Goal: Task Accomplishment & Management: Manage account settings

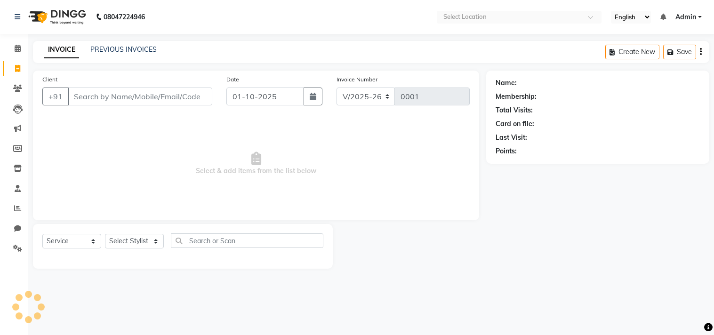
select select "9126"
select select "service"
click at [86, 90] on input "Client" at bounding box center [140, 97] width 145 height 18
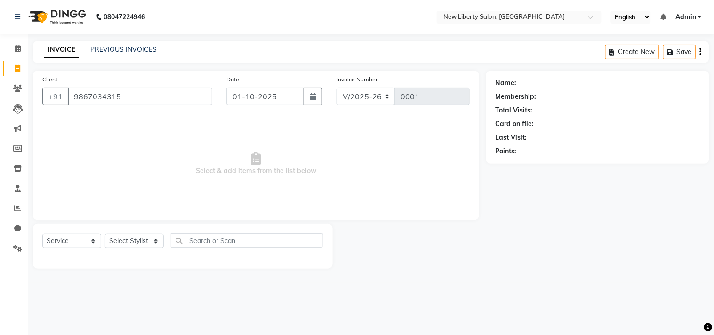
type input "9867034315"
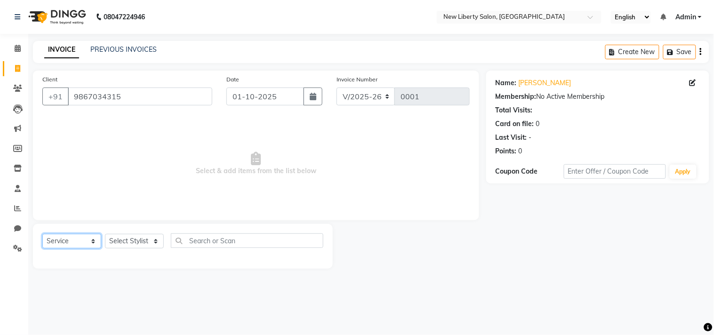
click at [69, 244] on select "Select Service Product Membership Package Voucher Prepaid Gift Card" at bounding box center [71, 241] width 59 height 15
click at [42, 235] on select "Select Service Product Membership Package Voucher Prepaid Gift Card" at bounding box center [71, 241] width 59 height 15
click at [123, 239] on select "Select Stylist Adil Gaurav Jeetu Kaif Mr. Khan Munaf Rasika Sahil Sir Seema Sha…" at bounding box center [134, 241] width 59 height 15
select select "93483"
click at [105, 235] on select "Select Stylist Adil Gaurav Jeetu Kaif Mr. Khan Munaf Rasika Sahil Sir Seema Sha…" at bounding box center [134, 241] width 59 height 15
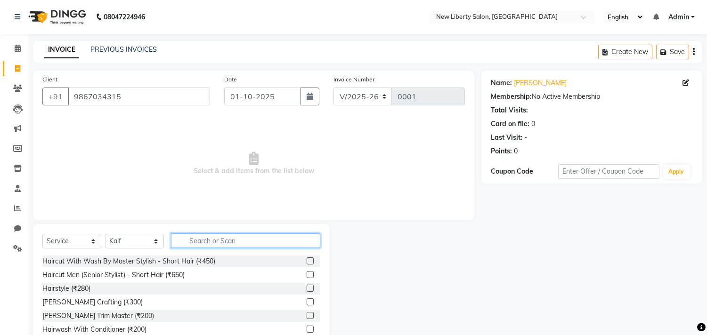
click at [195, 237] on input "text" at bounding box center [245, 241] width 149 height 15
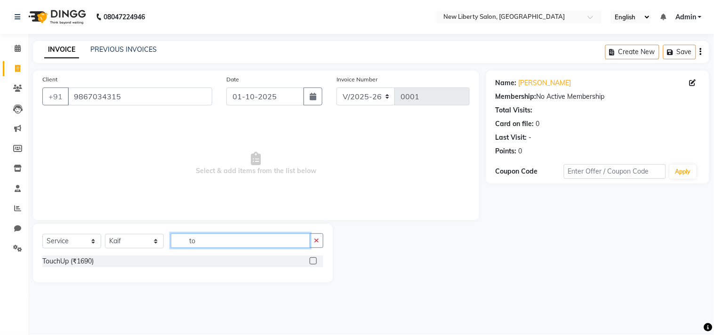
type input "t"
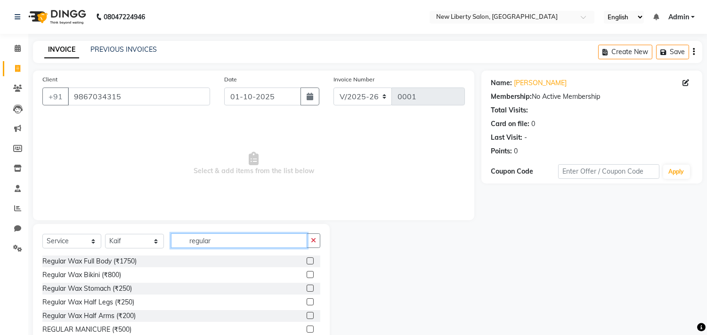
type input "regular"
click at [307, 259] on label at bounding box center [310, 261] width 7 height 7
click at [307, 259] on input "checkbox" at bounding box center [310, 262] width 6 height 6
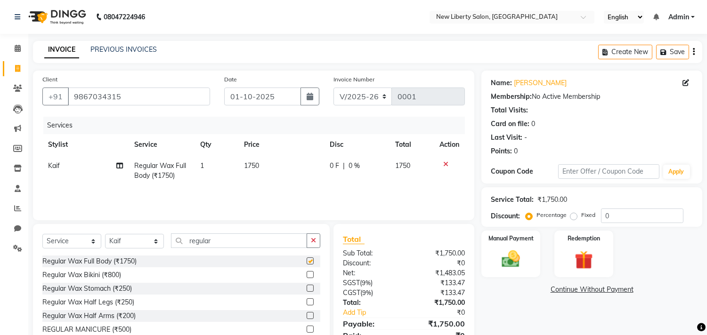
checkbox input "false"
click at [449, 163] on div at bounding box center [449, 164] width 20 height 7
click at [446, 164] on icon at bounding box center [445, 164] width 5 height 7
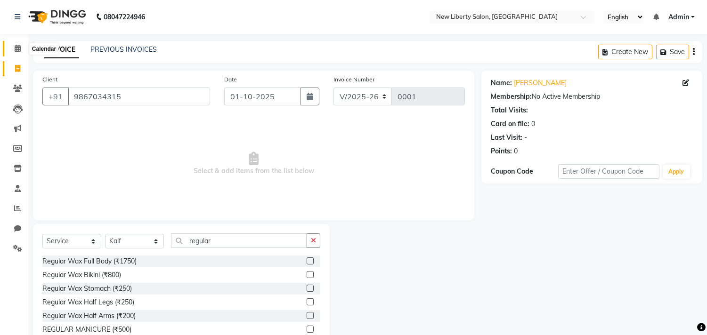
click at [13, 49] on span at bounding box center [17, 48] width 16 height 11
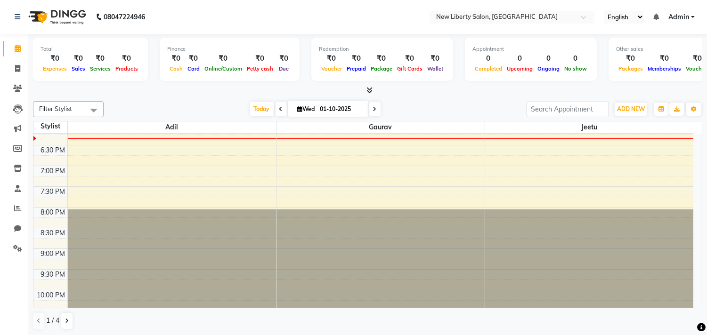
scroll to position [328, 0]
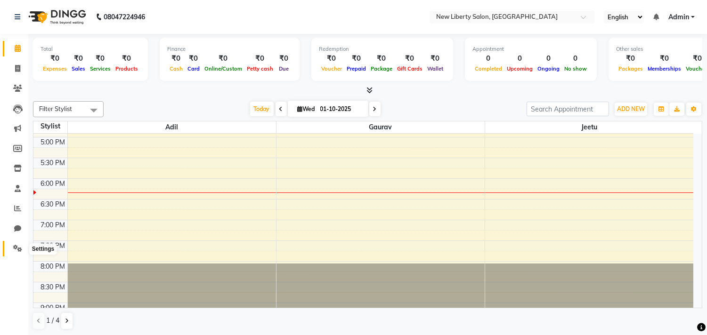
click at [13, 248] on icon at bounding box center [17, 248] width 9 height 7
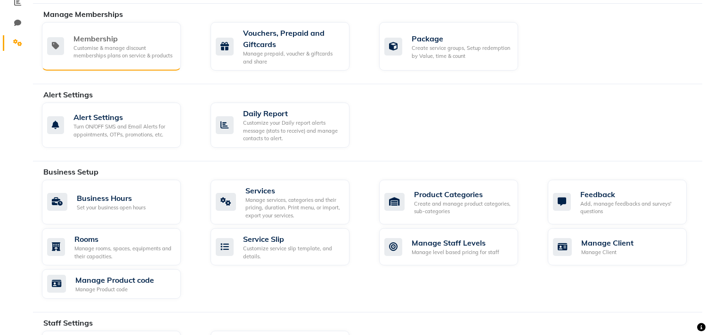
scroll to position [219, 0]
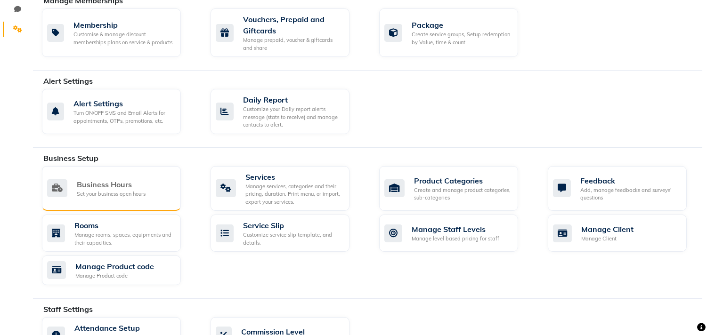
click at [100, 187] on div "Business Hours" at bounding box center [111, 184] width 69 height 11
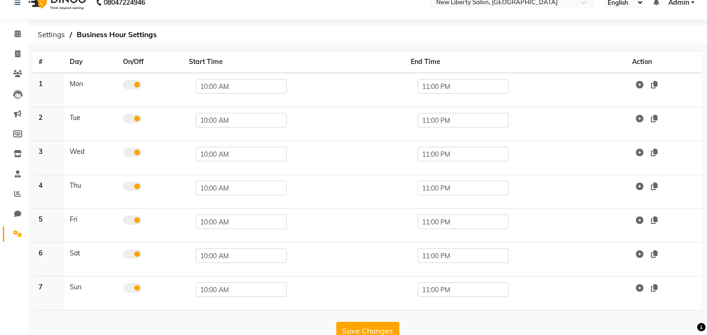
scroll to position [33, 0]
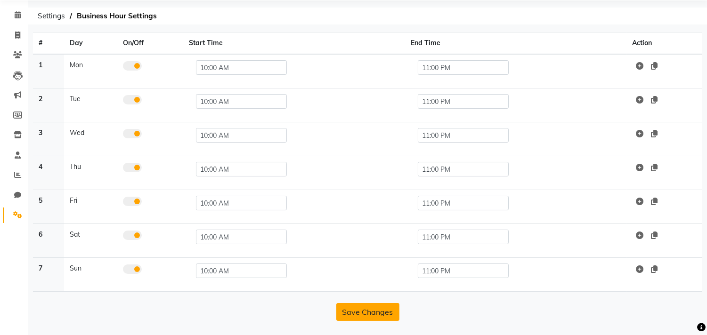
click at [358, 312] on button "Save Changes" at bounding box center [367, 312] width 63 height 18
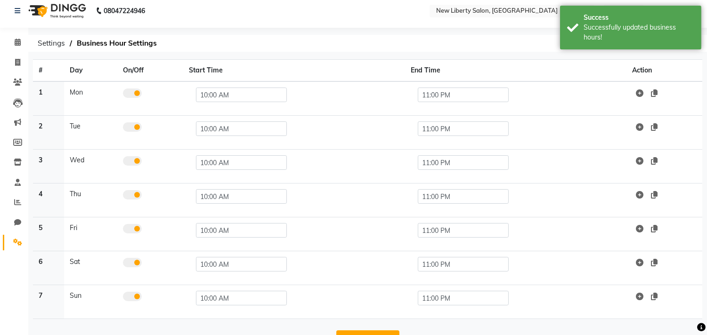
scroll to position [0, 0]
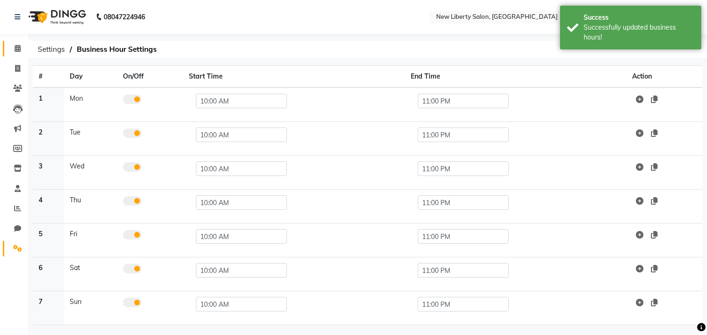
click at [7, 47] on link "Calendar" at bounding box center [14, 49] width 23 height 16
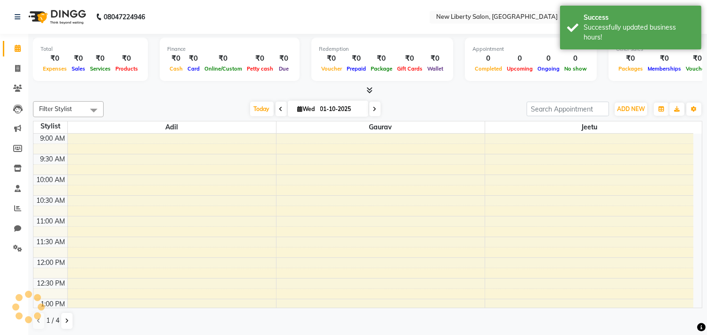
scroll to position [375, 0]
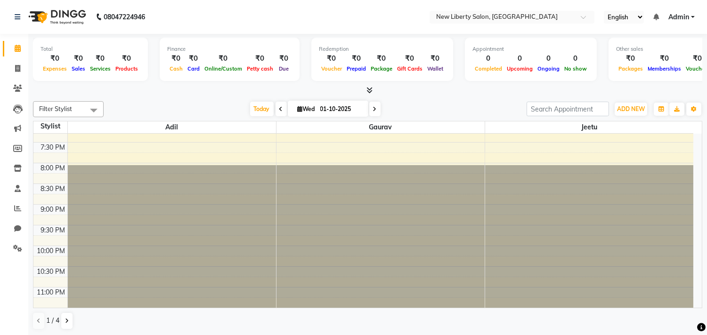
scroll to position [423, 0]
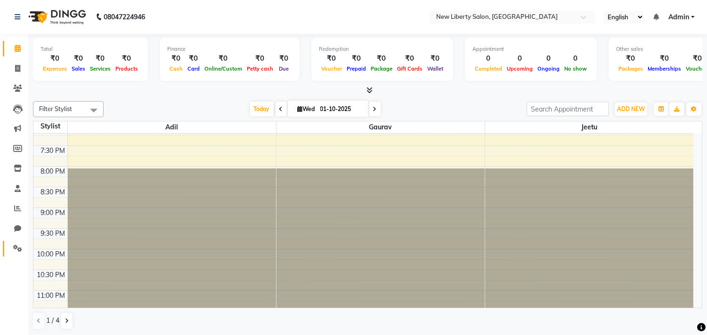
click at [15, 243] on link "Settings" at bounding box center [14, 249] width 23 height 16
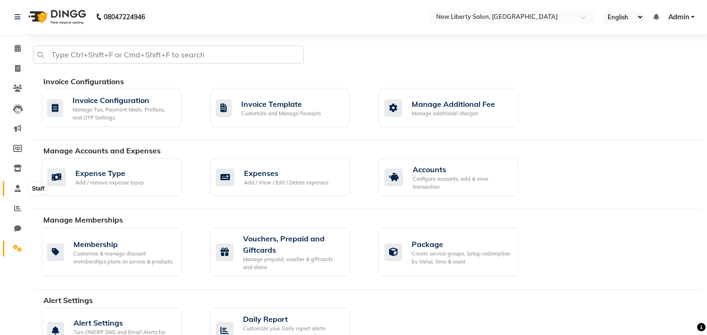
click at [16, 186] on icon at bounding box center [18, 188] width 6 height 7
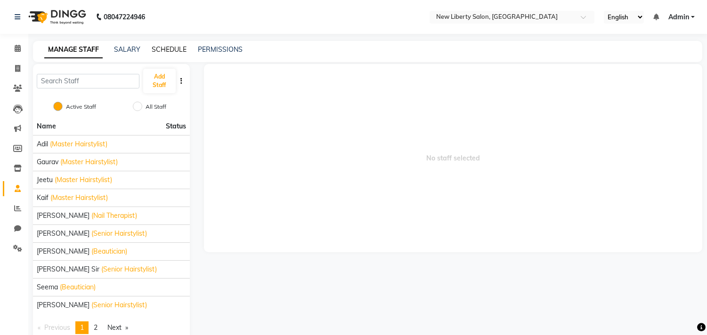
click at [154, 50] on link "SCHEDULE" at bounding box center [169, 49] width 35 height 8
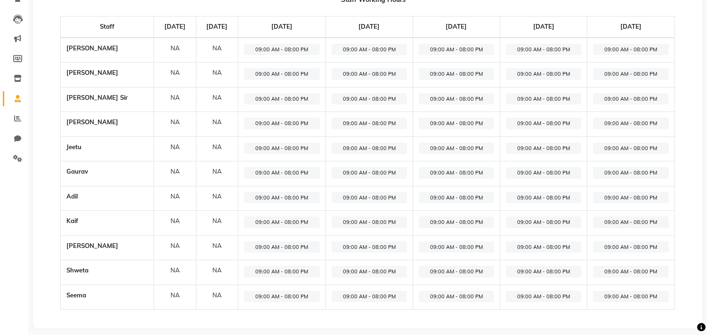
scroll to position [89, 0]
click at [281, 52] on span "09:00 AM - 08:00 PM" at bounding box center [281, 50] width 75 height 12
select select "09:00 AM"
select select "08:00 PM"
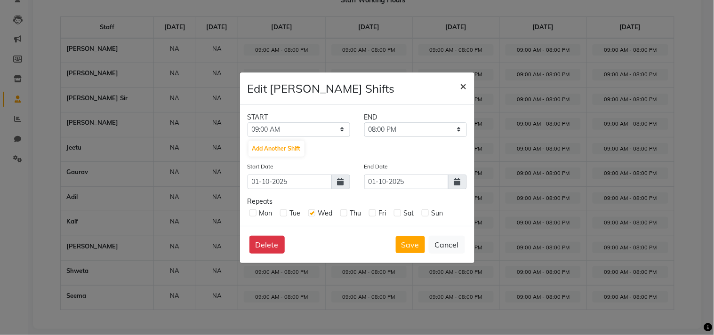
click at [463, 86] on span "×" at bounding box center [464, 86] width 7 height 14
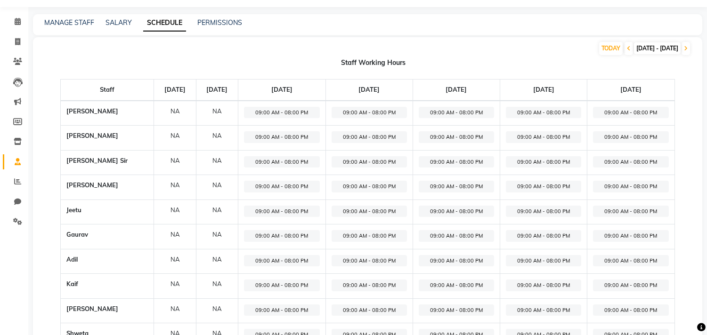
scroll to position [0, 0]
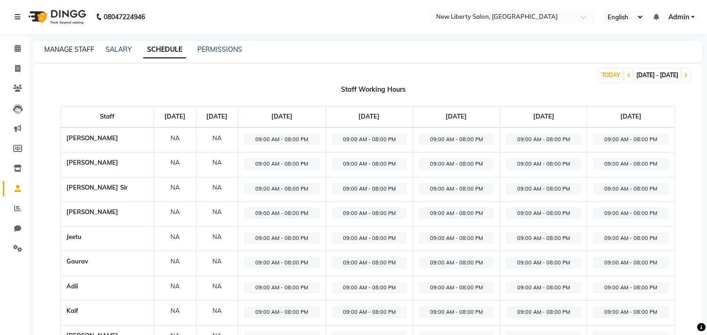
click at [72, 48] on link "MANAGE STAFF" at bounding box center [69, 49] width 50 height 8
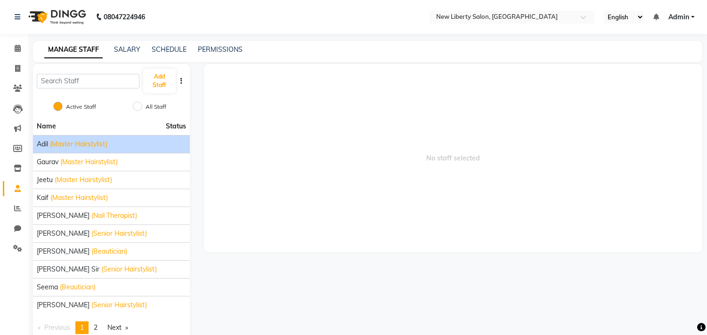
click at [119, 146] on div "[PERSON_NAME] (Master Hairstylist)" at bounding box center [111, 144] width 149 height 10
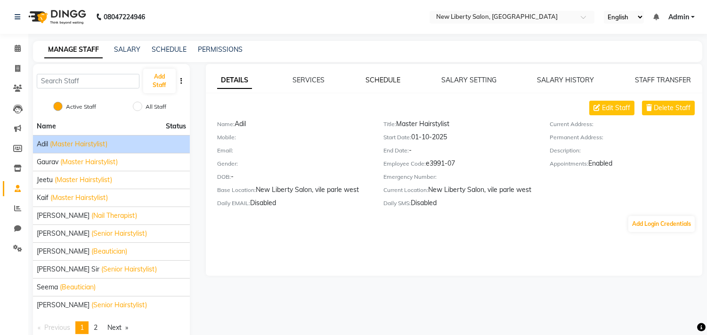
click at [386, 81] on link "SCHEDULE" at bounding box center [382, 80] width 35 height 8
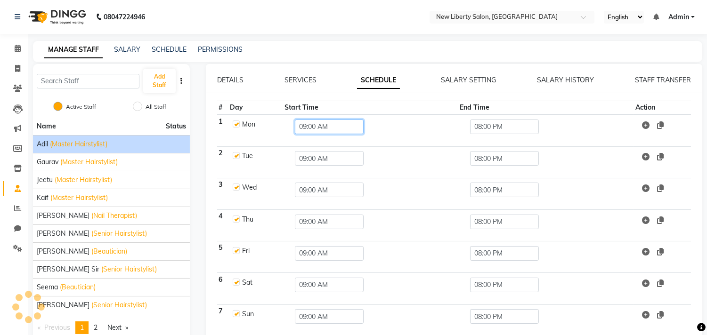
click at [347, 125] on input "09:00 AM" at bounding box center [329, 127] width 69 height 15
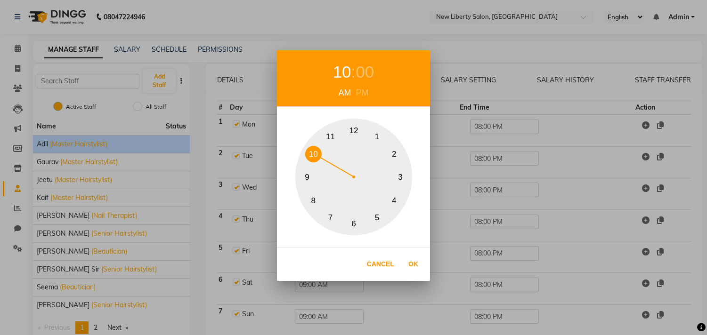
click at [315, 149] on button "10" at bounding box center [313, 154] width 16 height 16
click at [413, 261] on button "Ok" at bounding box center [413, 264] width 19 height 19
type input "10:00 AM"
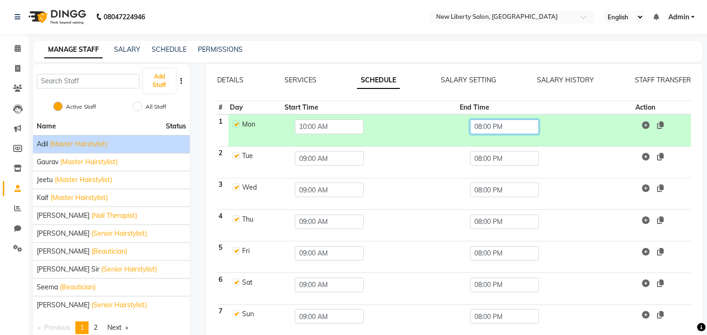
click at [503, 132] on input "08:00 PM" at bounding box center [504, 127] width 69 height 15
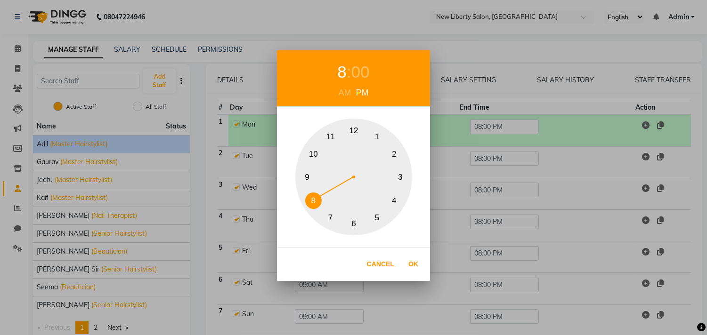
click at [331, 137] on button "11" at bounding box center [330, 137] width 16 height 16
click at [410, 261] on button "Ok" at bounding box center [413, 264] width 19 height 19
type input "11:00 PM"
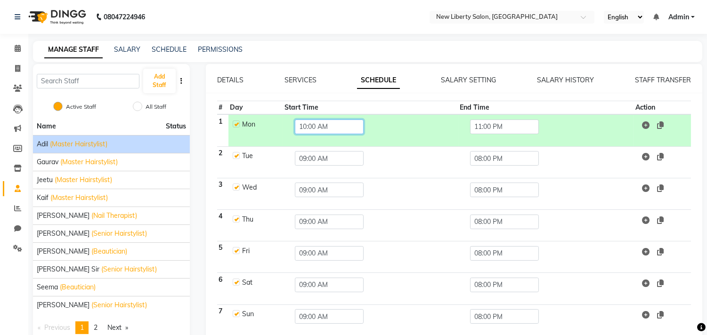
click at [312, 128] on input "10:00 AM" at bounding box center [329, 127] width 69 height 15
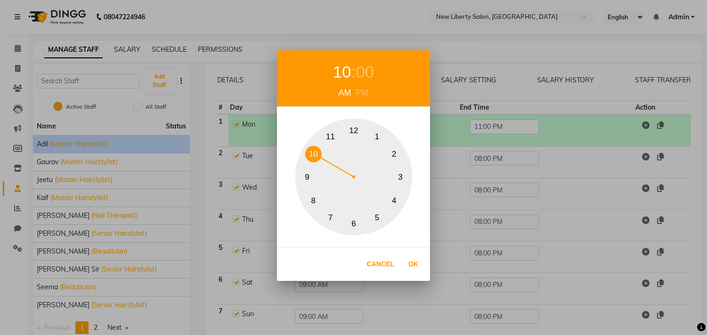
click at [312, 128] on div "1 2 3 4 5 6 7 8 9 10 11 12" at bounding box center [353, 177] width 153 height 117
click at [369, 265] on button "Cancel" at bounding box center [380, 264] width 37 height 19
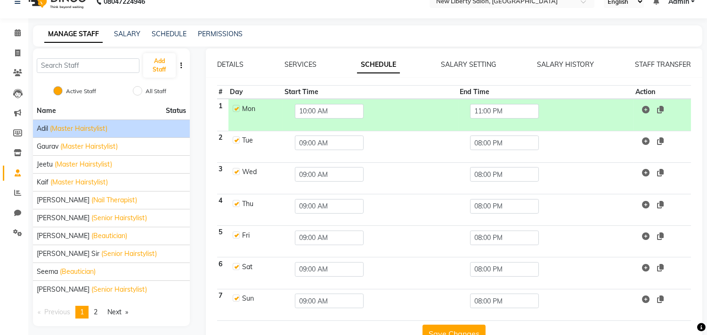
scroll to position [41, 0]
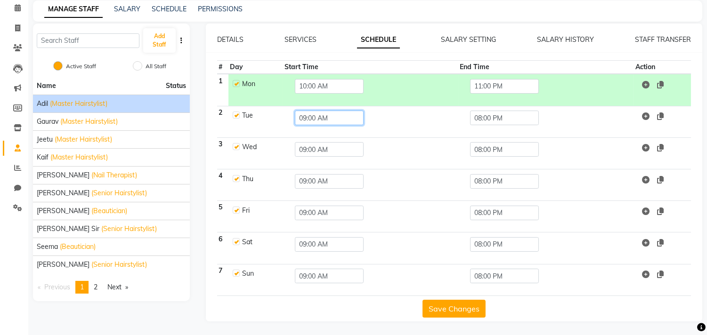
click at [328, 119] on input "09:00 AM" at bounding box center [329, 118] width 69 height 15
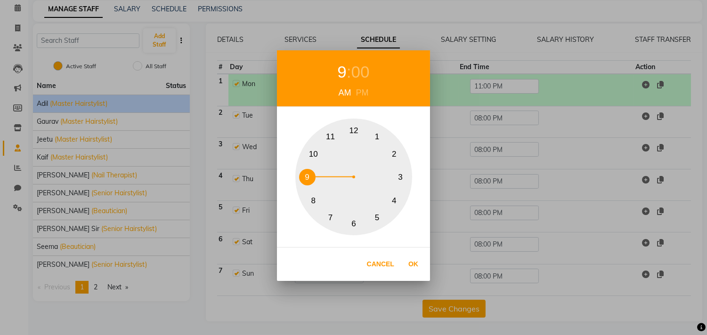
click at [312, 154] on button "10" at bounding box center [313, 154] width 16 height 16
click at [500, 116] on div "10 : 00 AM PM 1 2 3 4 5 6 7 8 9 10 11 12 Cancel Ok" at bounding box center [353, 167] width 707 height 335
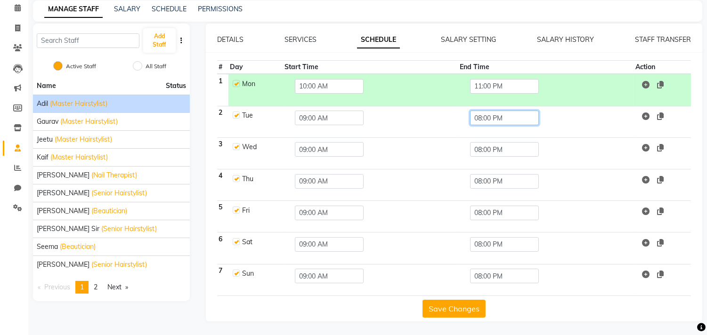
click at [500, 116] on input "08:00 PM" at bounding box center [504, 118] width 69 height 15
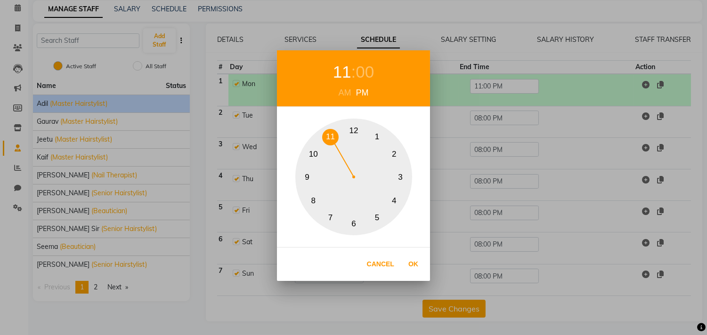
click at [332, 140] on button "11" at bounding box center [330, 137] width 16 height 16
click at [409, 259] on button "Ok" at bounding box center [413, 264] width 19 height 19
type input "11:00 PM"
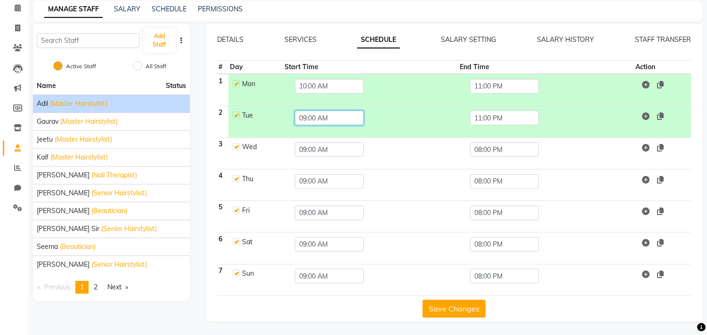
click at [335, 120] on input "09:00 AM" at bounding box center [329, 118] width 69 height 15
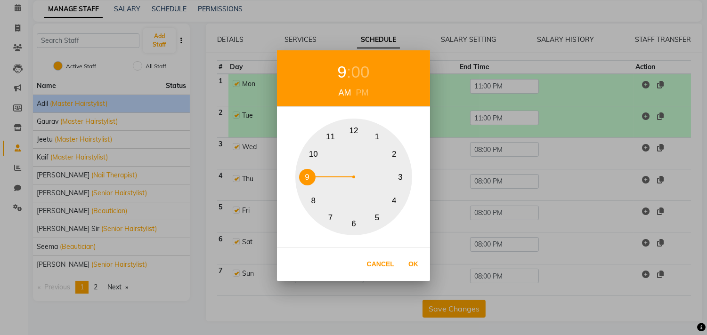
click at [314, 149] on button "10" at bounding box center [313, 154] width 16 height 16
click at [377, 265] on button "Cancel" at bounding box center [380, 264] width 37 height 19
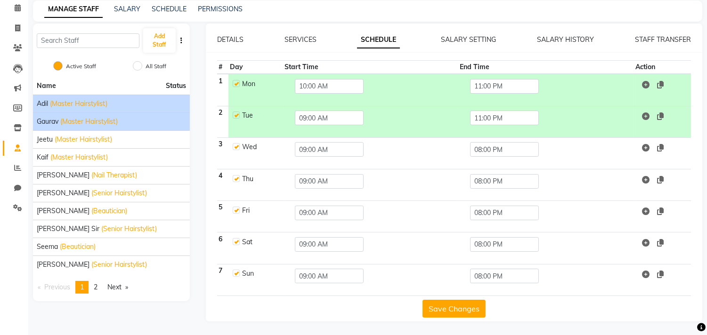
click at [128, 117] on div "[PERSON_NAME] (Master Hairstylist)" at bounding box center [111, 122] width 149 height 10
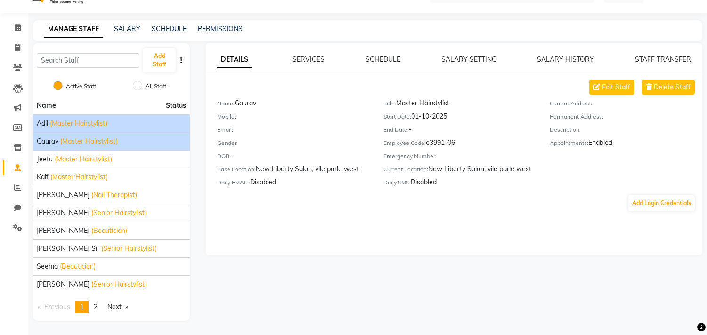
click at [122, 120] on div "[PERSON_NAME] (Master Hairstylist)" at bounding box center [111, 124] width 149 height 10
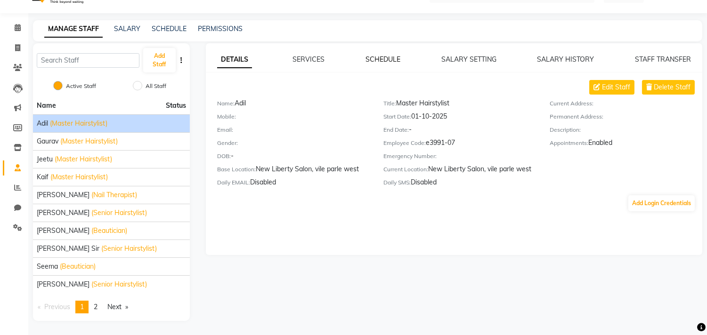
click at [378, 58] on link "SCHEDULE" at bounding box center [382, 59] width 35 height 8
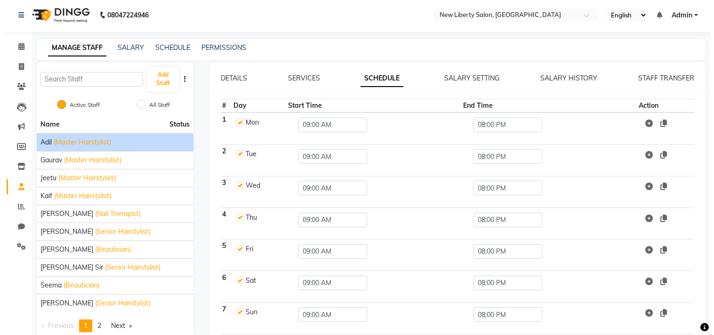
scroll to position [0, 0]
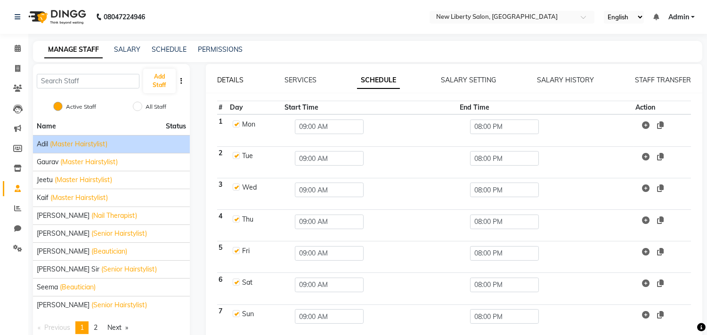
click at [230, 78] on link "DETAILS" at bounding box center [230, 80] width 26 height 8
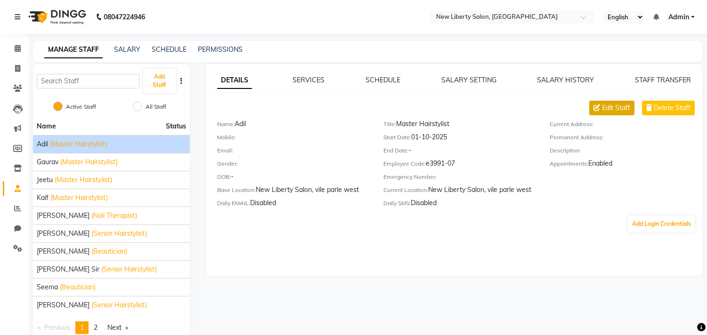
click at [603, 107] on span "Edit Staff" at bounding box center [616, 108] width 28 height 10
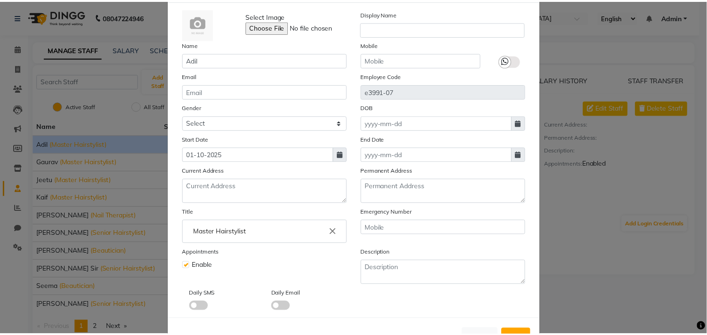
scroll to position [81, 0]
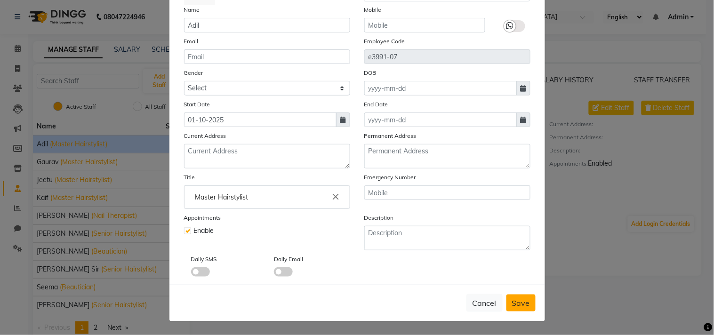
click at [517, 304] on span "Save" at bounding box center [521, 303] width 18 height 9
checkbox input "false"
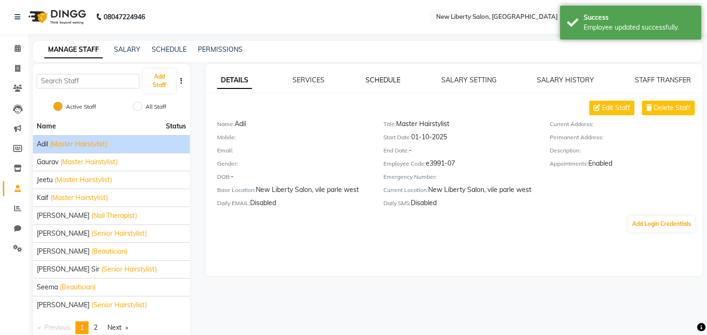
click at [372, 79] on link "SCHEDULE" at bounding box center [382, 80] width 35 height 8
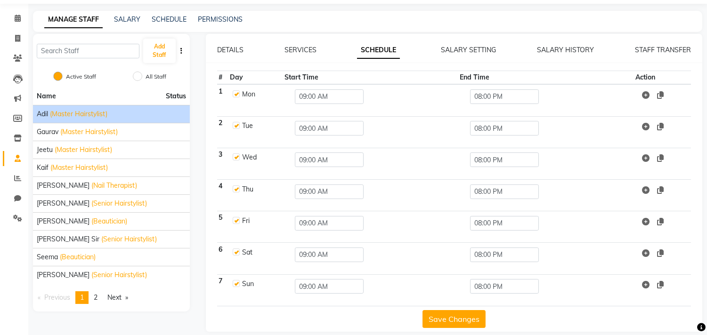
scroll to position [0, 0]
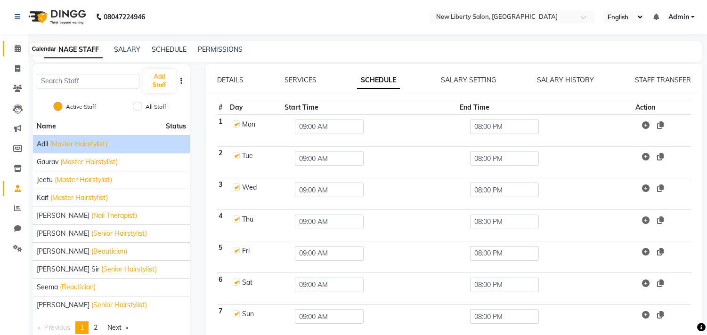
click at [13, 44] on span at bounding box center [17, 48] width 16 height 11
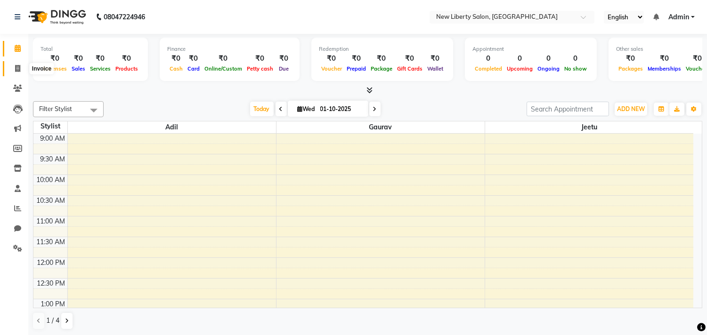
click at [19, 67] on icon at bounding box center [17, 68] width 5 height 7
select select "service"
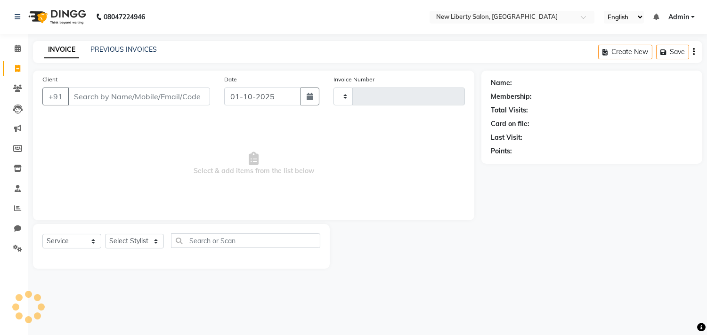
type input "0001"
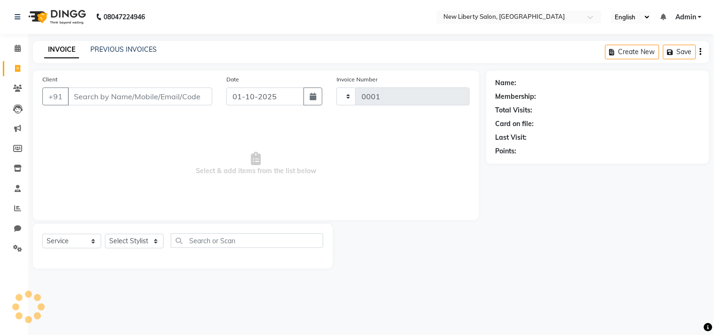
select select "9126"
click at [12, 84] on span at bounding box center [17, 88] width 16 height 11
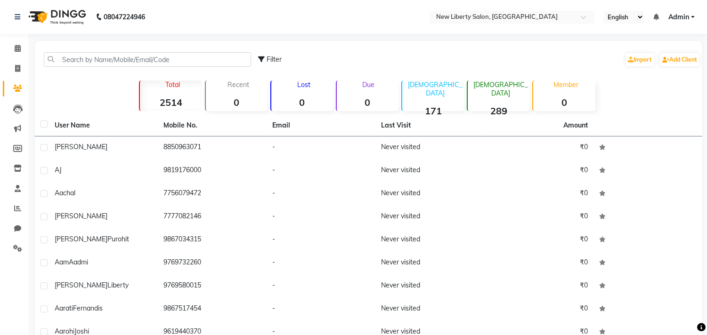
click at [439, 105] on strong "171" at bounding box center [433, 111] width 62 height 12
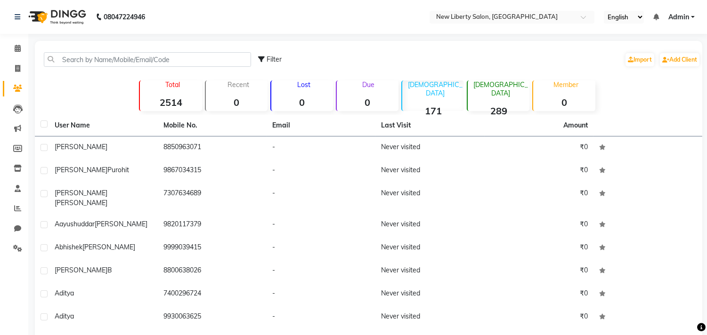
click at [486, 93] on div "[DEMOGRAPHIC_DATA] 289" at bounding box center [498, 96] width 63 height 31
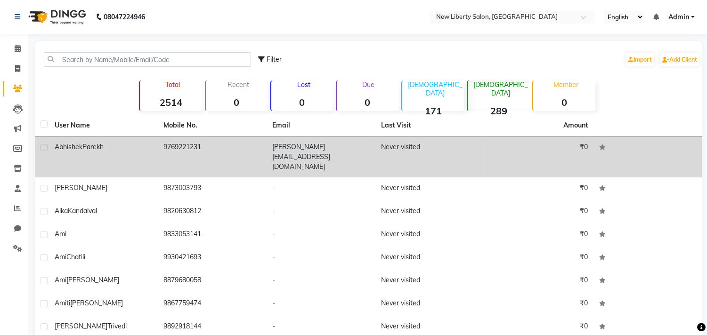
click at [285, 143] on td "[PERSON_NAME][EMAIL_ADDRESS][DOMAIN_NAME]" at bounding box center [321, 157] width 109 height 41
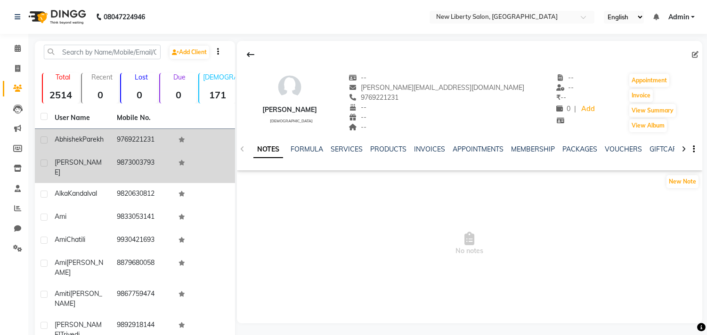
click at [126, 161] on td "9873003793" at bounding box center [142, 167] width 62 height 31
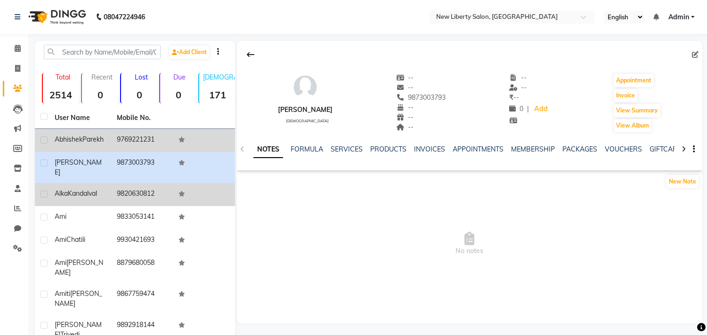
click at [121, 185] on td "9820630812" at bounding box center [142, 194] width 62 height 23
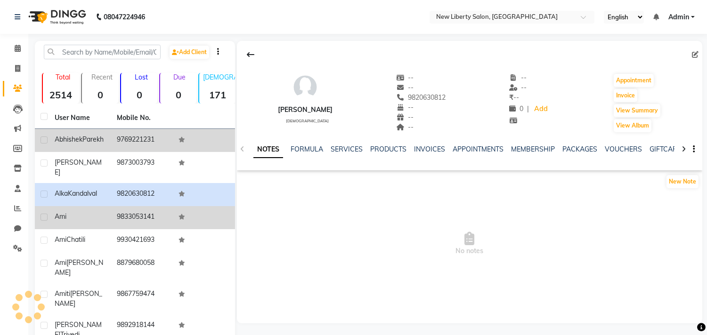
click at [127, 219] on td "9833053141" at bounding box center [142, 217] width 62 height 23
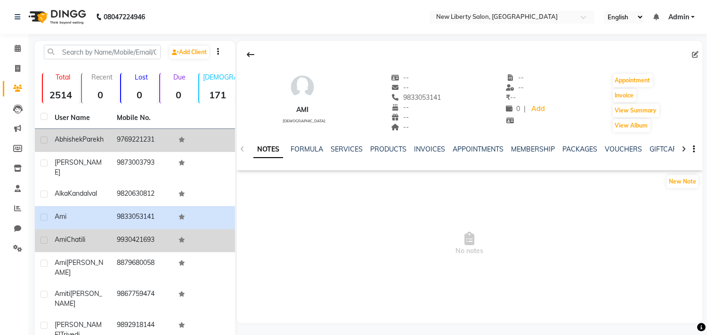
click at [126, 239] on td "9930421693" at bounding box center [142, 240] width 62 height 23
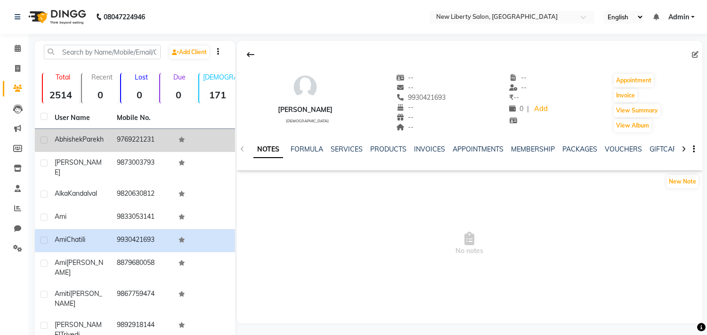
click at [116, 148] on td "9769221231" at bounding box center [142, 140] width 62 height 23
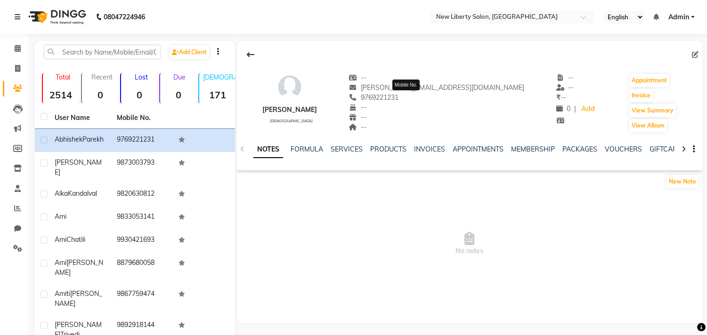
click at [399, 95] on span "9769221231" at bounding box center [374, 97] width 50 height 8
copy span "9769221231"
click at [17, 67] on icon at bounding box center [17, 68] width 5 height 7
select select "service"
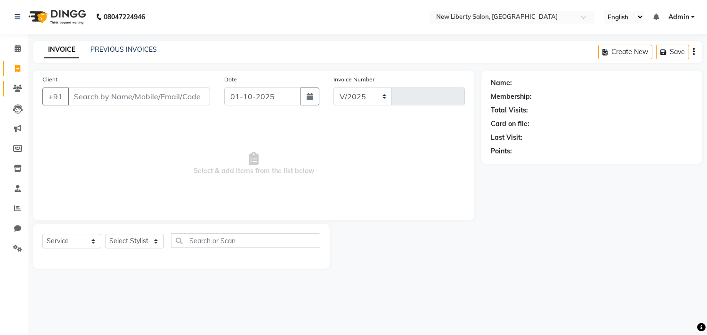
select select "9126"
type input "0001"
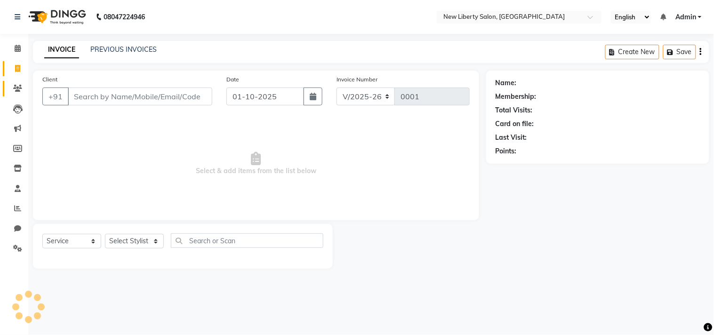
click at [6, 92] on link "Clients" at bounding box center [14, 89] width 23 height 16
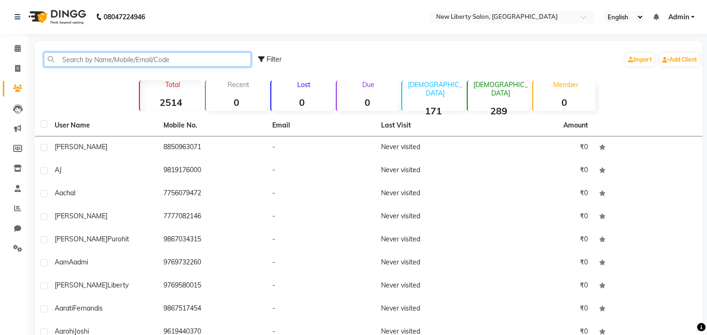
click at [157, 60] on input "text" at bounding box center [147, 59] width 207 height 15
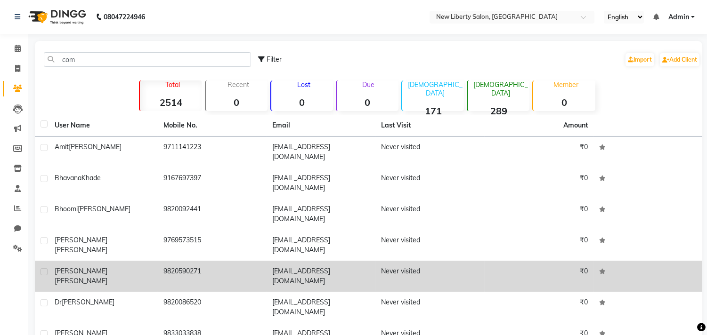
drag, startPoint x: 163, startPoint y: 238, endPoint x: 207, endPoint y: 238, distance: 44.3
click at [207, 261] on td "9820590271" at bounding box center [212, 276] width 109 height 31
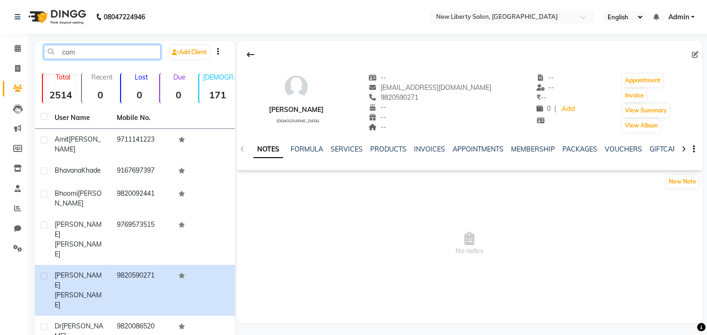
click at [86, 57] on input "com" at bounding box center [102, 52] width 117 height 15
paste input "9820423001"
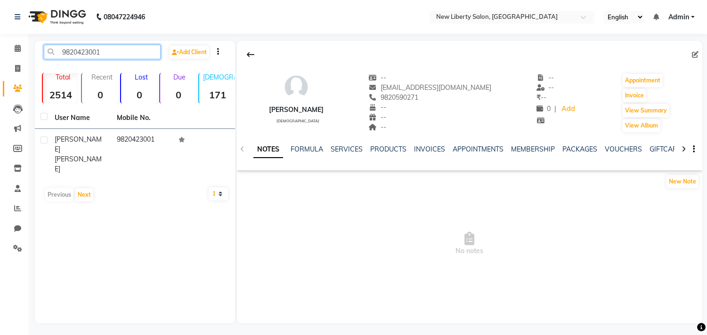
paste input "59027"
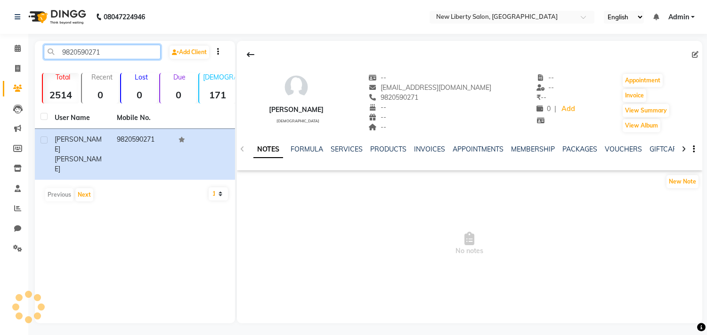
paste input "1774807"
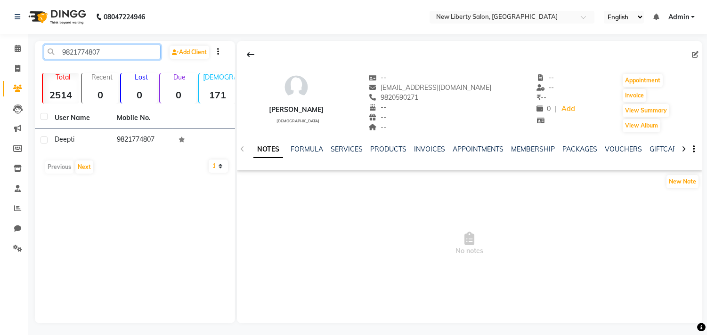
click at [105, 55] on input "9821774807" at bounding box center [102, 52] width 117 height 15
paste input "7666926298"
click at [107, 49] on input "7666926298" at bounding box center [102, 52] width 117 height 15
paste input "98210"
type input "9"
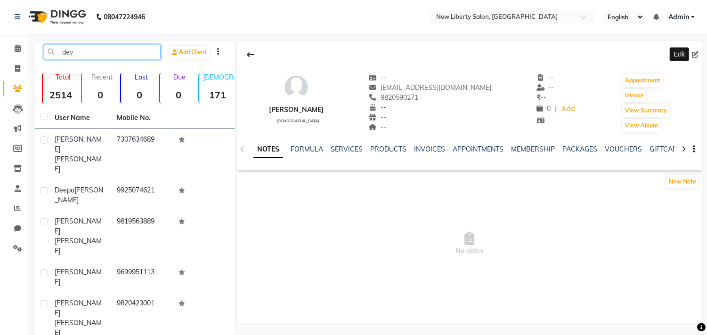
type input "dev"
click at [698, 50] on span at bounding box center [697, 55] width 10 height 10
click at [699, 53] on span at bounding box center [697, 55] width 10 height 10
click at [695, 52] on icon at bounding box center [695, 54] width 7 height 7
select select "22"
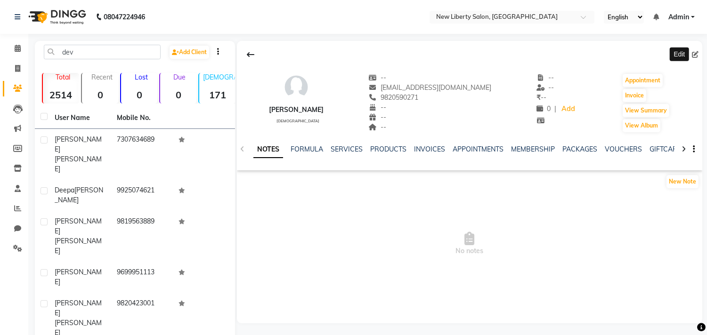
select select "[DEMOGRAPHIC_DATA]"
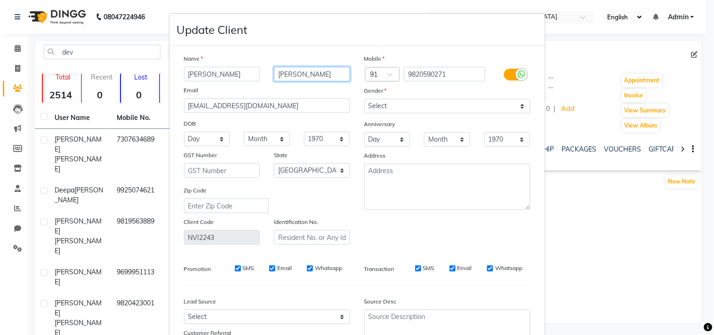
click at [297, 71] on input "[PERSON_NAME]" at bounding box center [312, 74] width 76 height 15
type input "S"
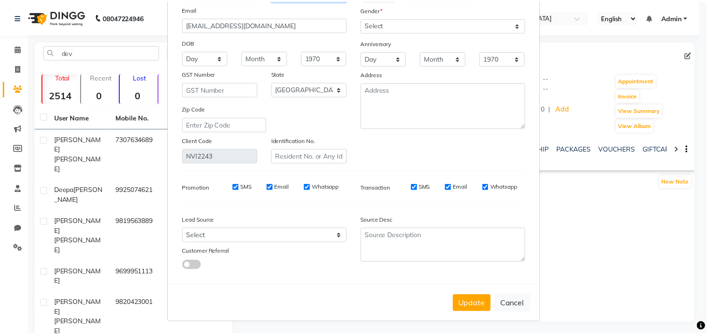
scroll to position [83, 0]
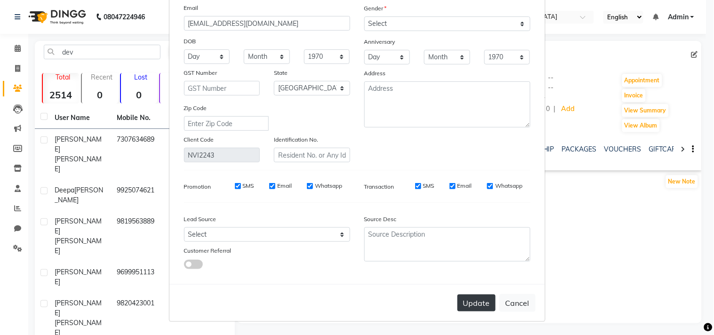
click at [475, 305] on button "Update" at bounding box center [477, 303] width 38 height 17
select select
select select "null"
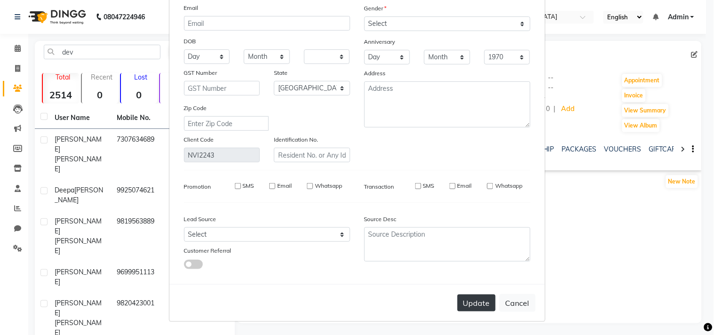
select select
checkbox input "false"
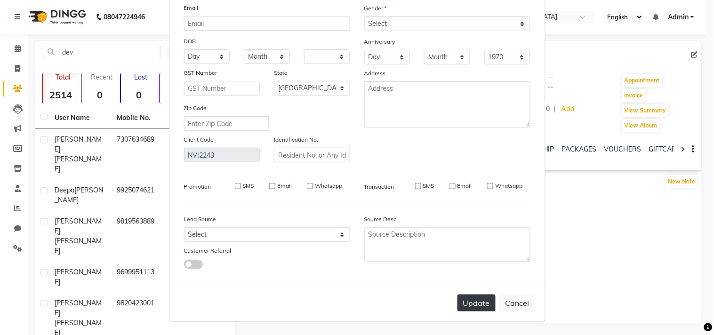
checkbox input "false"
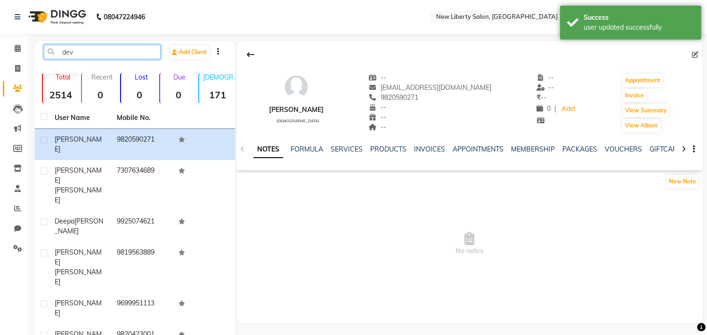
click at [107, 45] on input "dev" at bounding box center [102, 52] width 117 height 15
type input "d"
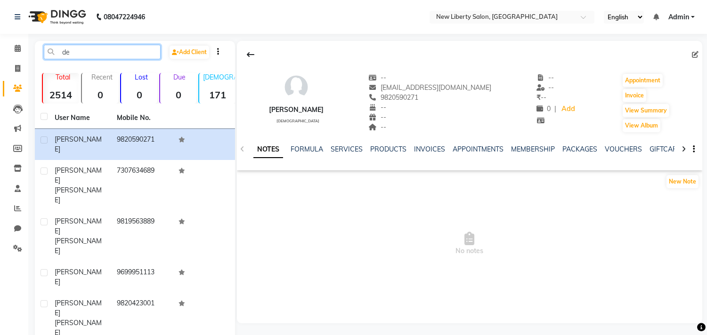
type input "d"
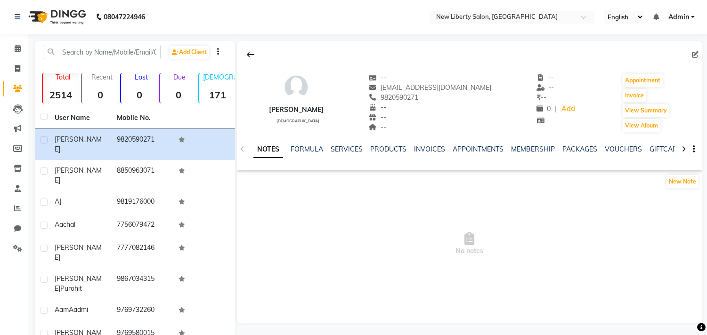
click at [11, 57] on li "Calendar" at bounding box center [14, 49] width 28 height 20
click at [11, 56] on link "Calendar" at bounding box center [14, 49] width 23 height 16
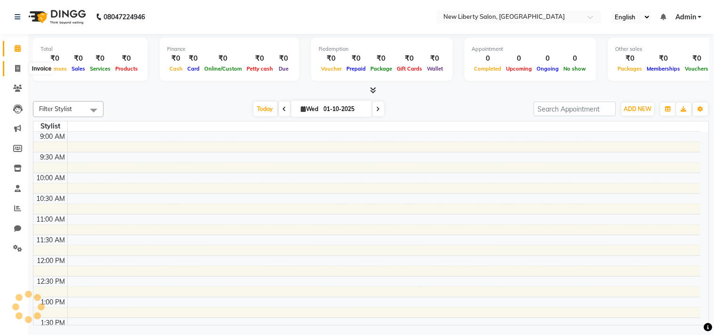
click at [15, 71] on icon at bounding box center [17, 68] width 5 height 7
select select "9126"
select select "service"
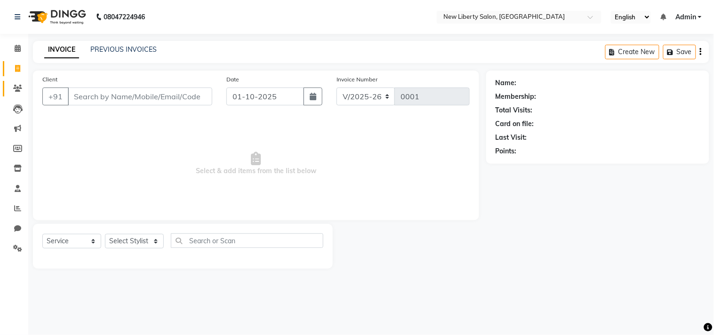
click at [12, 96] on link "Clients" at bounding box center [14, 89] width 23 height 16
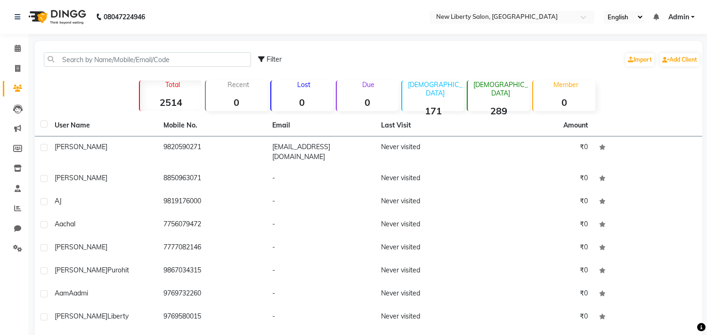
click at [16, 116] on li "Leads" at bounding box center [14, 109] width 28 height 20
click at [16, 111] on icon at bounding box center [17, 109] width 9 height 9
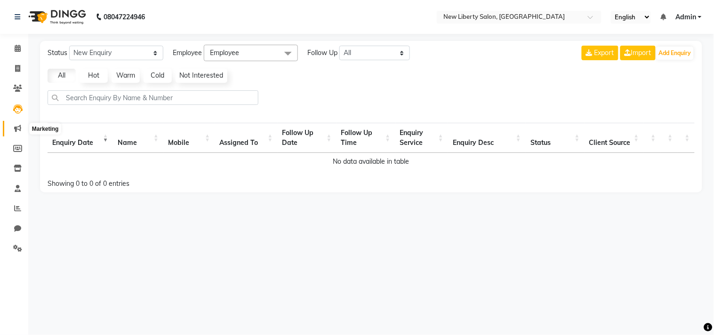
click at [17, 129] on icon at bounding box center [17, 128] width 7 height 7
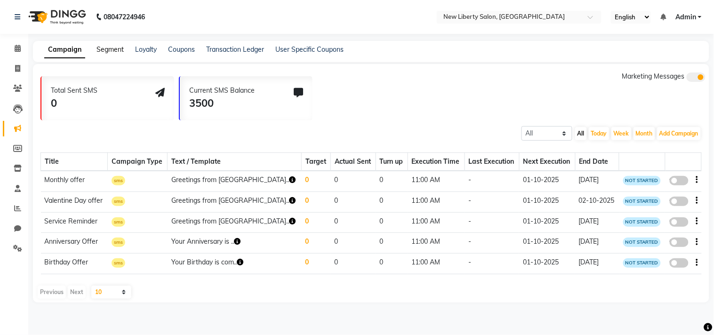
click at [106, 50] on link "Segment" at bounding box center [110, 49] width 27 height 8
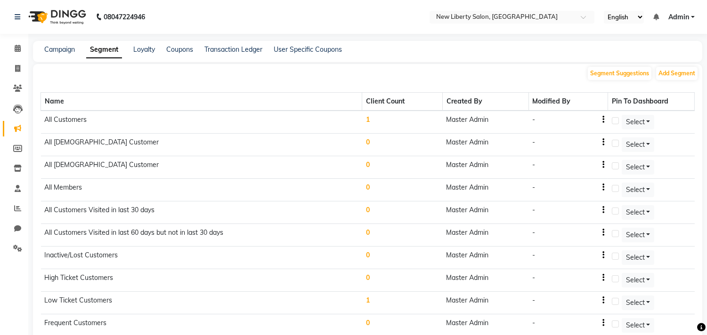
click at [370, 115] on td "1" at bounding box center [402, 122] width 81 height 23
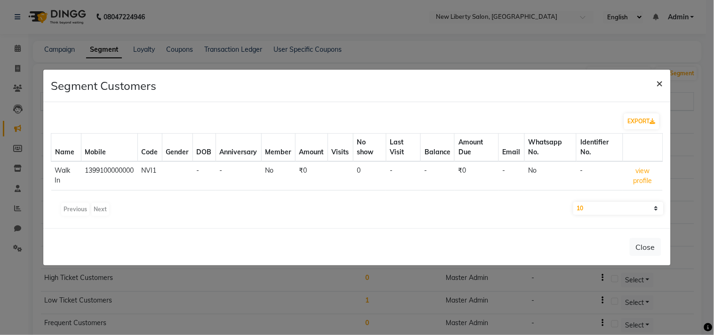
click at [656, 85] on button "×" at bounding box center [660, 83] width 22 height 26
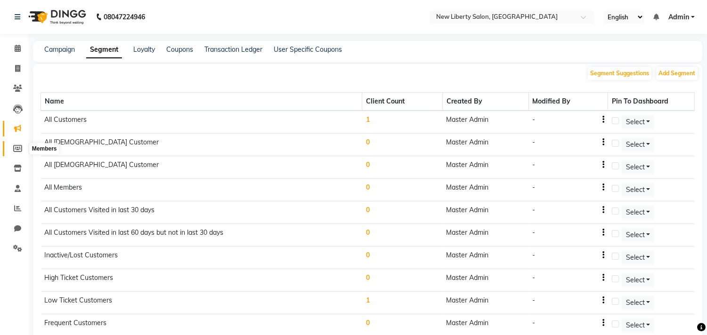
click at [9, 151] on span at bounding box center [17, 149] width 16 height 11
select select
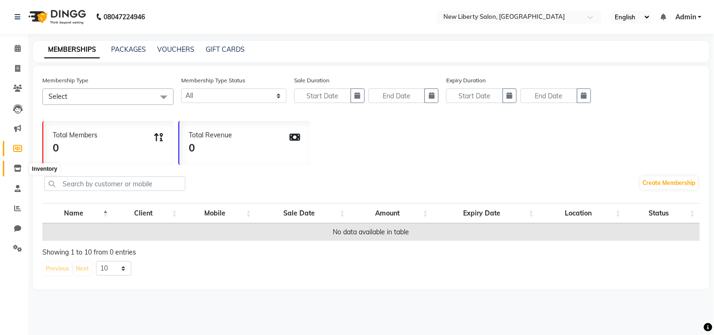
click at [16, 170] on icon at bounding box center [18, 168] width 8 height 7
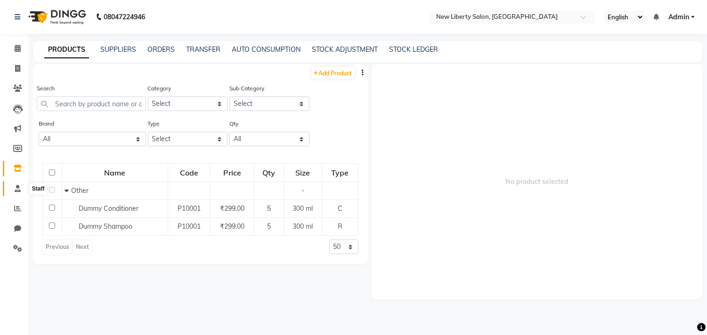
click at [11, 192] on span at bounding box center [17, 189] width 16 height 11
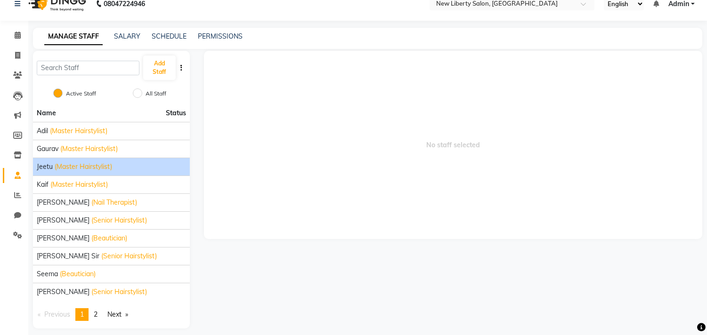
scroll to position [21, 0]
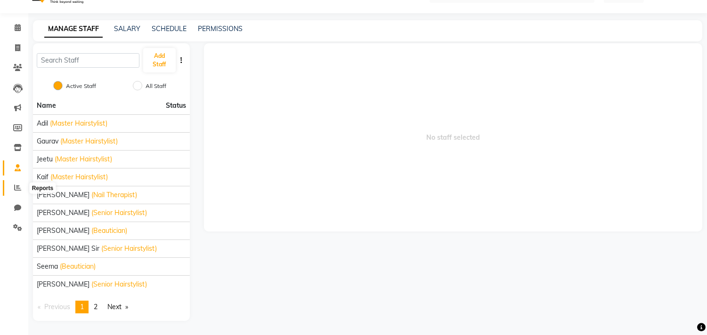
click at [12, 186] on span at bounding box center [17, 188] width 16 height 11
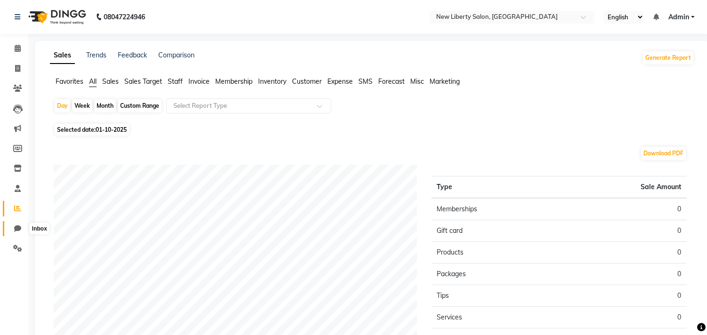
click at [10, 224] on span at bounding box center [17, 229] width 16 height 11
select select "100"
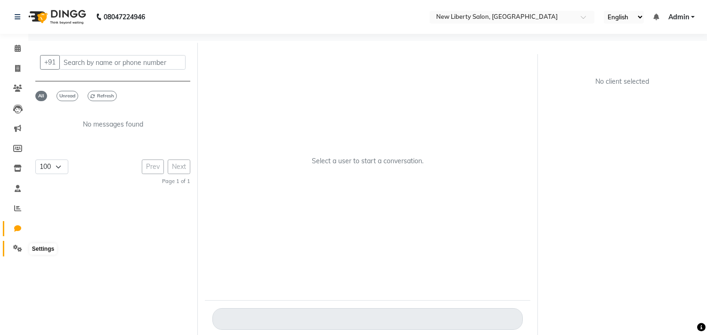
click at [15, 246] on icon at bounding box center [17, 248] width 9 height 7
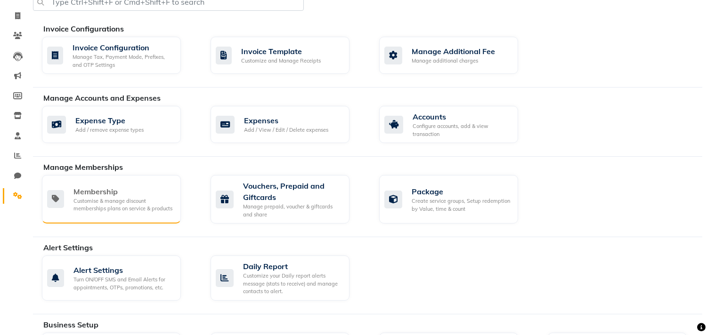
scroll to position [101, 0]
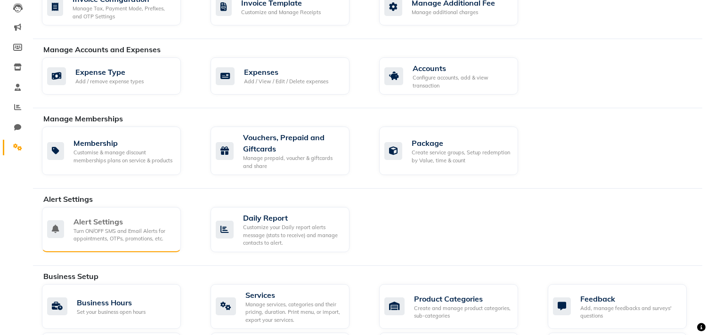
click at [105, 231] on div "Turn ON/OFF SMS and Email Alerts for appointments, OTPs, promotions, etc." at bounding box center [123, 235] width 100 height 16
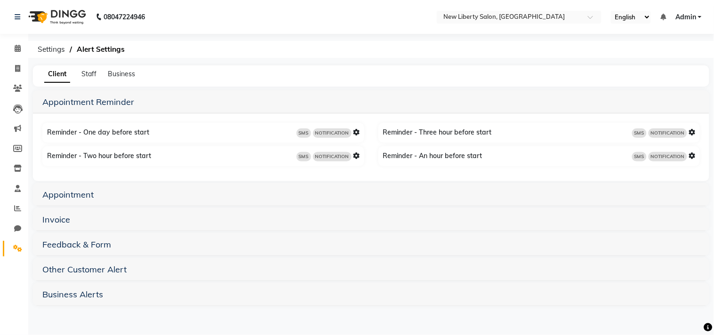
click at [69, 200] on div "Appointment" at bounding box center [371, 194] width 677 height 23
click at [57, 197] on link "Appointment" at bounding box center [67, 194] width 51 height 11
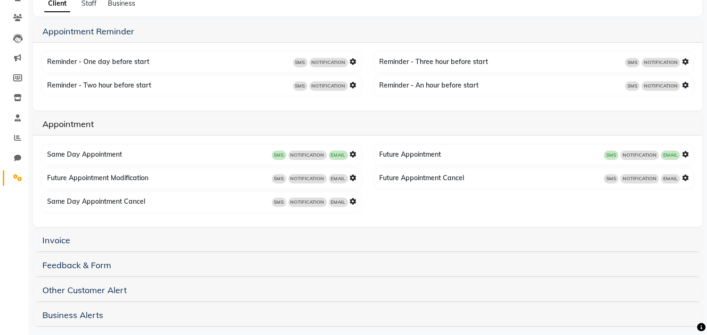
scroll to position [77, 0]
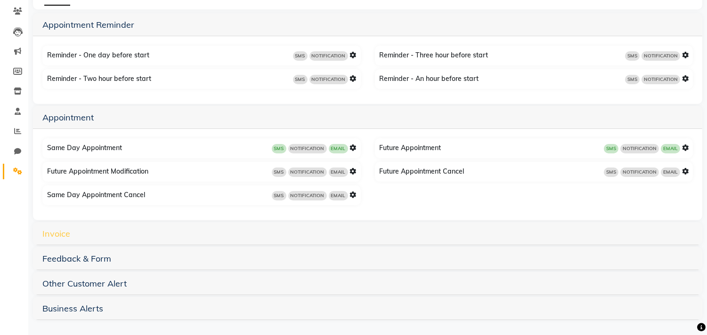
click at [54, 234] on link "Invoice" at bounding box center [56, 233] width 28 height 11
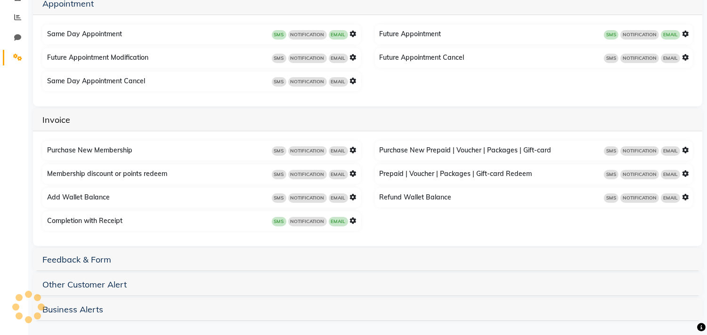
scroll to position [0, 0]
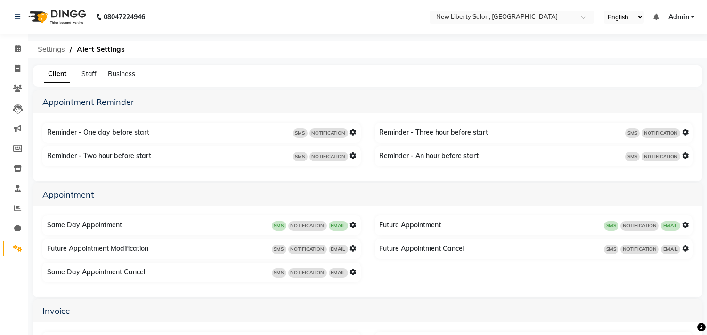
click at [49, 50] on span "Settings" at bounding box center [51, 49] width 37 height 17
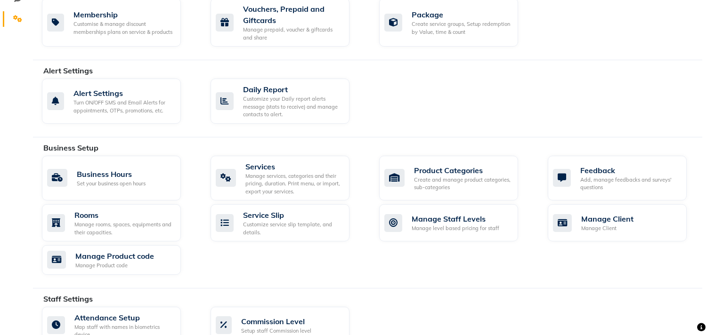
scroll to position [252, 0]
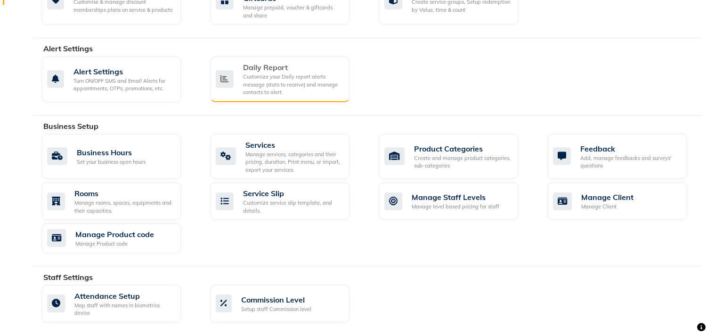
click at [266, 81] on div "Customize your Daily report alerts message (stats to receive) and manage contac…" at bounding box center [292, 85] width 99 height 24
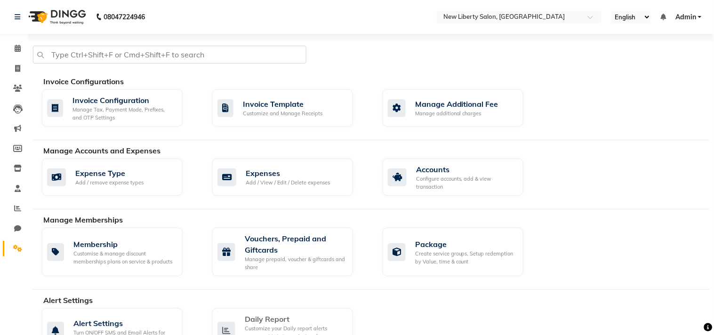
select select "1260"
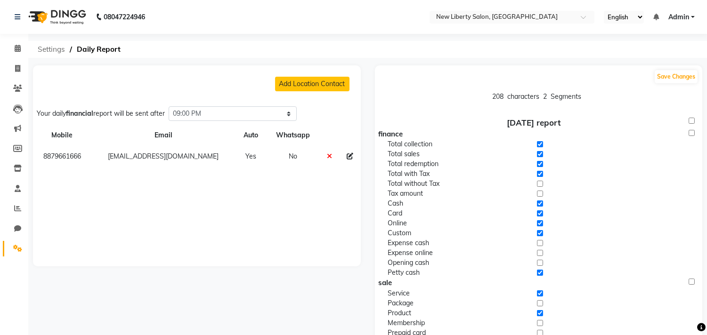
click at [55, 46] on span "Settings" at bounding box center [51, 49] width 37 height 17
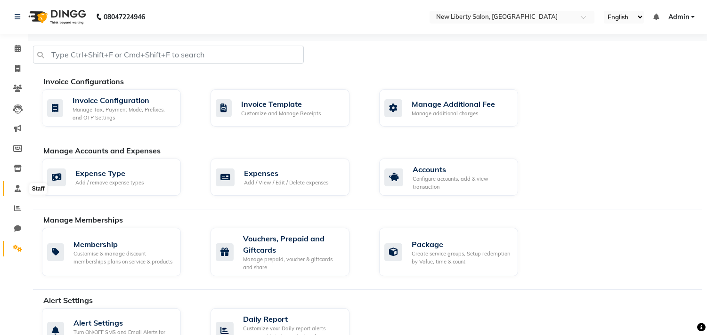
click at [16, 184] on span at bounding box center [17, 189] width 16 height 11
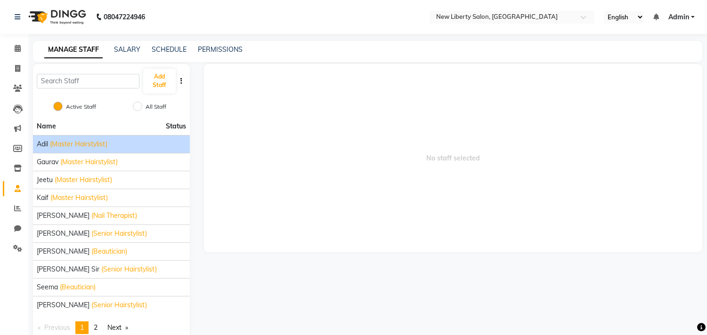
click at [54, 142] on span "(Master Hairstylist)" at bounding box center [78, 144] width 57 height 10
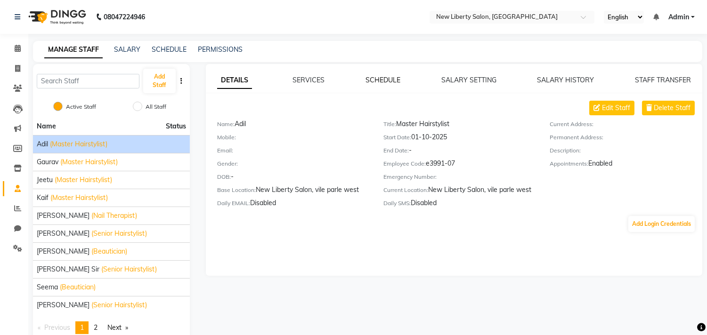
click at [378, 79] on link "SCHEDULE" at bounding box center [382, 80] width 35 height 8
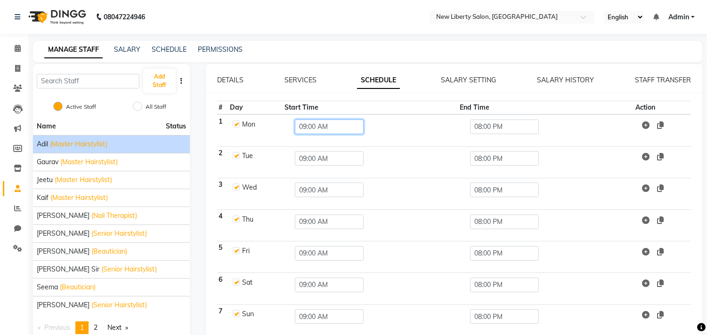
click at [349, 126] on input "09:00 AM" at bounding box center [329, 127] width 69 height 15
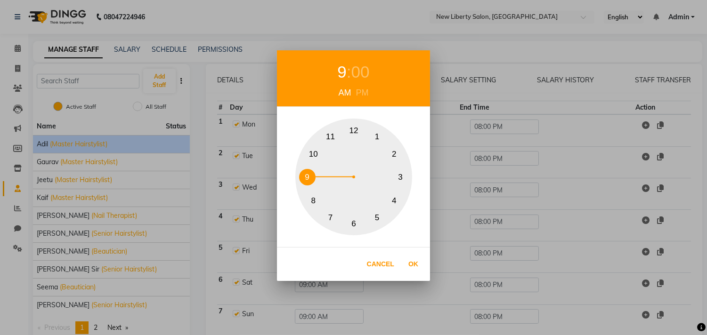
click at [314, 148] on button "10" at bounding box center [313, 154] width 16 height 16
click at [415, 264] on button "Ok" at bounding box center [413, 264] width 19 height 19
type input "10:00 AM"
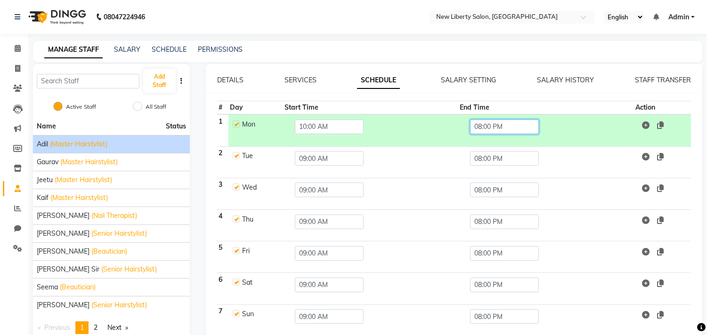
click at [507, 126] on input "08:00 PM" at bounding box center [504, 127] width 69 height 15
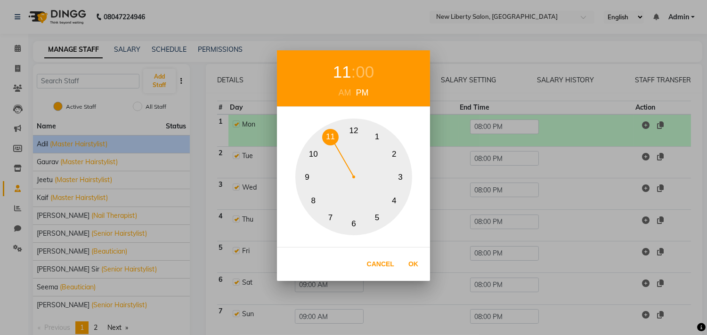
click at [333, 139] on button "11" at bounding box center [330, 137] width 16 height 16
click at [408, 260] on button "Ok" at bounding box center [413, 264] width 19 height 19
type input "11:00 PM"
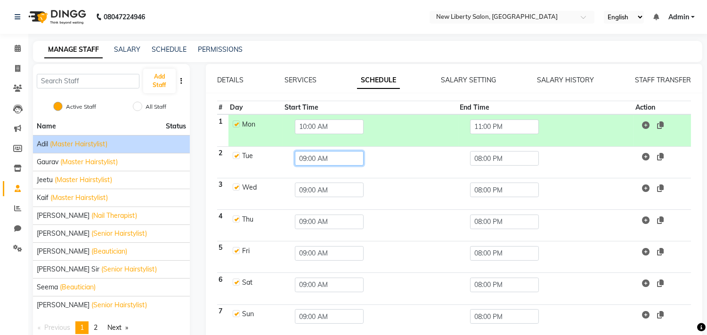
click at [335, 159] on input "09:00 AM" at bounding box center [329, 158] width 69 height 15
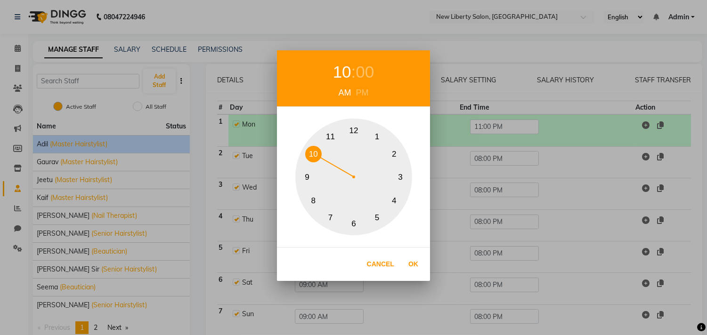
click at [312, 148] on button "10" at bounding box center [313, 154] width 16 height 16
click at [414, 263] on button "Ok" at bounding box center [413, 264] width 19 height 19
type input "10:00 AM"
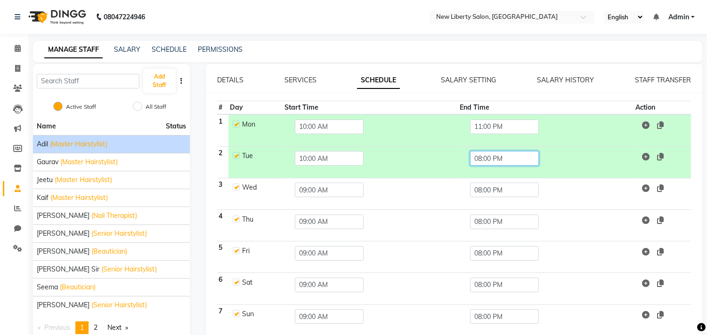
click at [511, 160] on input "08:00 PM" at bounding box center [504, 158] width 69 height 15
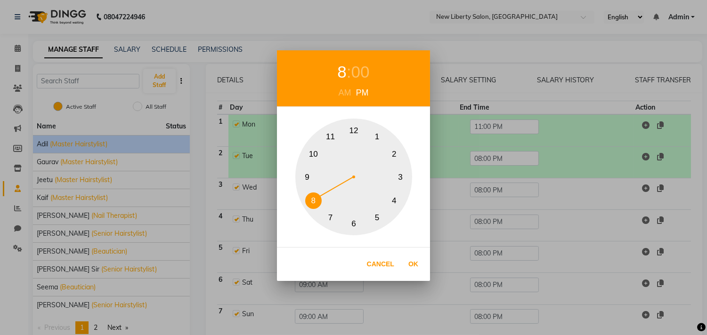
click at [333, 130] on button "11" at bounding box center [330, 137] width 16 height 16
click at [412, 261] on button "Ok" at bounding box center [413, 264] width 19 height 19
type input "11:00 PM"
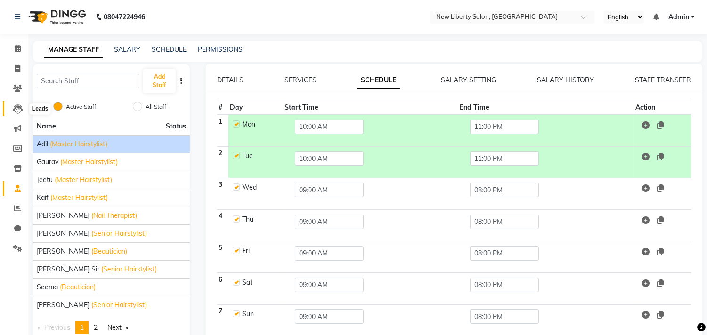
click at [22, 112] on icon at bounding box center [17, 109] width 9 height 9
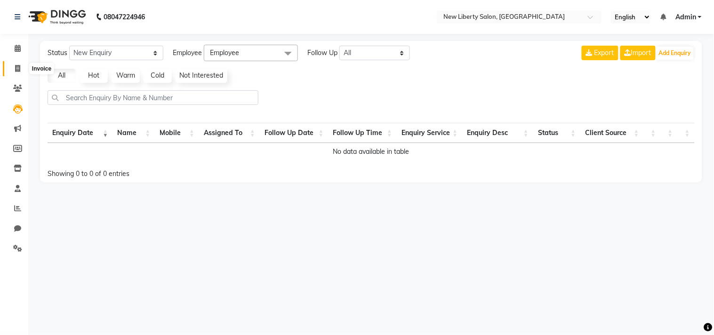
click at [19, 69] on icon at bounding box center [17, 68] width 5 height 7
select select "service"
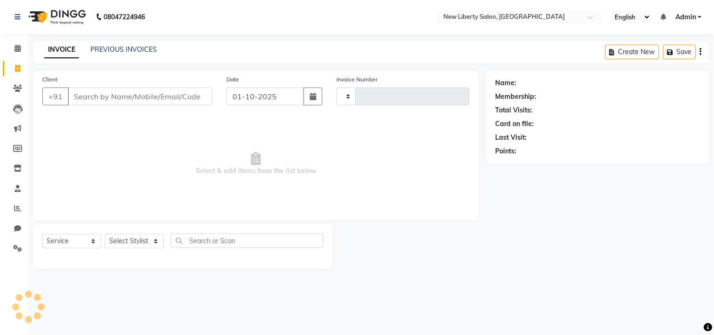
type input "0001"
select select "9126"
click at [13, 93] on span at bounding box center [17, 88] width 16 height 11
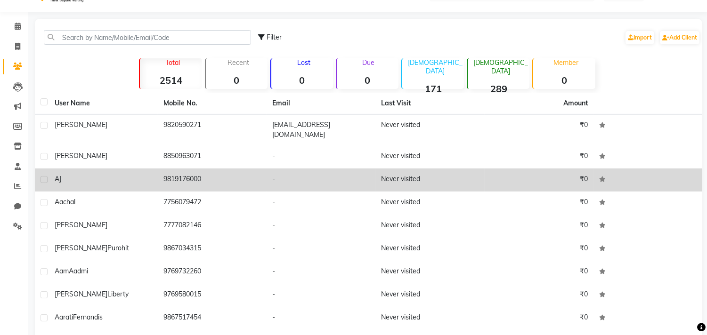
scroll to position [24, 0]
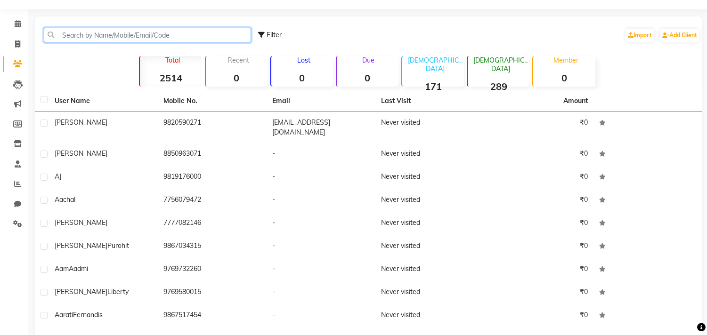
click at [139, 38] on input "text" at bounding box center [147, 35] width 207 height 15
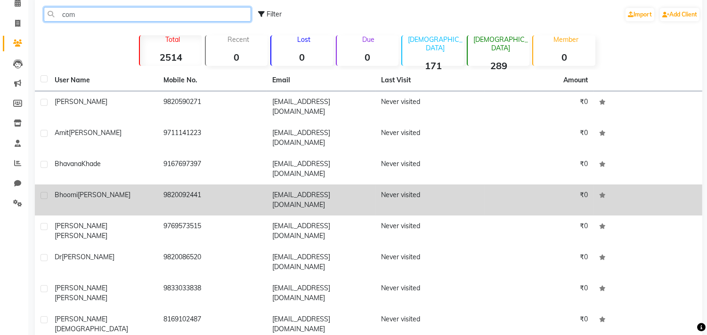
scroll to position [72, 0]
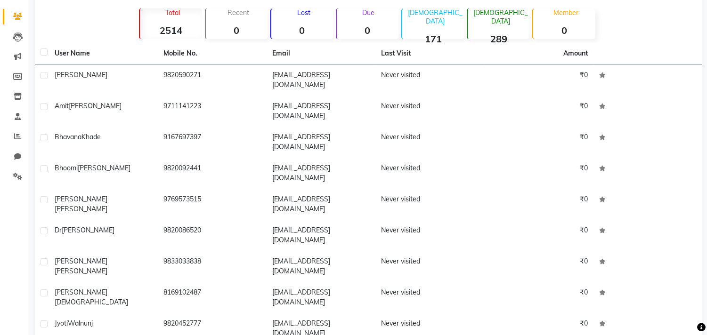
type input "com"
select select "100"
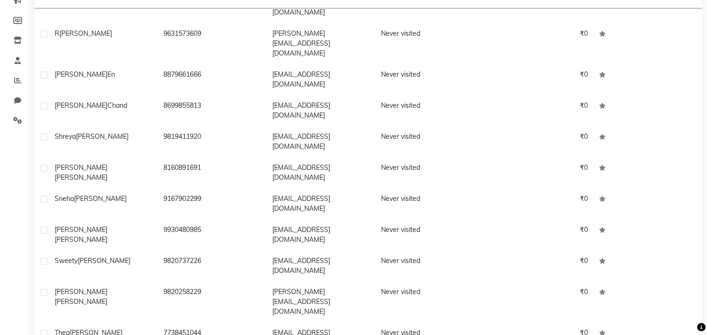
scroll to position [177, 0]
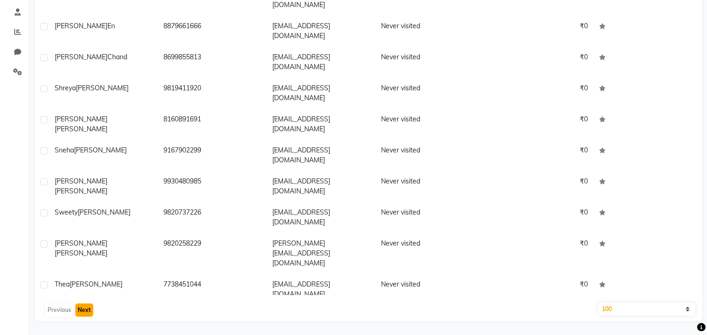
click at [77, 310] on button "Next" at bounding box center [84, 310] width 18 height 13
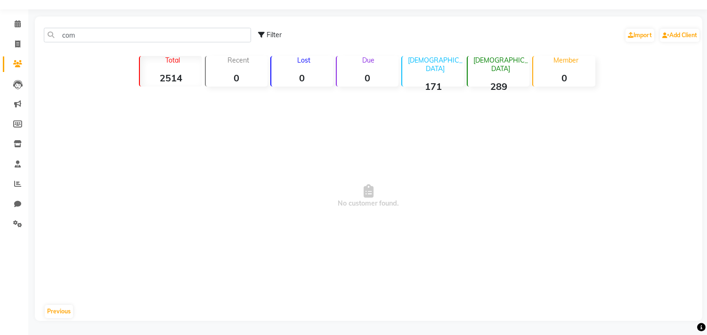
scroll to position [24, 0]
click at [55, 308] on button "Previous" at bounding box center [59, 312] width 28 height 13
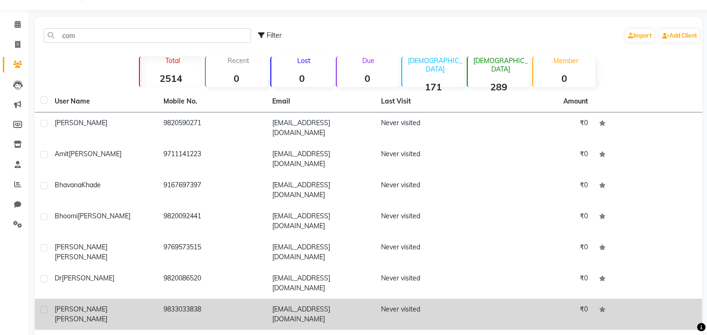
drag, startPoint x: 165, startPoint y: 260, endPoint x: 201, endPoint y: 259, distance: 35.4
click at [201, 299] on td "9833033838" at bounding box center [212, 314] width 109 height 31
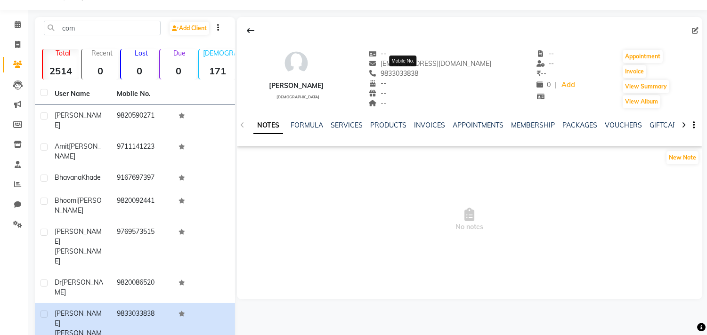
click at [406, 73] on span "9833033838" at bounding box center [394, 73] width 50 height 8
copy span "9833033838"
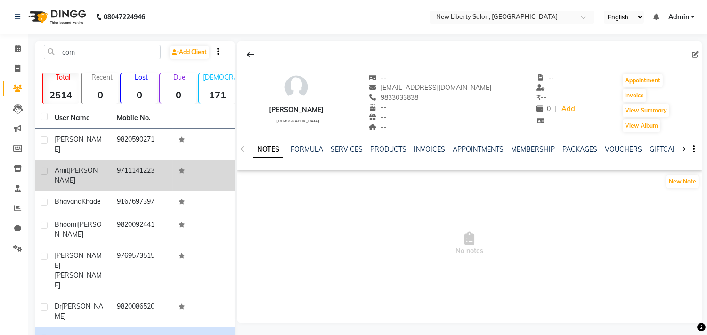
click at [132, 171] on td "9711141223" at bounding box center [142, 175] width 62 height 31
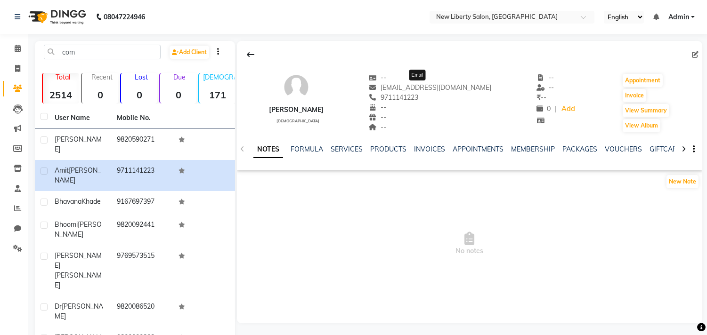
click at [408, 88] on span "[EMAIL_ADDRESS][DOMAIN_NAME]" at bounding box center [430, 87] width 123 height 8
copy span "[EMAIL_ADDRESS][DOMAIN_NAME]"
click at [13, 248] on icon at bounding box center [17, 248] width 9 height 7
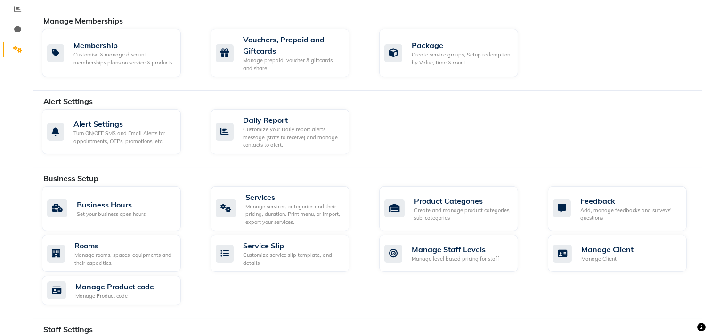
scroll to position [440, 0]
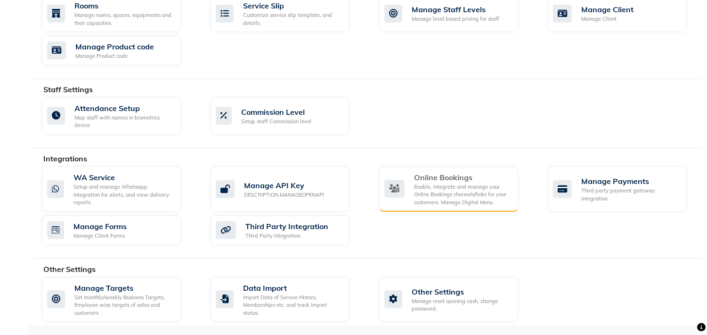
click at [445, 192] on div "Enable, integrate and manage your Online Bookings channels/links for your custo…" at bounding box center [462, 195] width 97 height 24
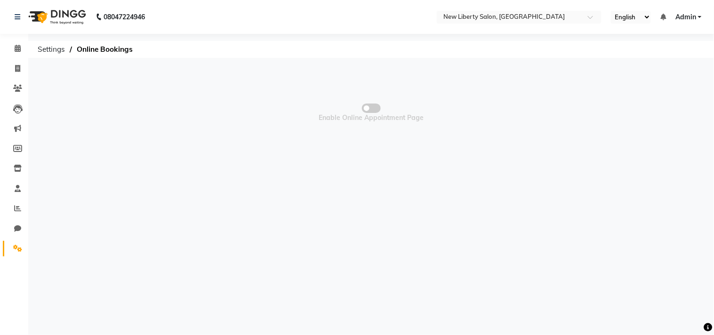
click at [370, 107] on span at bounding box center [371, 108] width 19 height 9
click at [372, 110] on input "checkbox" at bounding box center [372, 110] width 0 height 0
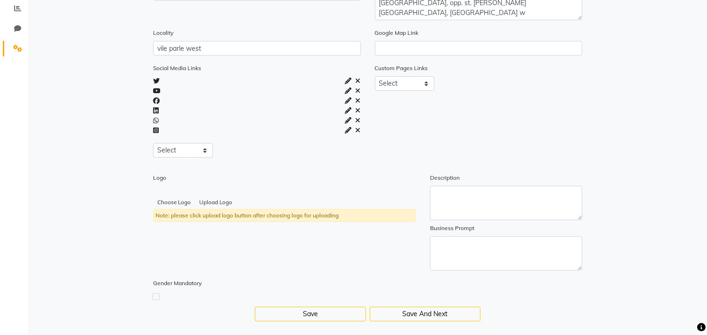
scroll to position [211, 0]
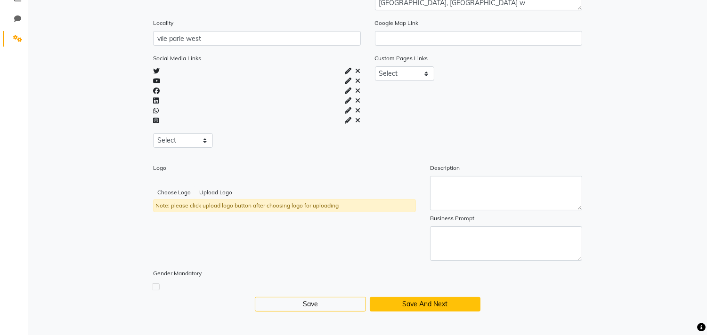
click at [410, 301] on button "Save And Next" at bounding box center [425, 304] width 111 height 15
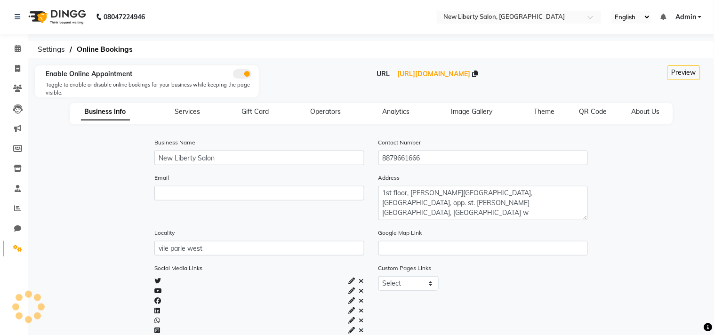
select select "15: 15"
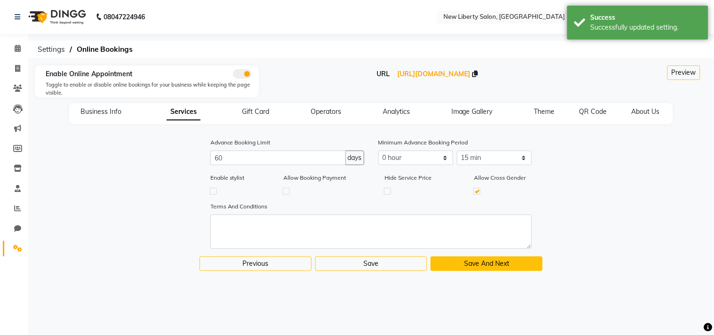
click at [462, 267] on button "Save And Next" at bounding box center [487, 264] width 112 height 15
select select
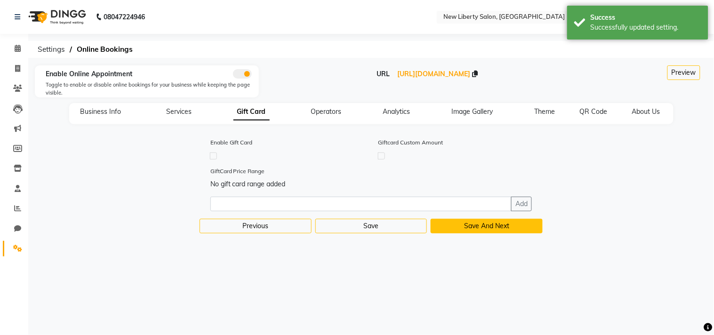
click at [479, 227] on button "Save And Next" at bounding box center [487, 226] width 112 height 15
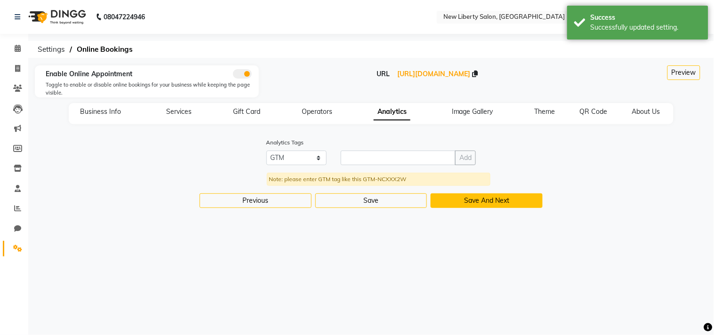
click at [482, 203] on button "Save And Next" at bounding box center [487, 201] width 112 height 15
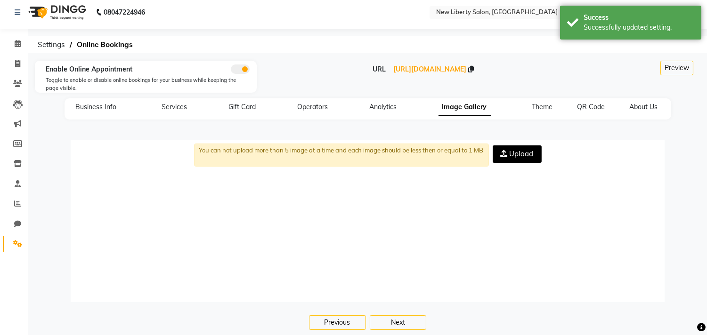
scroll to position [13, 0]
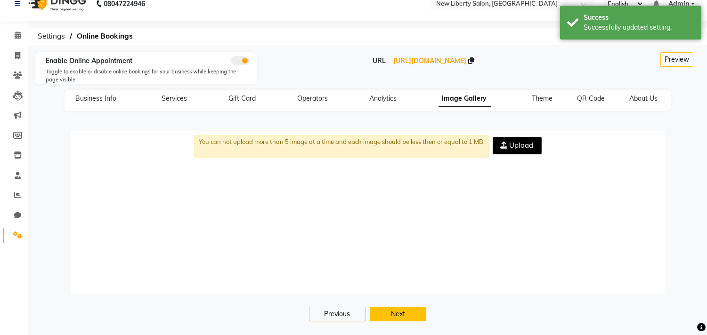
click at [403, 308] on button "Next" at bounding box center [398, 314] width 57 height 15
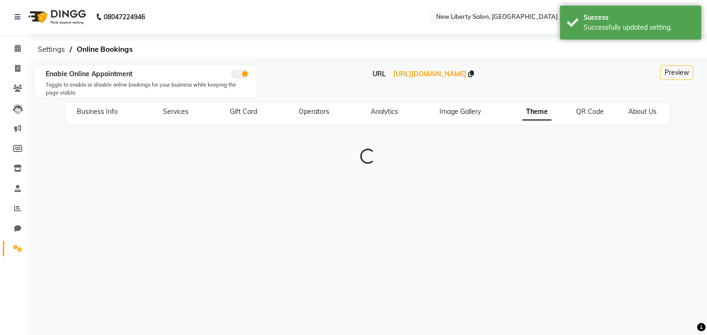
scroll to position [0, 0]
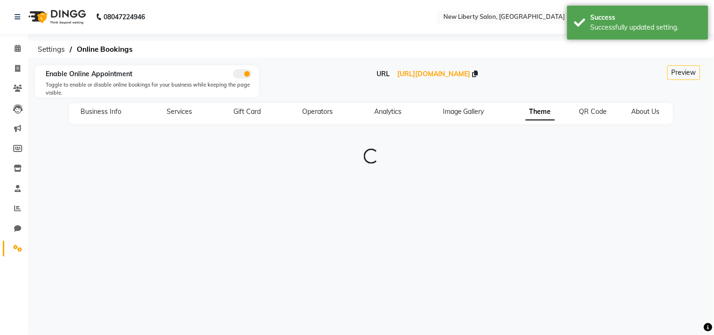
type input "#0f141a"
type input "#1e9cf1"
type input "#8dccf7"
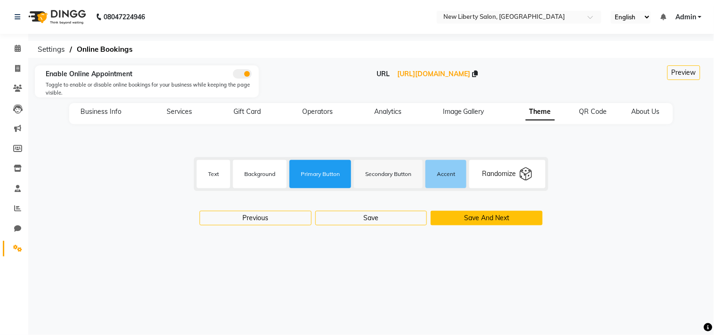
click at [476, 215] on button "Save And Next" at bounding box center [487, 218] width 112 height 15
select select "256"
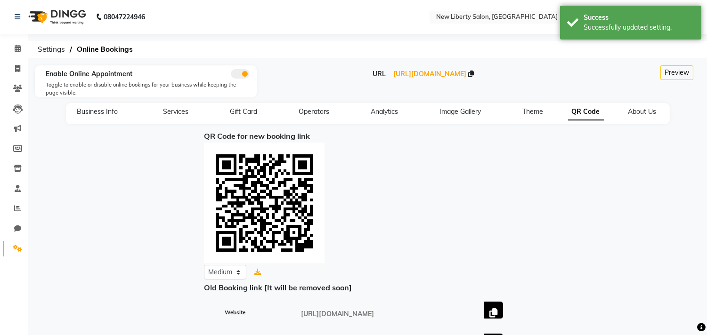
scroll to position [96, 0]
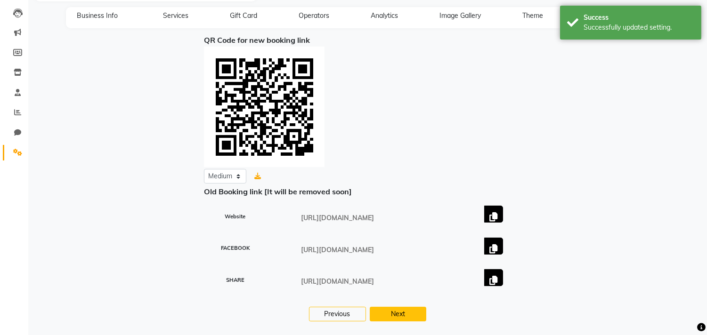
click at [405, 312] on button "Next" at bounding box center [398, 314] width 57 height 15
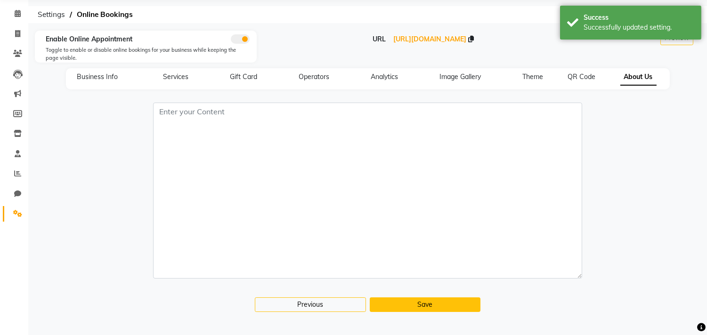
click at [418, 302] on button "Save" at bounding box center [425, 305] width 111 height 15
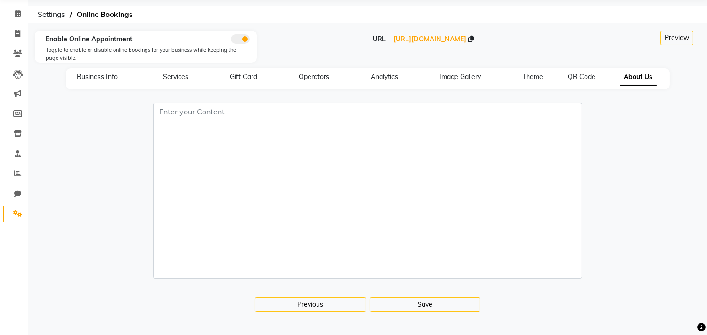
click at [450, 313] on div "Previous Save" at bounding box center [367, 207] width 669 height 228
click at [445, 304] on button "Save" at bounding box center [425, 305] width 111 height 15
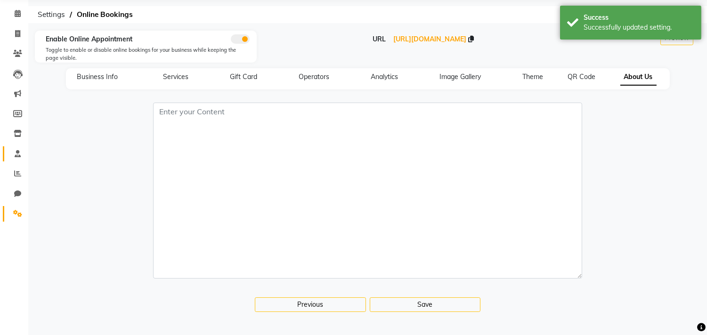
click at [16, 147] on link "Staff" at bounding box center [14, 154] width 23 height 16
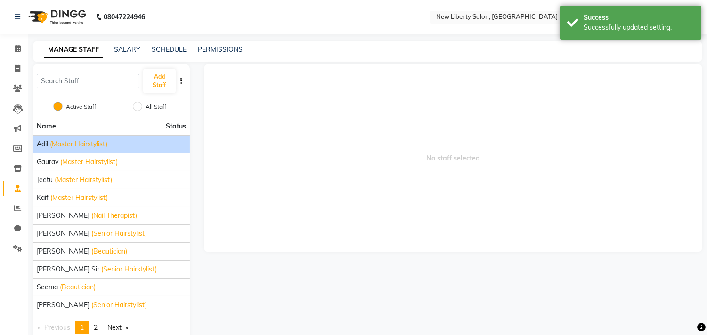
click at [89, 149] on li "[PERSON_NAME] (Master Hairstylist)" at bounding box center [111, 144] width 157 height 18
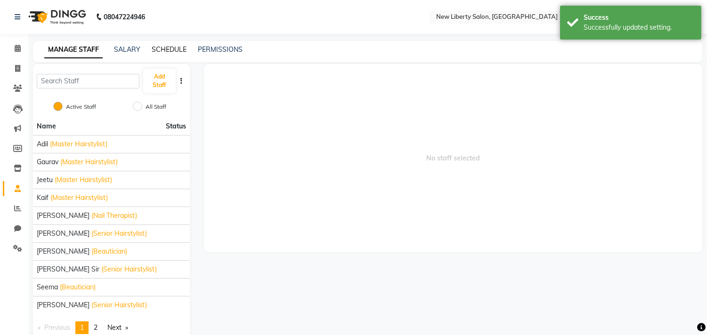
click at [170, 52] on link "SCHEDULE" at bounding box center [169, 49] width 35 height 8
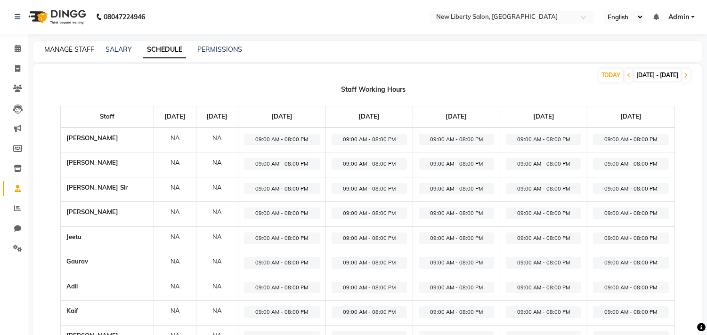
click at [73, 51] on link "MANAGE STAFF" at bounding box center [69, 49] width 50 height 8
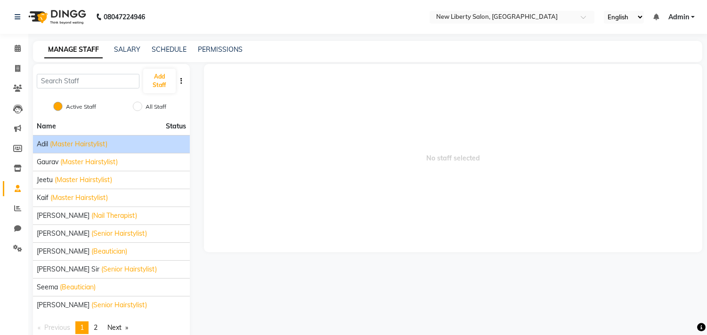
click at [97, 146] on span "(Master Hairstylist)" at bounding box center [78, 144] width 57 height 10
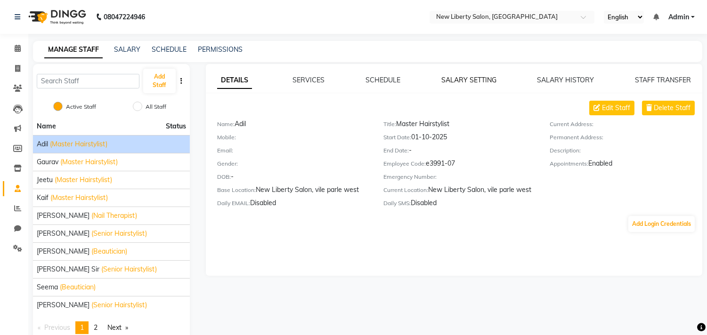
click at [459, 81] on link "SALARY SETTING" at bounding box center [468, 80] width 55 height 8
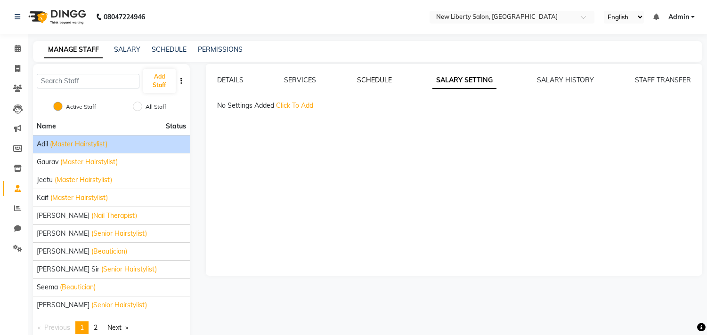
click at [371, 81] on link "SCHEDULE" at bounding box center [374, 80] width 35 height 8
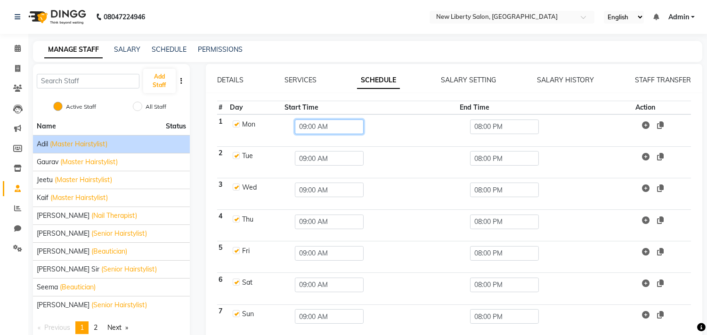
click at [322, 128] on input "09:00 AM" at bounding box center [329, 127] width 69 height 15
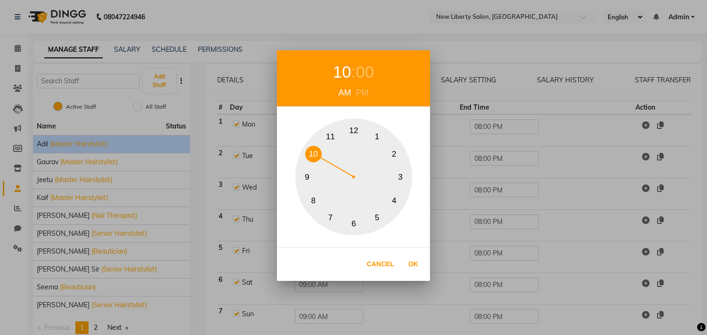
click at [313, 147] on button "10" at bounding box center [313, 154] width 16 height 16
click at [410, 258] on button "Ok" at bounding box center [413, 264] width 19 height 19
type input "10:00 AM"
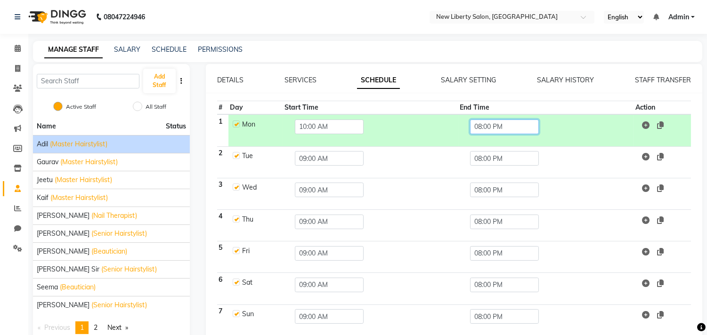
click at [510, 130] on input "08:00 PM" at bounding box center [504, 127] width 69 height 15
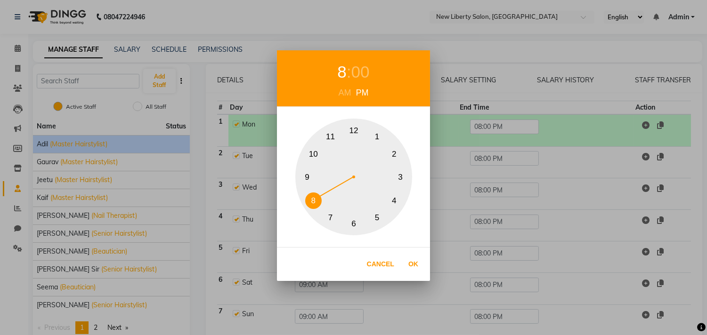
click at [331, 138] on button "11" at bounding box center [330, 137] width 16 height 16
click at [413, 261] on button "Ok" at bounding box center [413, 264] width 19 height 19
type input "11:00 PM"
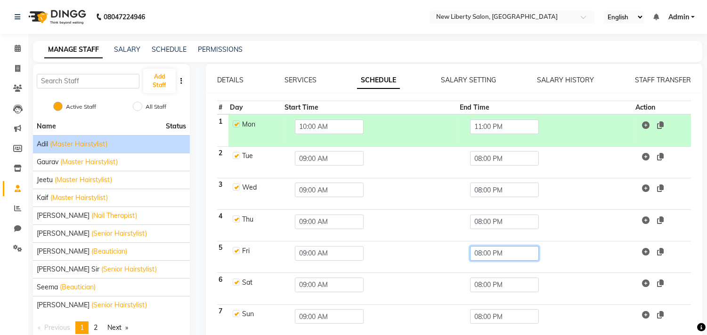
click at [483, 247] on input "08:00 PM" at bounding box center [504, 253] width 69 height 15
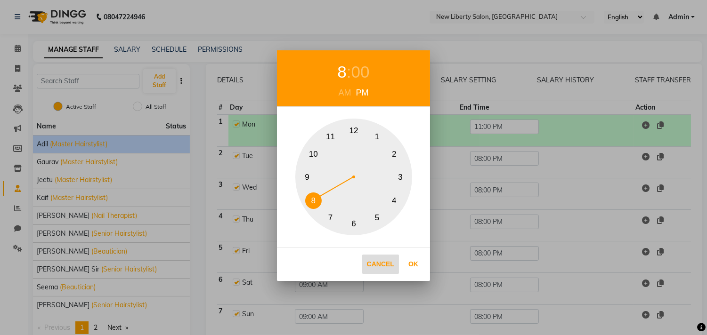
click at [380, 265] on button "Cancel" at bounding box center [380, 264] width 37 height 19
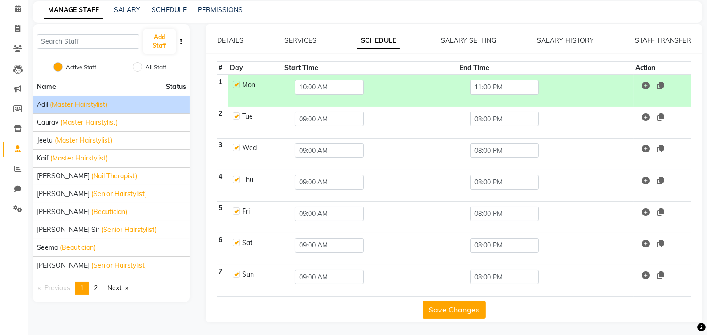
scroll to position [41, 0]
click at [664, 85] on icon at bounding box center [660, 85] width 7 height 8
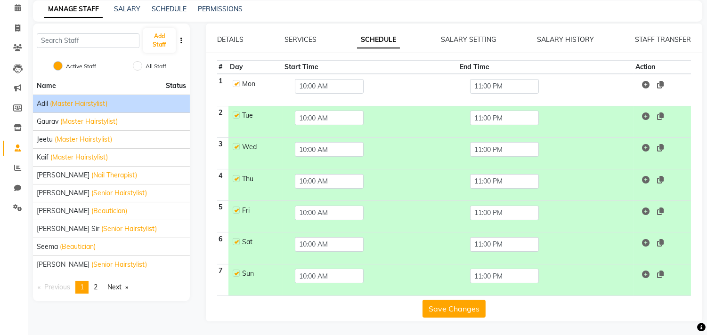
click at [446, 308] on button "Save Changes" at bounding box center [453, 309] width 63 height 18
click at [57, 122] on span "Gaurav" at bounding box center [48, 122] width 22 height 10
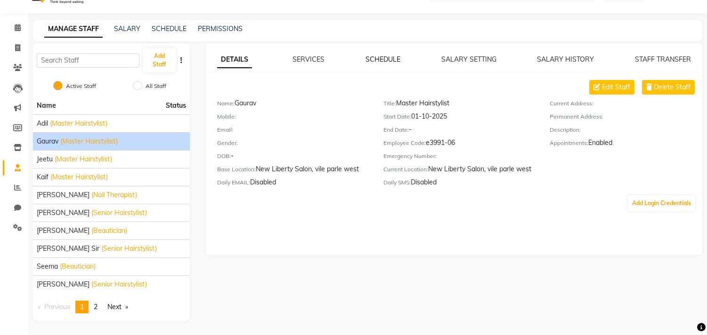
click at [376, 58] on link "SCHEDULE" at bounding box center [382, 59] width 35 height 8
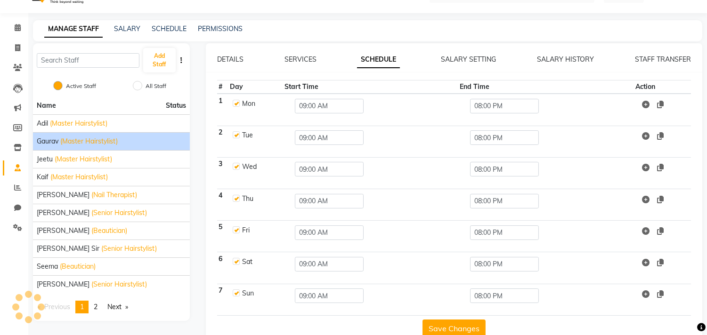
scroll to position [41, 0]
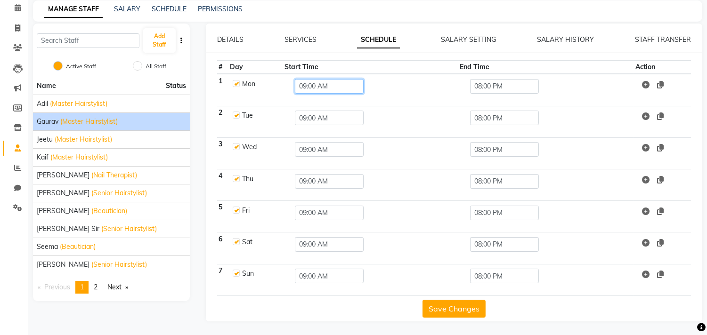
click at [342, 80] on input "09:00 AM" at bounding box center [329, 86] width 69 height 15
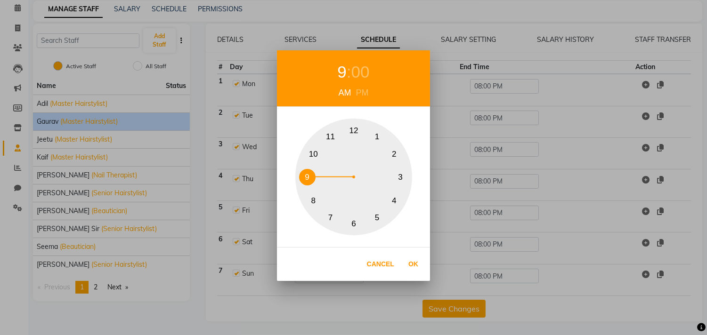
click at [313, 154] on button "10" at bounding box center [313, 154] width 16 height 16
click at [414, 262] on button "Ok" at bounding box center [413, 264] width 19 height 19
type input "10:00 AM"
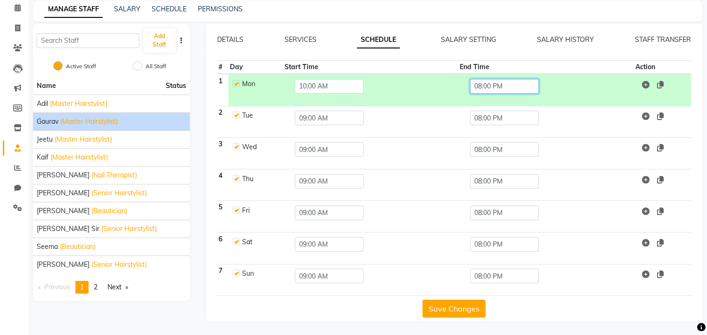
click at [504, 91] on input "08:00 PM" at bounding box center [504, 86] width 69 height 15
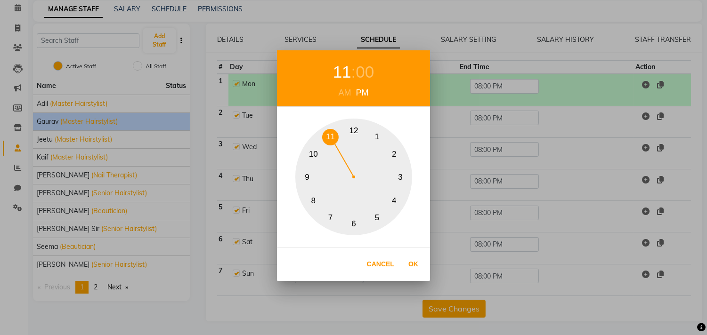
click at [330, 132] on button "11" at bounding box center [330, 137] width 16 height 16
click at [411, 256] on button "Ok" at bounding box center [413, 264] width 19 height 19
type input "11:00 PM"
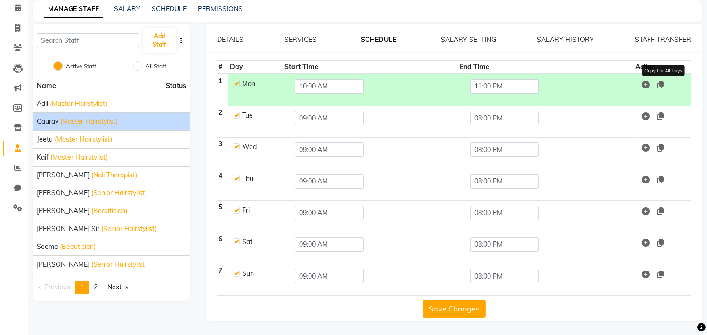
click at [662, 85] on icon at bounding box center [660, 85] width 7 height 8
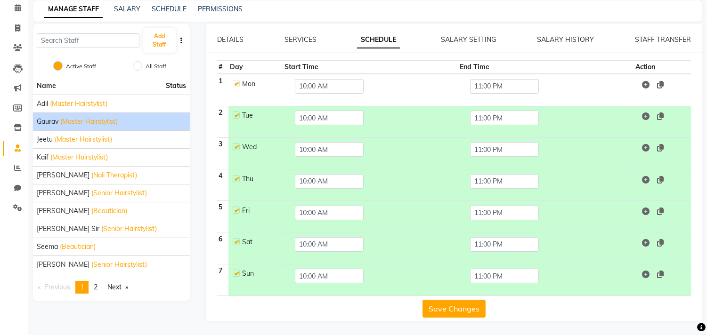
click at [445, 308] on button "Save Changes" at bounding box center [453, 309] width 63 height 18
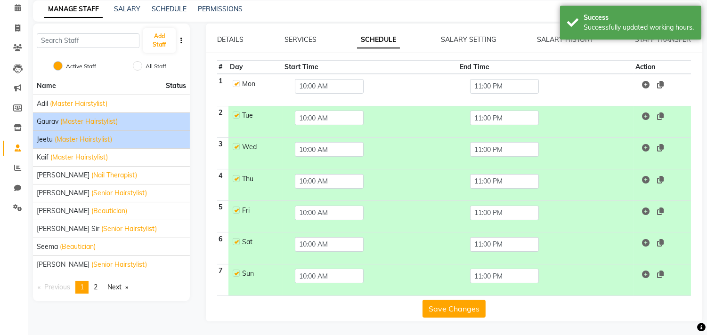
click at [49, 142] on span "Jeetu" at bounding box center [45, 140] width 16 height 10
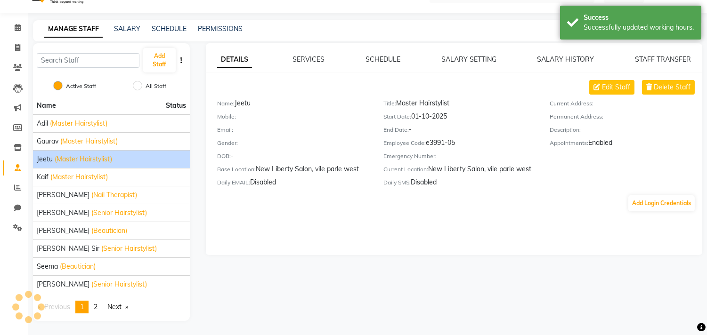
scroll to position [21, 0]
click at [373, 56] on link "SCHEDULE" at bounding box center [382, 59] width 35 height 8
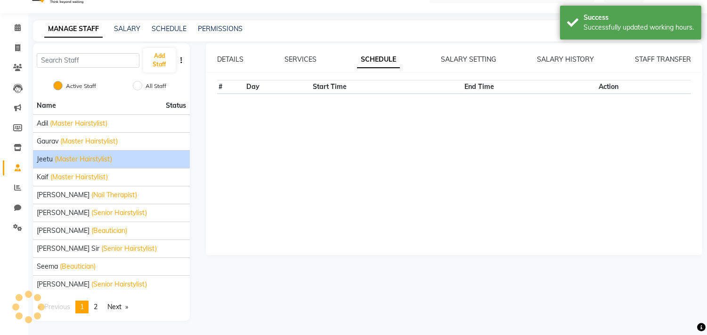
scroll to position [41, 0]
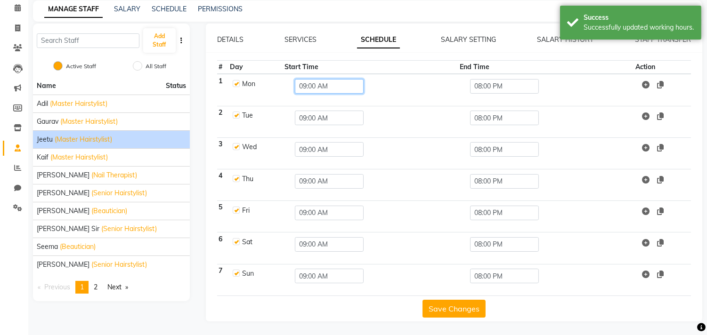
click at [333, 85] on input "09:00 AM" at bounding box center [329, 86] width 69 height 15
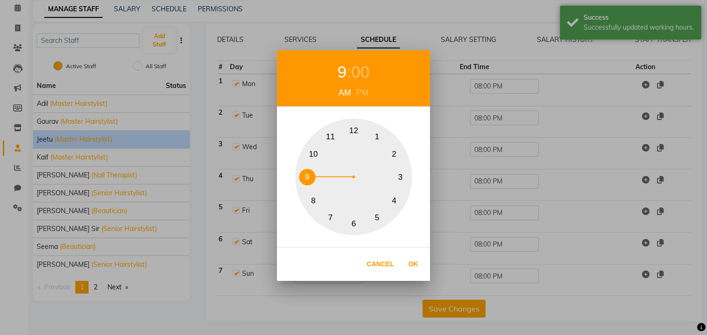
click at [312, 152] on button "10" at bounding box center [313, 154] width 16 height 16
click at [414, 262] on button "Ok" at bounding box center [413, 264] width 19 height 19
type input "10:00 AM"
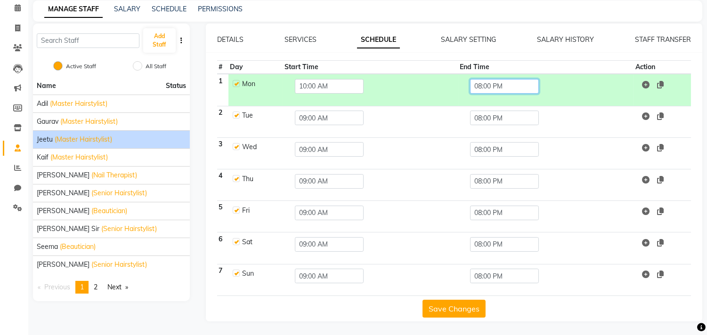
click at [514, 86] on input "08:00 PM" at bounding box center [504, 86] width 69 height 15
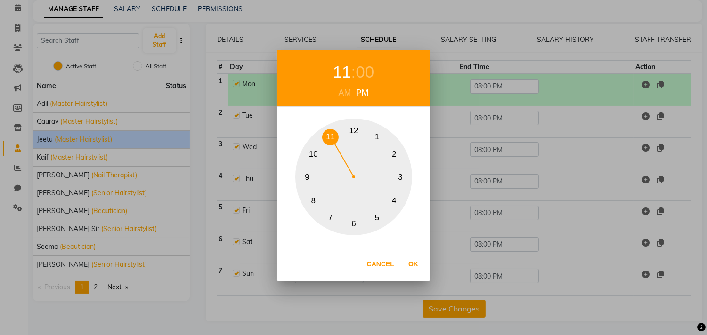
click at [327, 131] on button "11" at bounding box center [330, 137] width 16 height 16
click at [414, 264] on button "Ok" at bounding box center [413, 264] width 19 height 19
type input "11:00 PM"
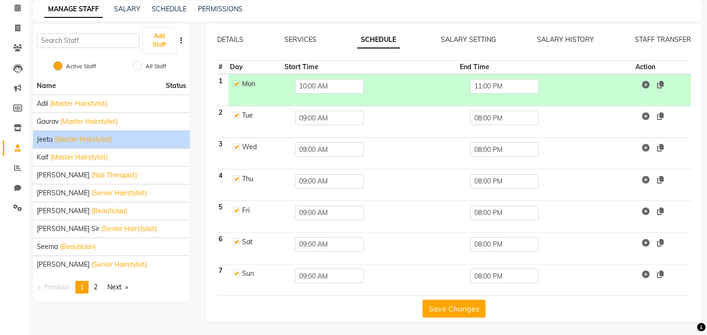
click at [437, 305] on button "Save Changes" at bounding box center [453, 309] width 63 height 18
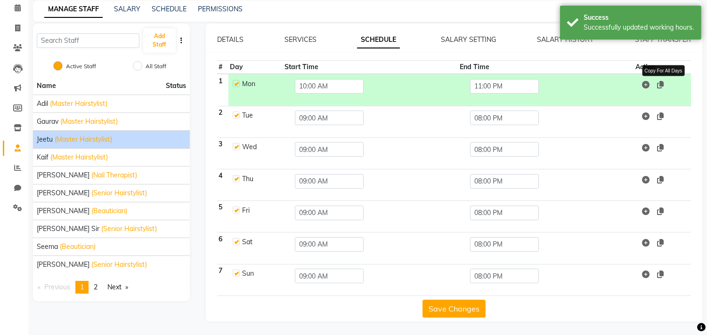
click at [664, 83] on icon at bounding box center [660, 85] width 7 height 8
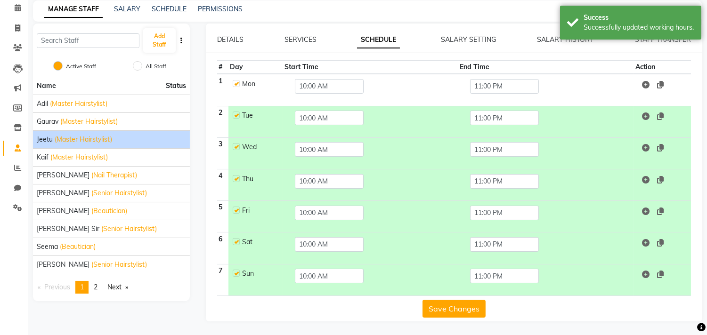
click at [462, 304] on button "Save Changes" at bounding box center [453, 309] width 63 height 18
click at [82, 153] on span "(Master Hairstylist)" at bounding box center [78, 158] width 57 height 10
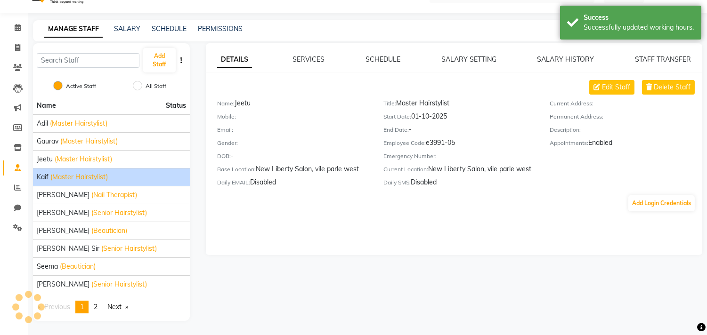
scroll to position [21, 0]
click at [86, 168] on li "Kaif (Master Hairstylist)" at bounding box center [111, 177] width 157 height 18
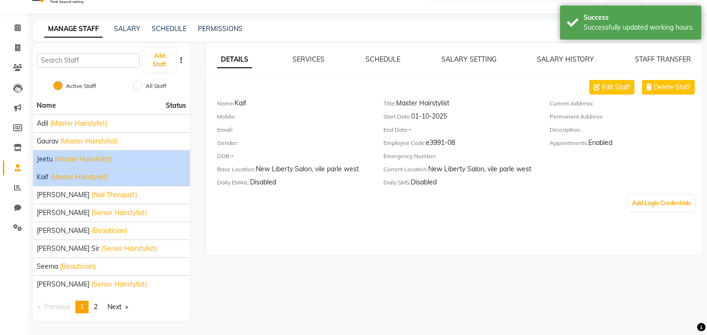
click at [86, 165] on li "[PERSON_NAME] (Master Hairstylist)" at bounding box center [111, 159] width 157 height 18
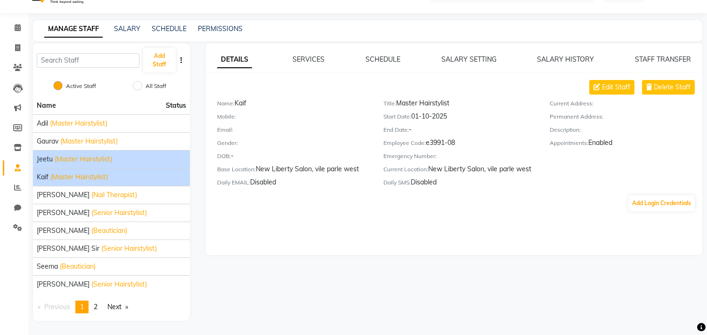
click at [124, 162] on div "[PERSON_NAME] (Master Hairstylist)" at bounding box center [111, 159] width 149 height 10
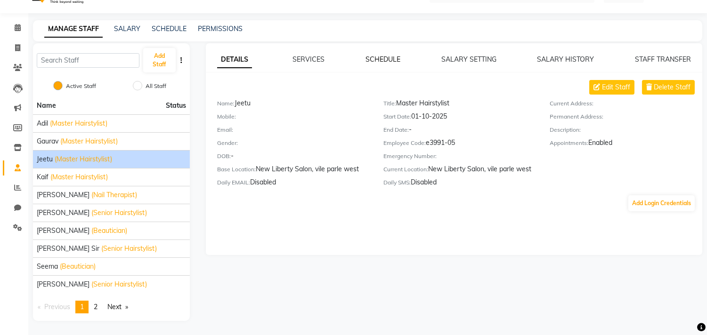
click at [370, 57] on link "SCHEDULE" at bounding box center [382, 59] width 35 height 8
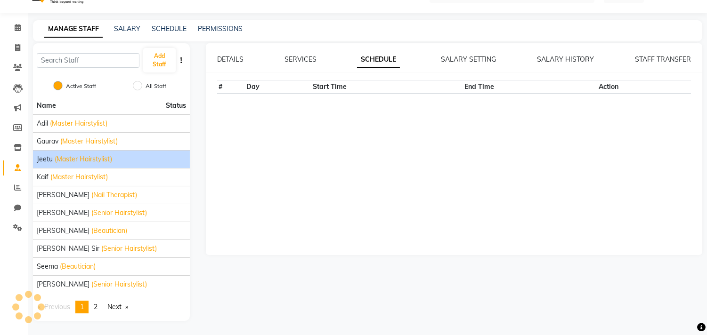
scroll to position [41, 0]
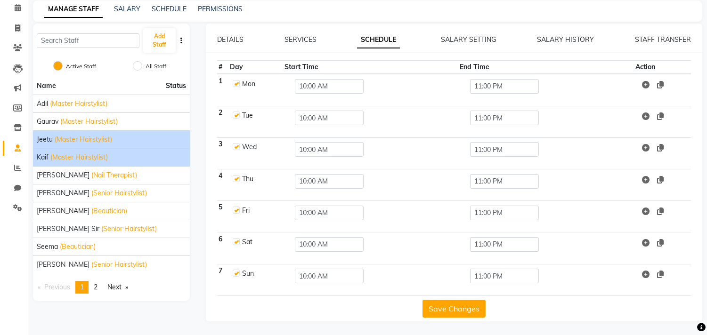
click at [77, 157] on span "(Master Hairstylist)" at bounding box center [78, 158] width 57 height 10
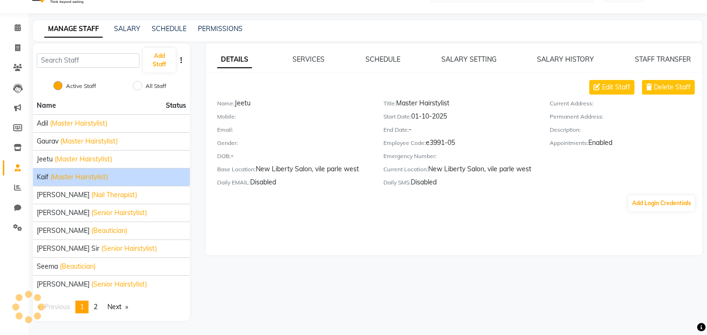
scroll to position [21, 0]
click at [472, 55] on div "SALARY SETTING" at bounding box center [468, 60] width 55 height 10
click at [468, 57] on link "SALARY SETTING" at bounding box center [468, 59] width 55 height 8
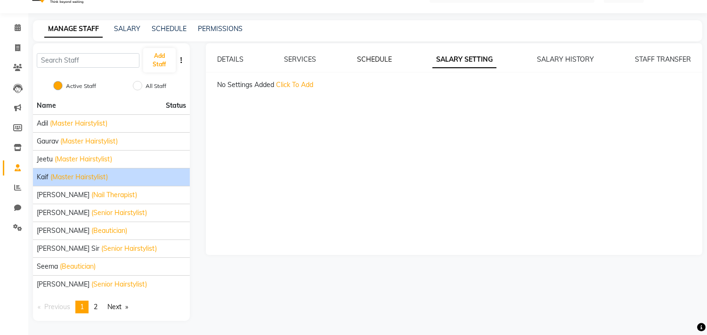
click at [383, 59] on link "SCHEDULE" at bounding box center [374, 59] width 35 height 8
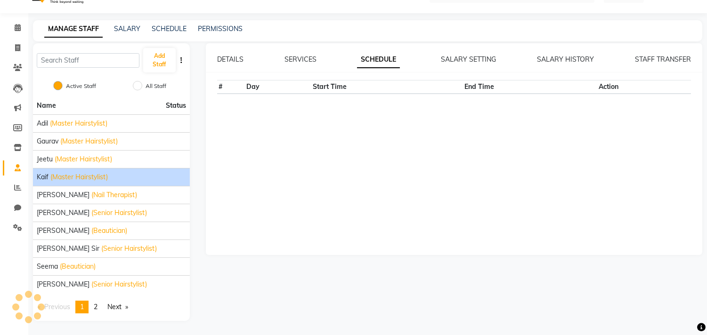
scroll to position [41, 0]
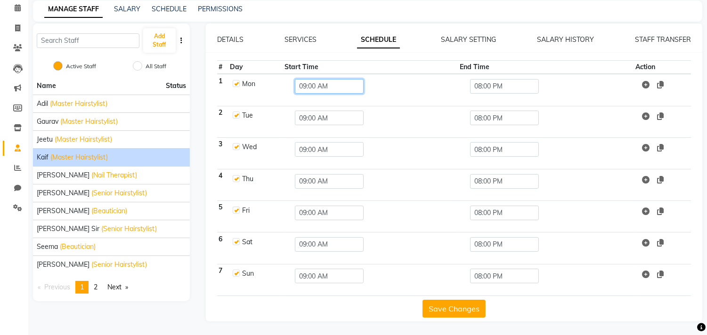
click at [329, 88] on input "09:00 AM" at bounding box center [329, 86] width 69 height 15
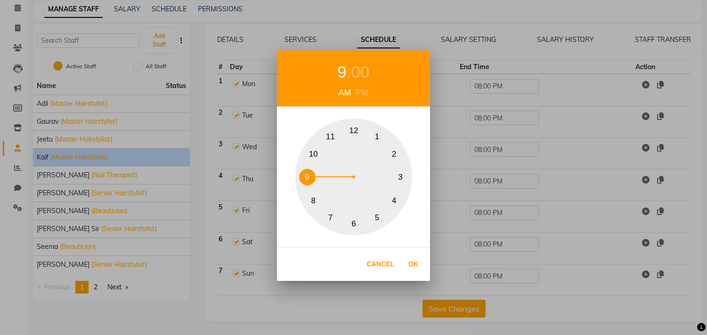
click at [316, 150] on button "10" at bounding box center [313, 154] width 16 height 16
click at [410, 259] on button "Ok" at bounding box center [413, 264] width 19 height 19
type input "10:00 AM"
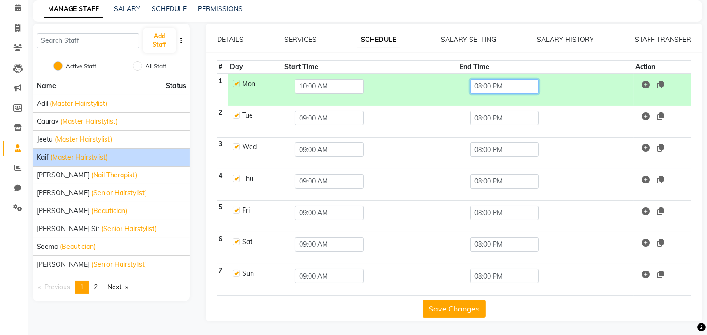
click at [512, 85] on input "08:00 PM" at bounding box center [504, 86] width 69 height 15
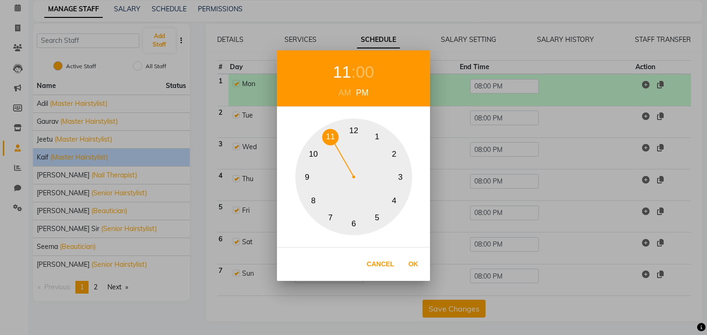
click at [327, 137] on button "11" at bounding box center [330, 137] width 16 height 16
click at [408, 263] on button "Ok" at bounding box center [413, 264] width 19 height 19
type input "11:00 PM"
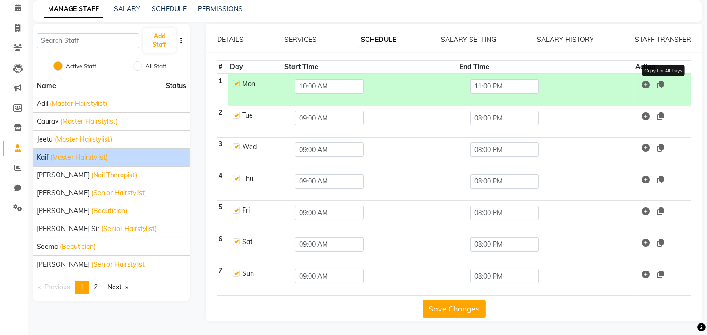
click at [660, 83] on icon at bounding box center [660, 85] width 7 height 8
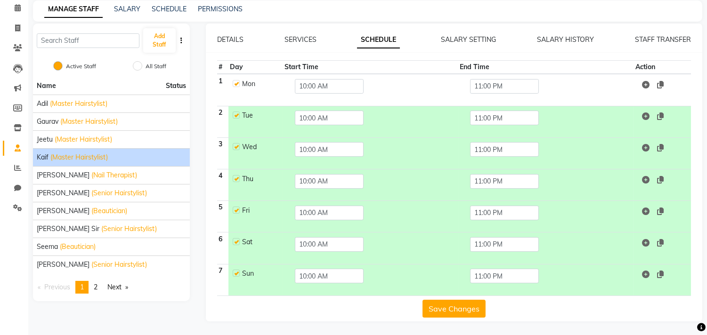
click at [438, 304] on button "Save Changes" at bounding box center [453, 309] width 63 height 18
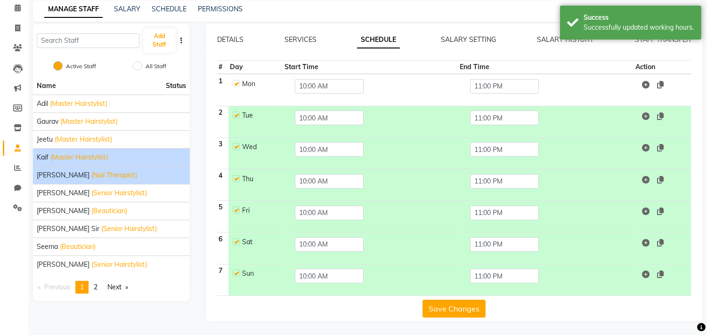
click at [46, 176] on span "[PERSON_NAME]" at bounding box center [63, 175] width 53 height 10
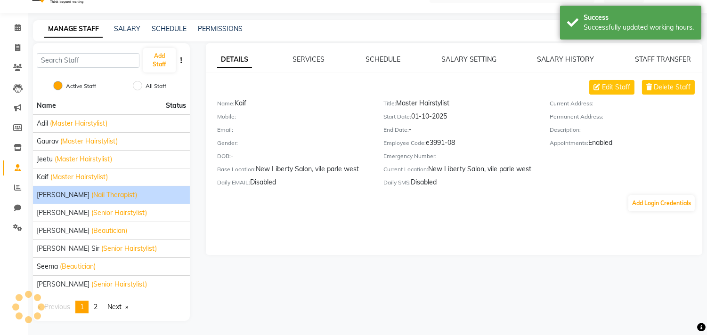
scroll to position [21, 0]
click at [377, 57] on link "SCHEDULE" at bounding box center [382, 59] width 35 height 8
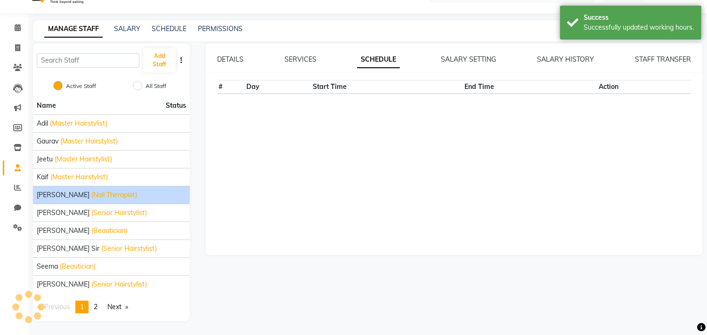
scroll to position [41, 0]
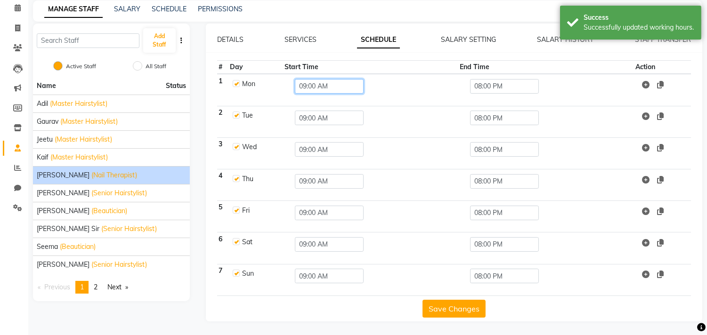
click at [341, 86] on input "09:00 AM" at bounding box center [329, 86] width 69 height 15
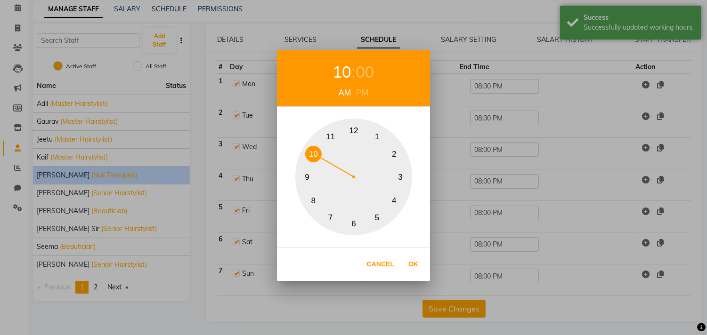
click at [316, 155] on button "10" at bounding box center [313, 154] width 16 height 16
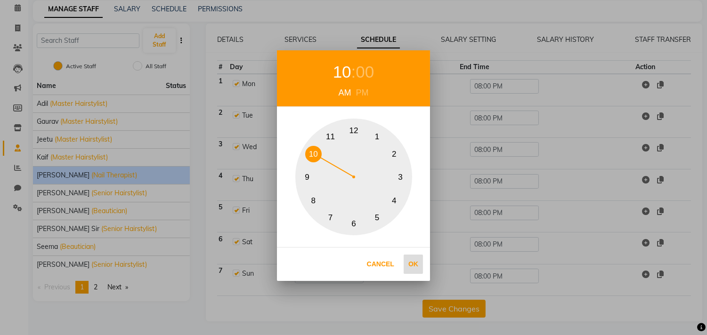
click at [412, 261] on button "Ok" at bounding box center [413, 264] width 19 height 19
type input "10:00 AM"
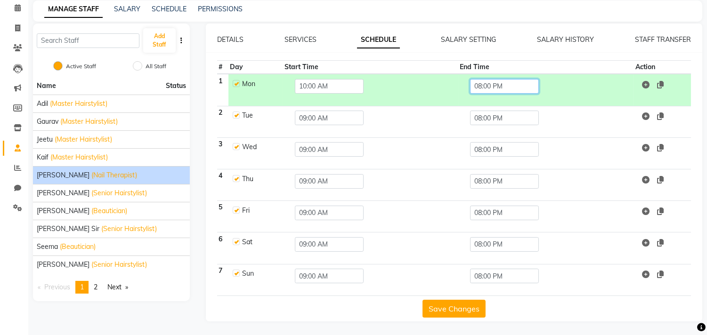
click at [505, 87] on input "08:00 PM" at bounding box center [504, 86] width 69 height 15
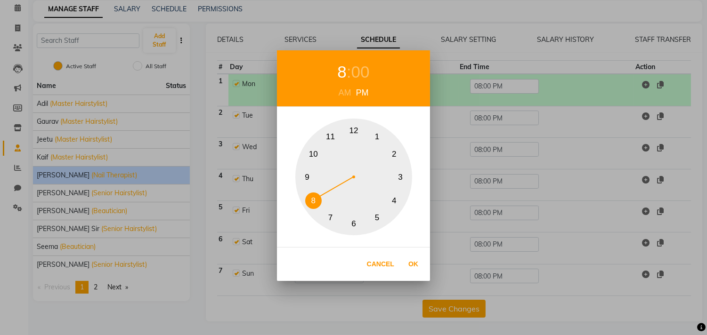
click at [330, 135] on button "11" at bounding box center [330, 137] width 16 height 16
click at [412, 259] on button "Ok" at bounding box center [413, 264] width 19 height 19
type input "11:00 PM"
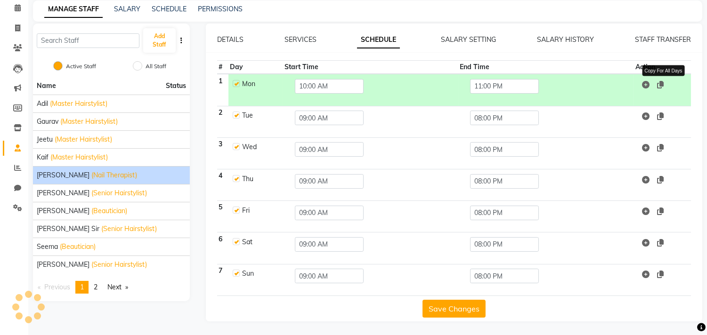
click at [664, 83] on icon at bounding box center [660, 85] width 7 height 8
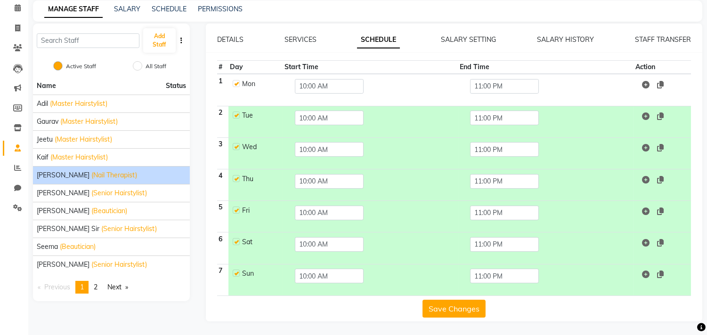
click at [460, 309] on button "Save Changes" at bounding box center [453, 309] width 63 height 18
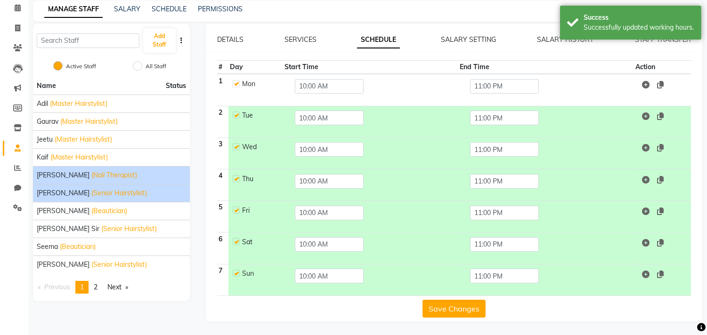
click at [91, 191] on span "(Senior Hairstylist)" at bounding box center [119, 193] width 56 height 10
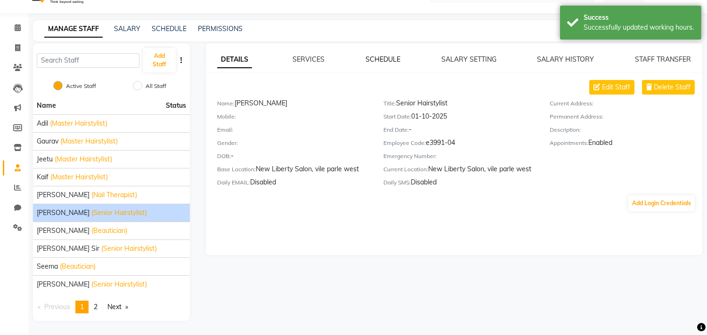
click at [376, 61] on link "SCHEDULE" at bounding box center [382, 59] width 35 height 8
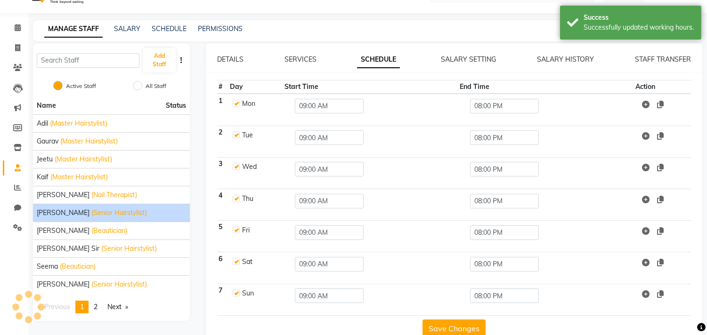
scroll to position [41, 0]
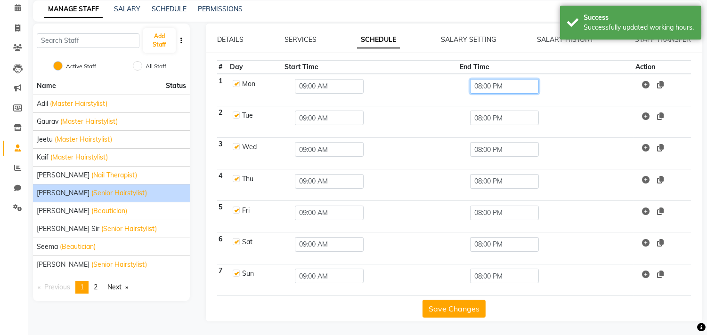
click at [520, 85] on input "08:00 PM" at bounding box center [504, 86] width 69 height 15
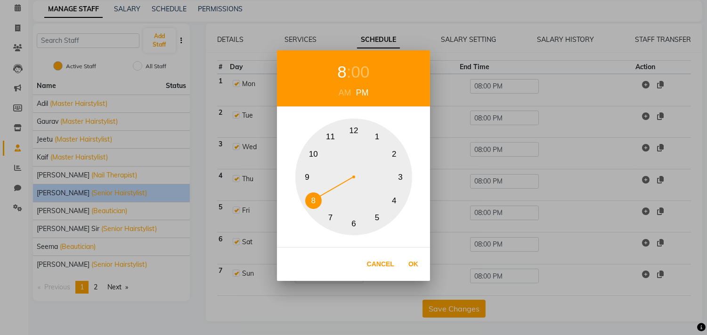
click at [336, 137] on button "11" at bounding box center [330, 137] width 16 height 16
click at [413, 266] on button "Ok" at bounding box center [413, 264] width 19 height 19
type input "11:00 PM"
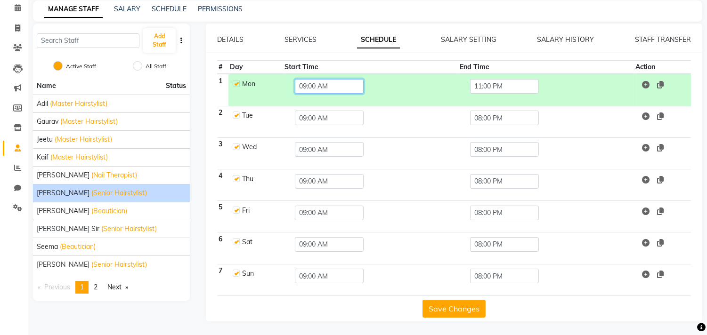
click at [323, 91] on input "09:00 AM" at bounding box center [329, 86] width 69 height 15
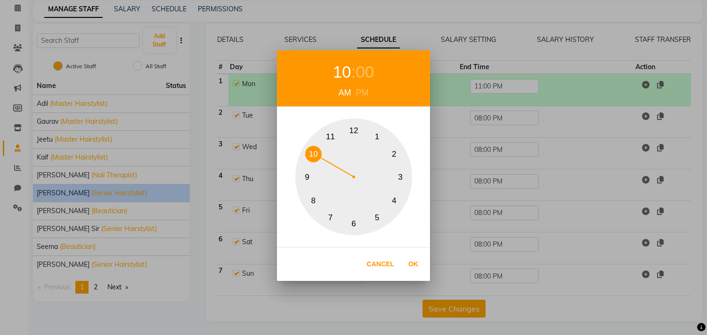
click at [313, 148] on button "10" at bounding box center [313, 154] width 16 height 16
click at [410, 260] on button "Ok" at bounding box center [413, 264] width 19 height 19
type input "10:00 AM"
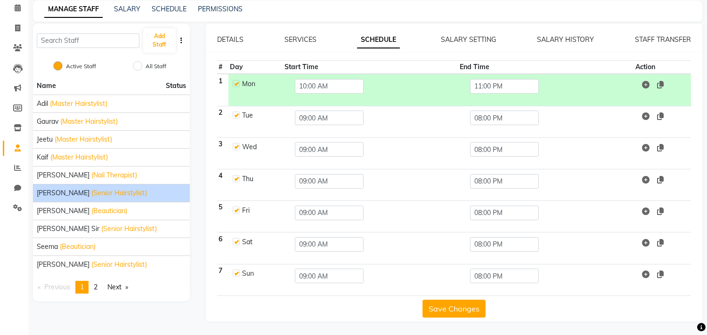
click at [334, 41] on div "DETAILS SERVICES SCHEDULE SALARY SETTING SALARY HISTORY STAFF TRANSFER" at bounding box center [454, 40] width 474 height 10
click at [662, 86] on icon at bounding box center [660, 85] width 7 height 8
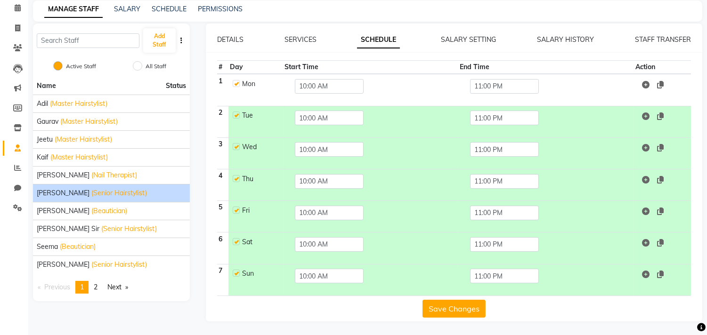
click at [449, 306] on button "Save Changes" at bounding box center [453, 309] width 63 height 18
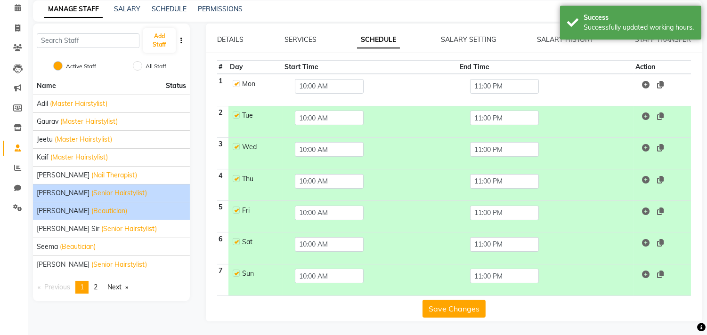
click at [55, 207] on span "[PERSON_NAME]" at bounding box center [63, 211] width 53 height 10
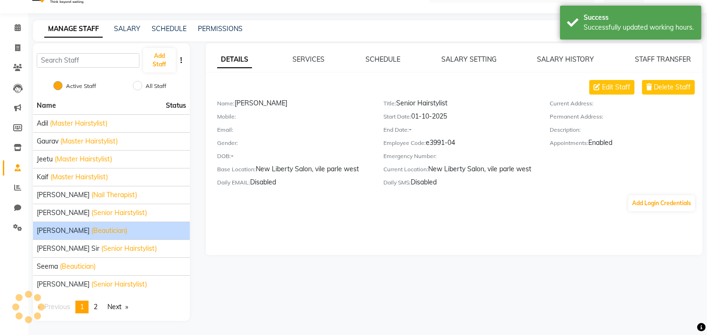
scroll to position [21, 0]
click at [373, 60] on link "SCHEDULE" at bounding box center [382, 59] width 35 height 8
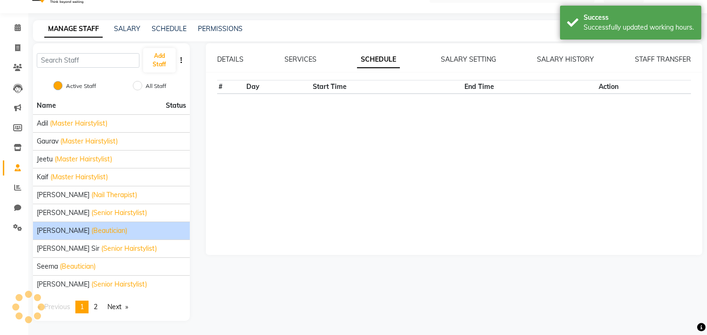
scroll to position [41, 0]
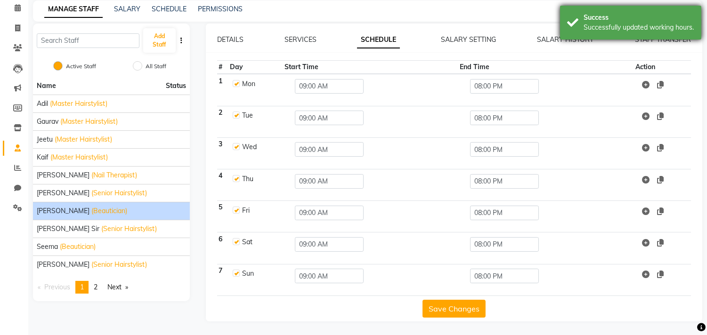
click at [630, 16] on div "Success" at bounding box center [639, 18] width 111 height 10
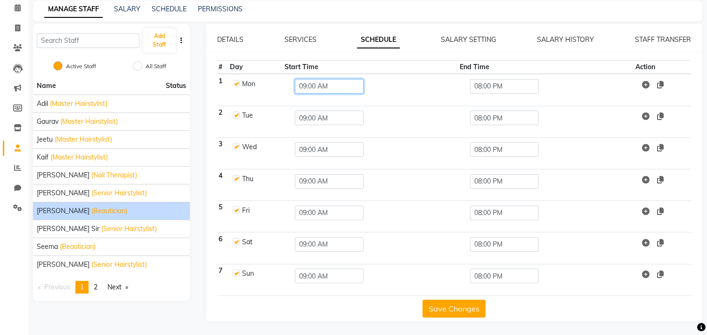
click at [330, 87] on input "09:00 AM" at bounding box center [329, 86] width 69 height 15
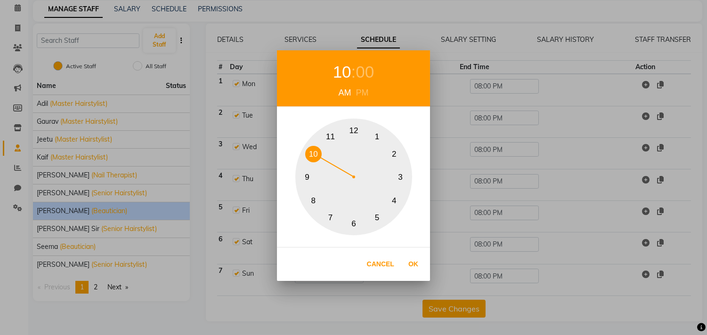
click at [318, 147] on button "10" at bounding box center [313, 154] width 16 height 16
click at [411, 267] on button "Ok" at bounding box center [413, 264] width 19 height 19
type input "10:00 AM"
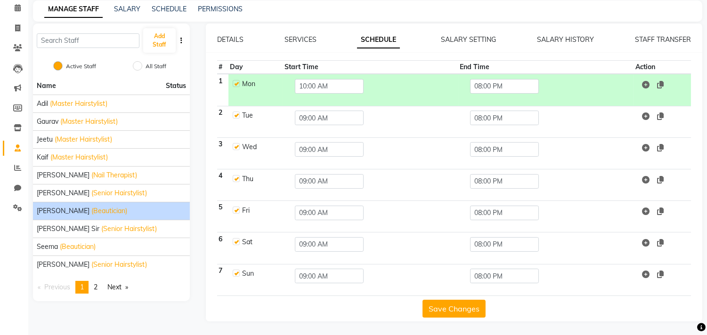
click at [512, 93] on td "08:00 PM" at bounding box center [545, 90] width 175 height 32
click at [510, 89] on input "08:00 PM" at bounding box center [504, 86] width 69 height 15
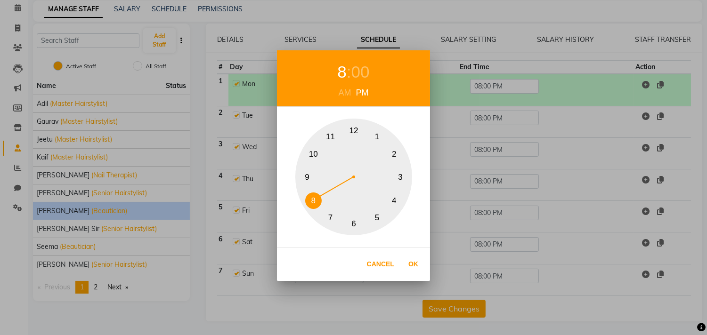
click at [329, 134] on button "11" at bounding box center [330, 137] width 16 height 16
click at [411, 261] on button "Ok" at bounding box center [413, 264] width 19 height 19
type input "11:00 PM"
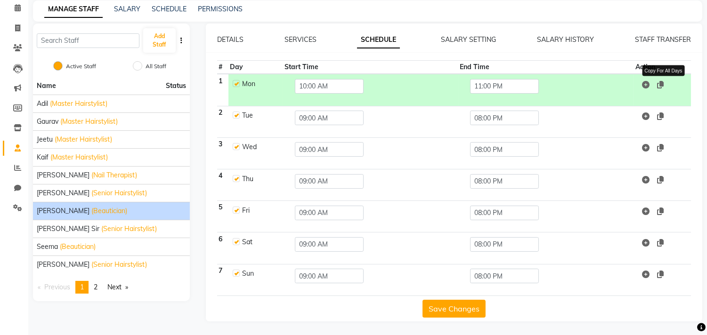
click at [664, 81] on icon at bounding box center [660, 85] width 7 height 8
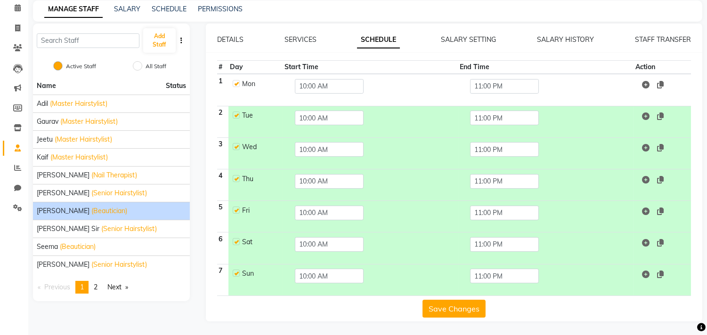
click at [437, 305] on button "Save Changes" at bounding box center [453, 309] width 63 height 18
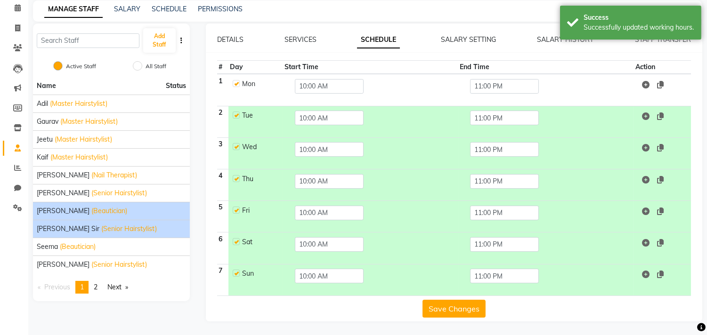
click at [101, 227] on span "(Senior Hairstylist)" at bounding box center [129, 229] width 56 height 10
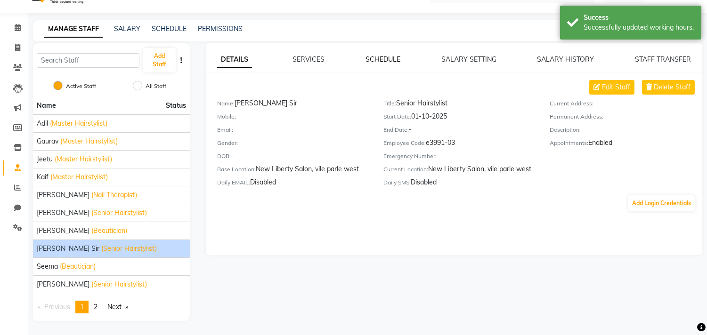
click at [371, 59] on link "SCHEDULE" at bounding box center [382, 59] width 35 height 8
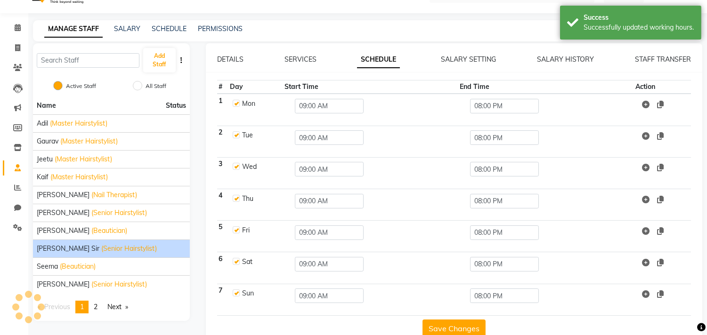
scroll to position [41, 0]
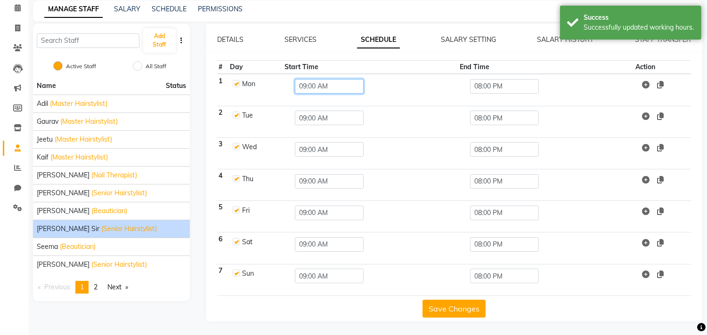
click at [336, 85] on input "09:00 AM" at bounding box center [329, 86] width 69 height 15
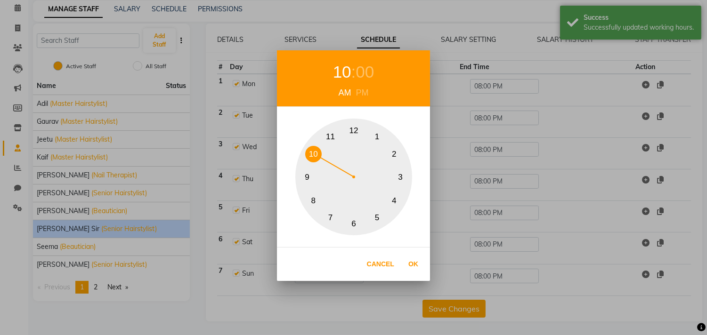
click at [310, 152] on button "10" at bounding box center [313, 154] width 16 height 16
click at [410, 260] on button "Ok" at bounding box center [413, 264] width 19 height 19
type input "10:00 AM"
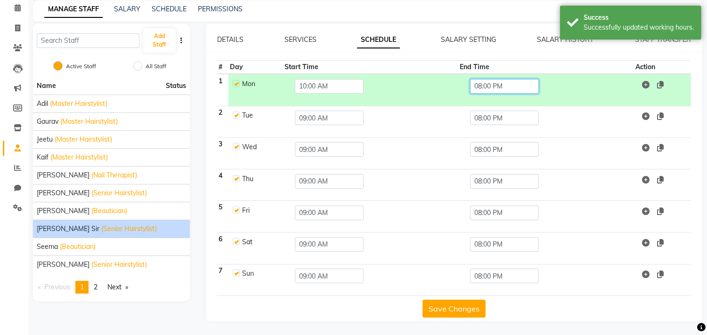
click at [515, 83] on input "08:00 PM" at bounding box center [504, 86] width 69 height 15
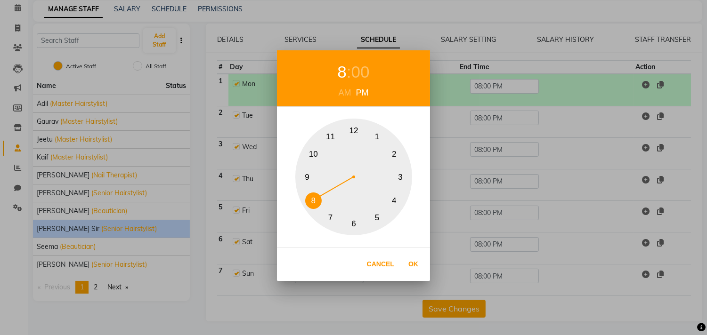
click at [330, 134] on button "11" at bounding box center [330, 137] width 16 height 16
click at [411, 261] on button "Ok" at bounding box center [413, 264] width 19 height 19
type input "11:00 PM"
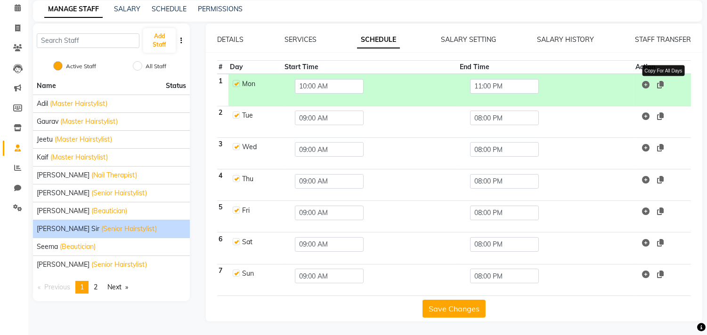
click at [661, 81] on icon at bounding box center [660, 85] width 7 height 8
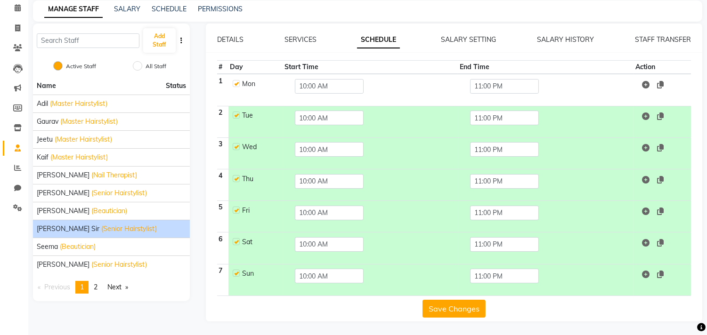
click at [446, 309] on button "Save Changes" at bounding box center [453, 309] width 63 height 18
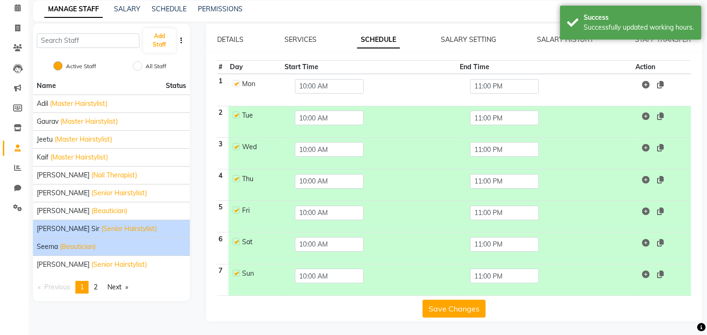
click at [66, 243] on span "(Beautician)" at bounding box center [78, 247] width 36 height 10
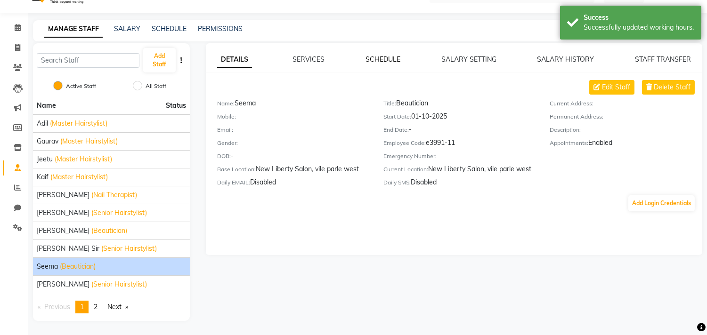
click at [371, 59] on link "SCHEDULE" at bounding box center [382, 59] width 35 height 8
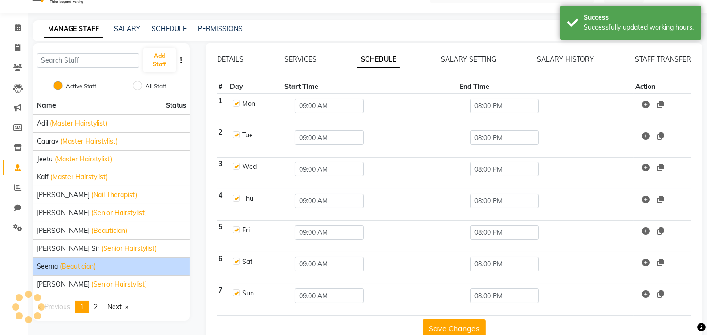
scroll to position [41, 0]
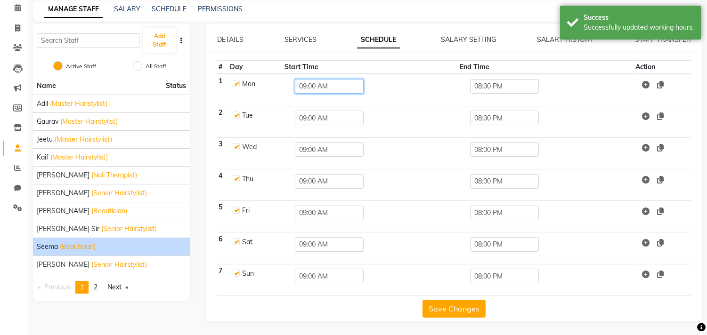
click at [313, 90] on input "09:00 AM" at bounding box center [329, 86] width 69 height 15
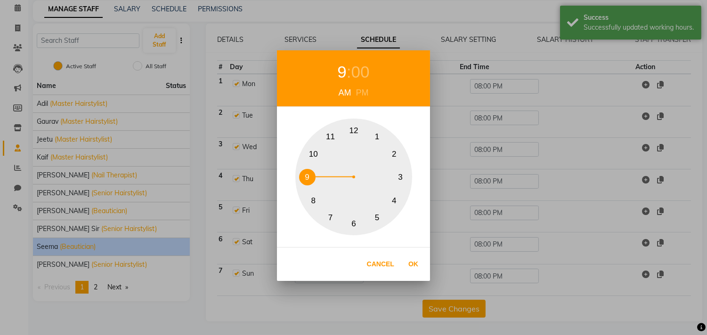
click at [312, 153] on button "10" at bounding box center [313, 154] width 16 height 16
click at [412, 263] on button "Ok" at bounding box center [413, 264] width 19 height 19
type input "10:00 AM"
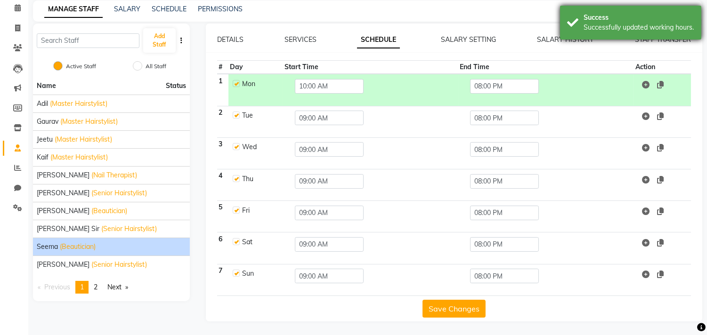
click at [632, 25] on div "Successfully updated working hours." at bounding box center [639, 28] width 111 height 10
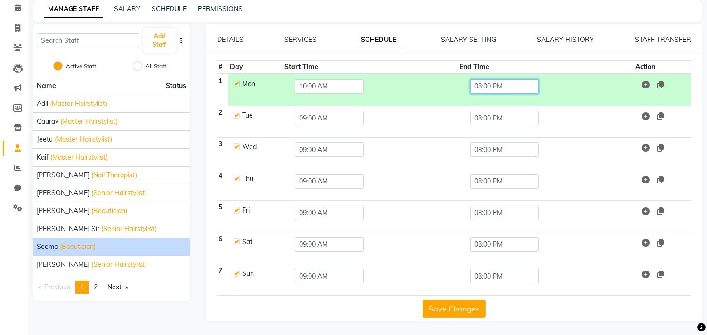
click at [506, 87] on input "08:00 PM" at bounding box center [504, 86] width 69 height 15
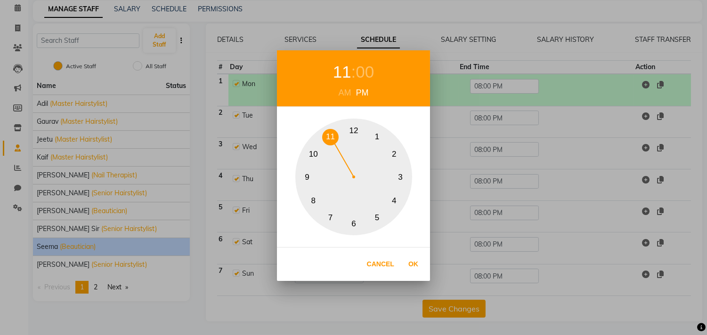
click at [334, 135] on button "11" at bounding box center [330, 137] width 16 height 16
click at [418, 265] on button "Ok" at bounding box center [413, 264] width 19 height 19
type input "11:00 PM"
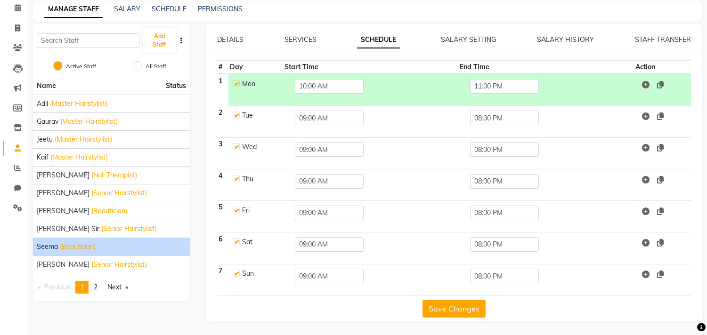
click at [661, 89] on td at bounding box center [661, 90] width 57 height 32
click at [662, 81] on icon at bounding box center [660, 85] width 7 height 8
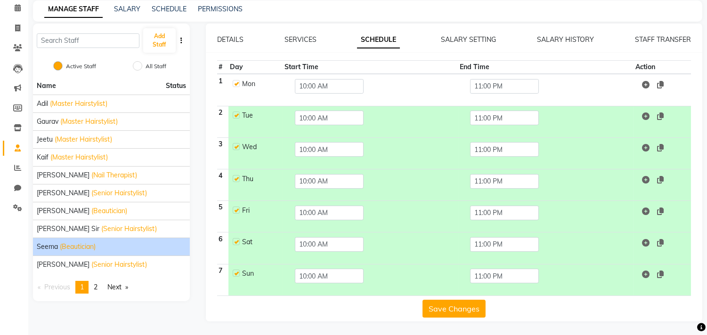
click at [444, 304] on button "Save Changes" at bounding box center [453, 309] width 63 height 18
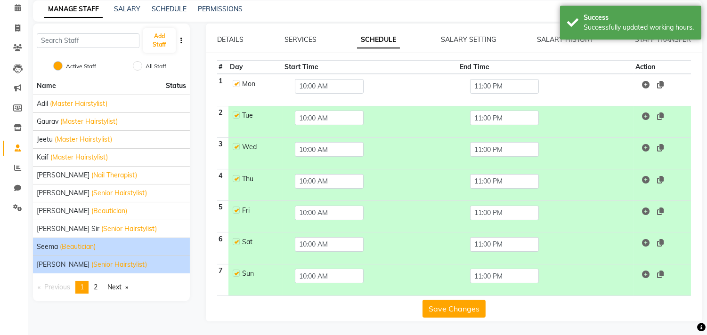
click at [91, 262] on span "(Senior Hairstylist)" at bounding box center [119, 265] width 56 height 10
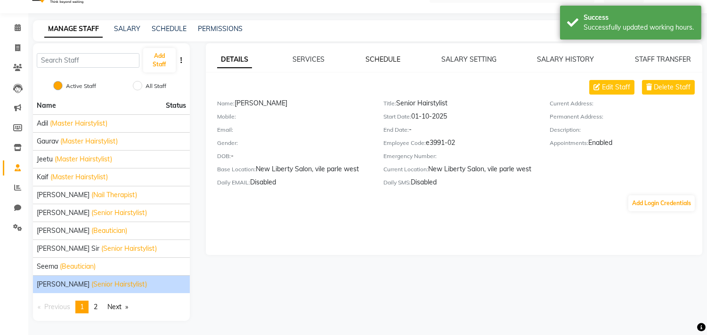
click at [383, 55] on div "DETAILS SERVICES SCHEDULE SALARY SETTING SALARY HISTORY STAFF TRANSFER Edit Sta…" at bounding box center [454, 149] width 496 height 212
click at [383, 55] on link "SCHEDULE" at bounding box center [382, 59] width 35 height 8
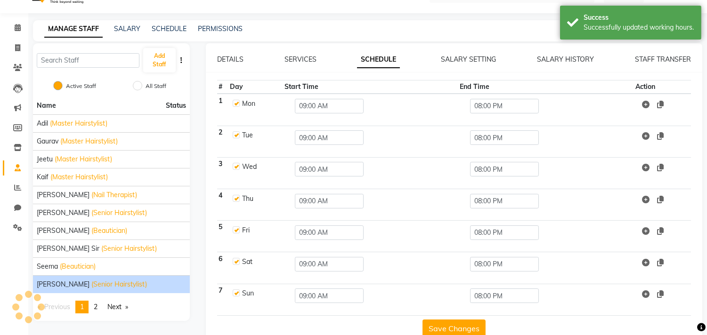
scroll to position [41, 0]
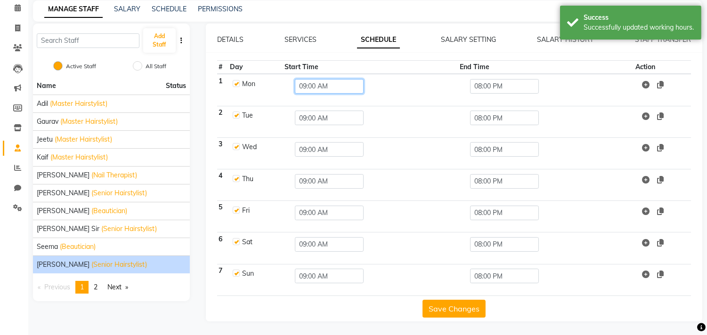
click at [331, 88] on input "09:00 AM" at bounding box center [329, 86] width 69 height 15
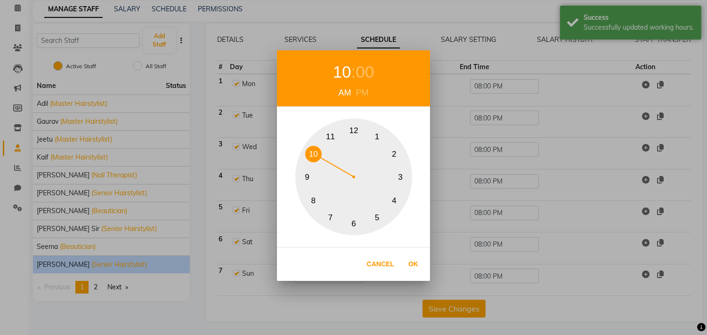
click at [312, 152] on button "10" at bounding box center [313, 154] width 16 height 16
click at [411, 255] on button "Ok" at bounding box center [413, 264] width 19 height 19
type input "10:00 AM"
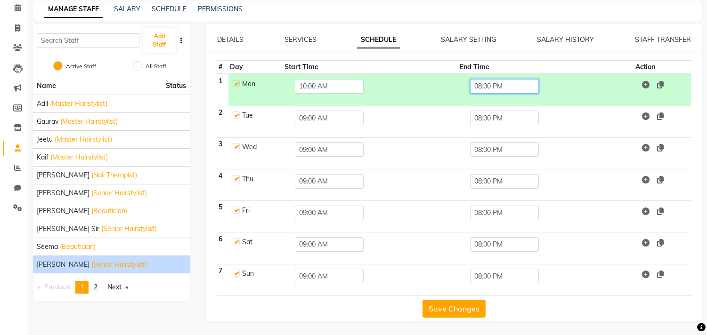
click at [484, 84] on input "08:00 PM" at bounding box center [504, 86] width 69 height 15
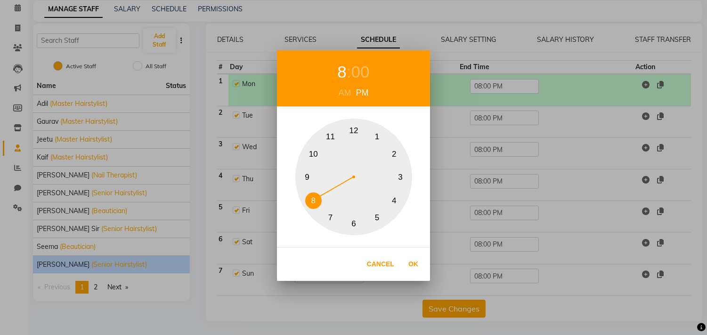
click at [332, 134] on button "11" at bounding box center [330, 137] width 16 height 16
click at [411, 262] on button "Ok" at bounding box center [413, 264] width 19 height 19
type input "11:00 PM"
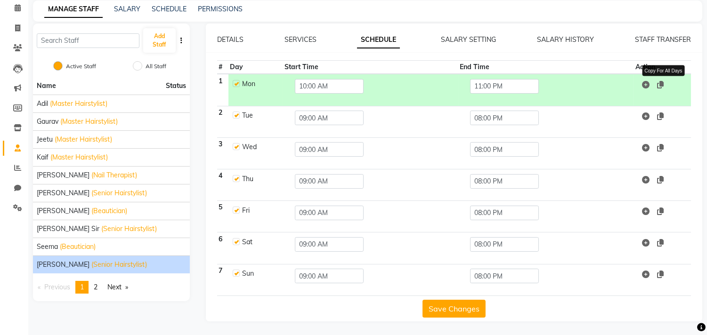
click at [662, 81] on icon at bounding box center [660, 85] width 7 height 8
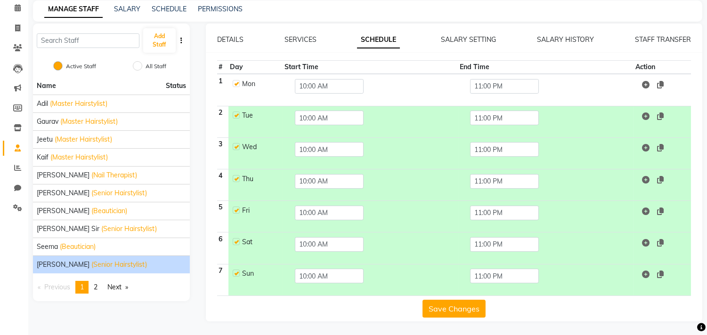
click at [460, 308] on button "Save Changes" at bounding box center [453, 309] width 63 height 18
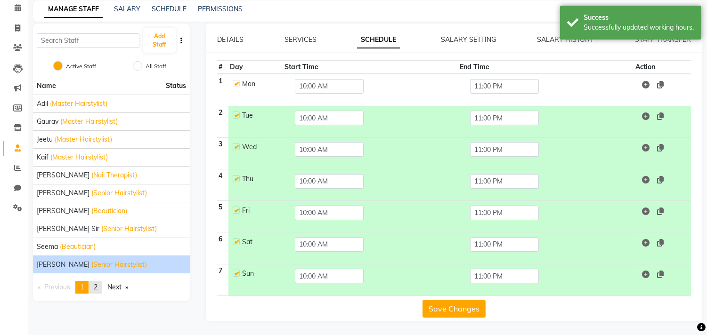
click at [97, 287] on span "2" at bounding box center [96, 287] width 4 height 8
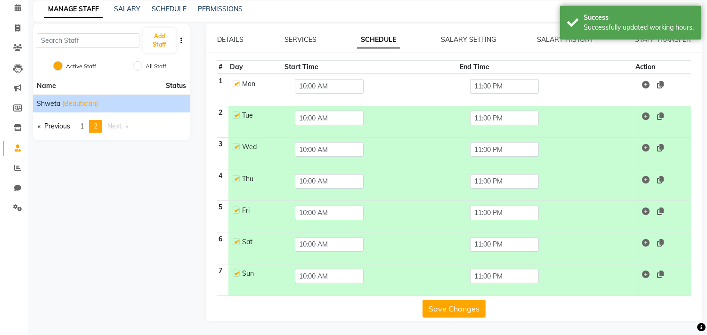
click at [72, 106] on span "(Beautician)" at bounding box center [80, 104] width 36 height 10
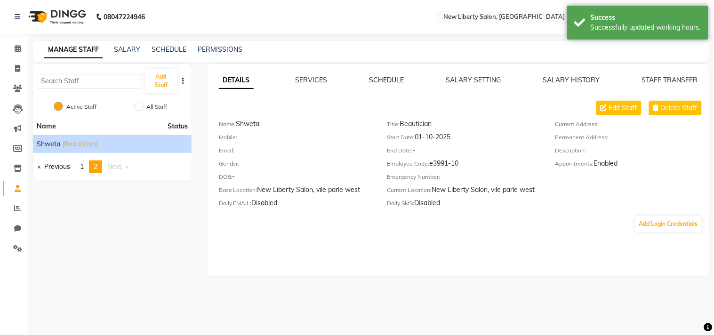
click at [387, 79] on link "SCHEDULE" at bounding box center [387, 80] width 35 height 8
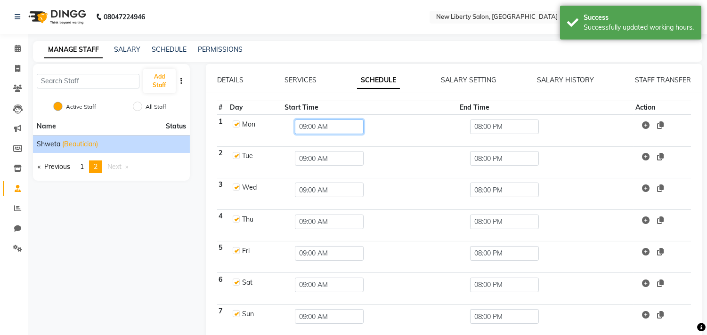
click at [340, 122] on input "09:00 AM" at bounding box center [329, 127] width 69 height 15
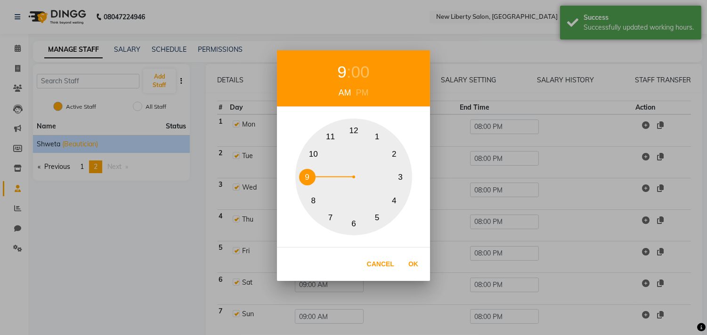
click at [308, 151] on button "10" at bounding box center [313, 154] width 16 height 16
click at [411, 261] on button "Ok" at bounding box center [413, 264] width 19 height 19
type input "10:00 AM"
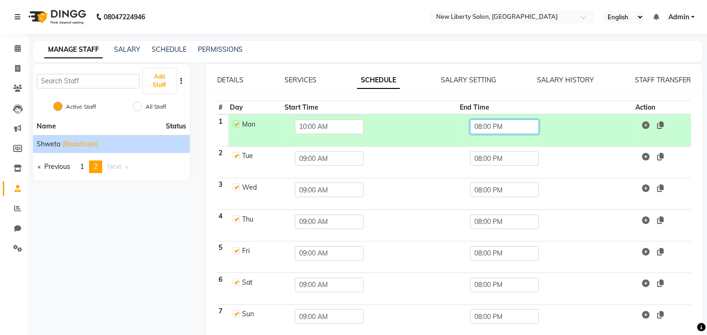
click at [511, 133] on input "08:00 PM" at bounding box center [504, 127] width 69 height 15
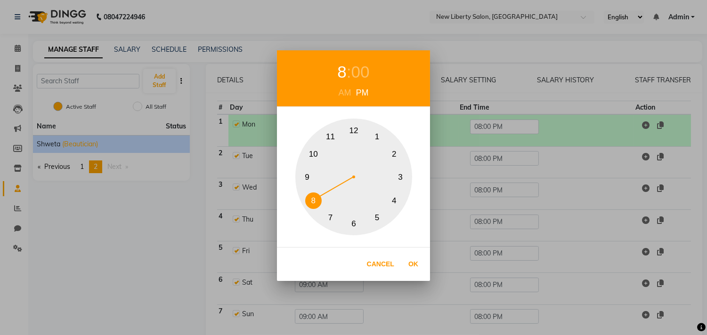
click at [336, 138] on button "11" at bounding box center [330, 137] width 16 height 16
click at [414, 263] on button "Ok" at bounding box center [413, 264] width 19 height 19
type input "11:00 PM"
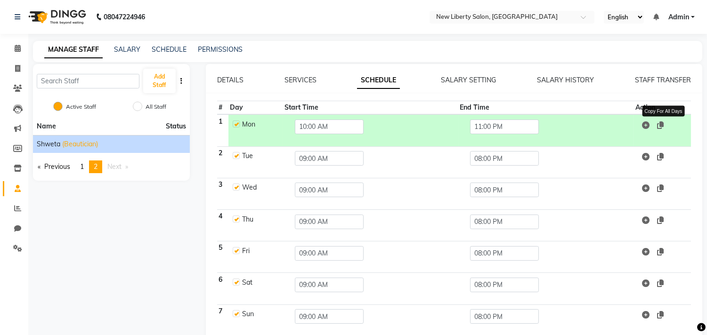
click at [660, 122] on icon at bounding box center [660, 126] width 7 height 8
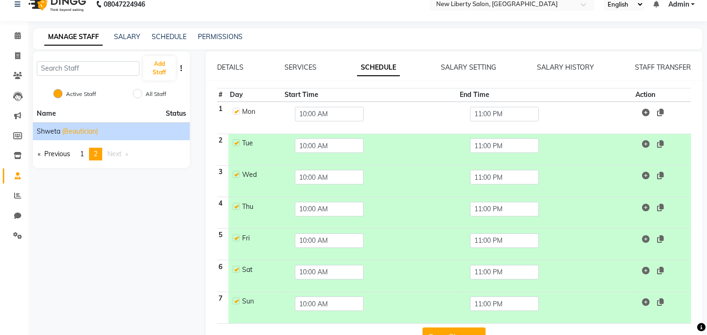
scroll to position [41, 0]
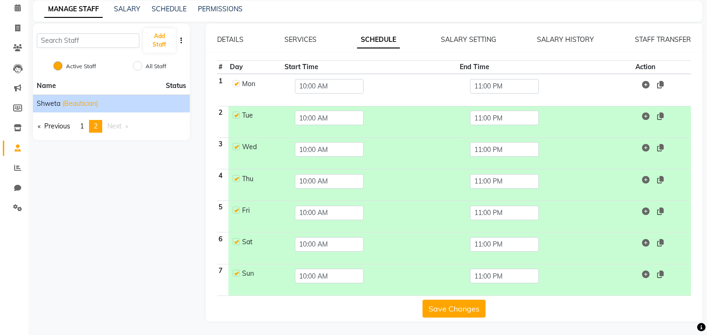
click at [455, 308] on button "Save Changes" at bounding box center [453, 309] width 63 height 18
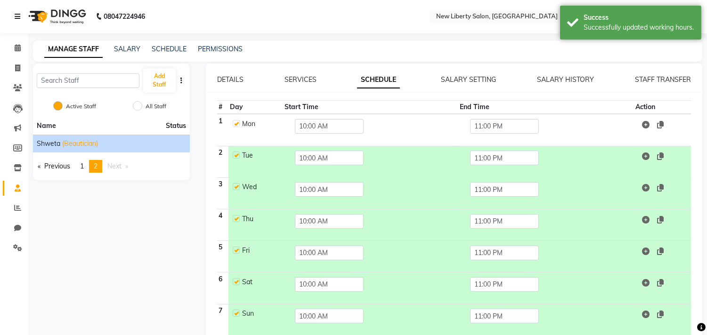
scroll to position [0, 0]
click at [13, 55] on link "Calendar" at bounding box center [14, 49] width 23 height 16
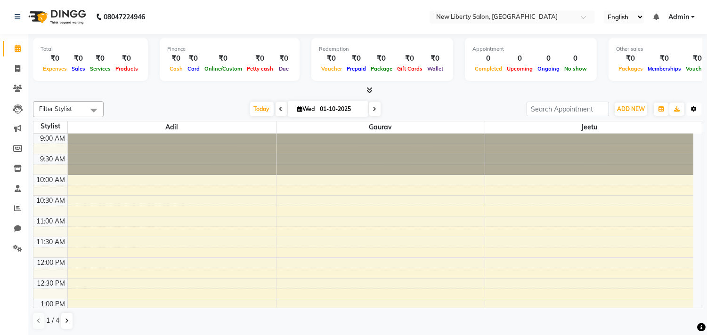
click at [691, 110] on icon "button" at bounding box center [694, 109] width 6 height 6
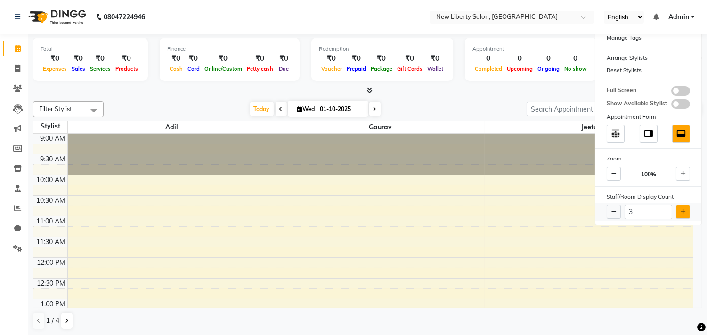
click at [679, 207] on button at bounding box center [683, 212] width 14 height 14
click at [678, 207] on button at bounding box center [683, 212] width 14 height 14
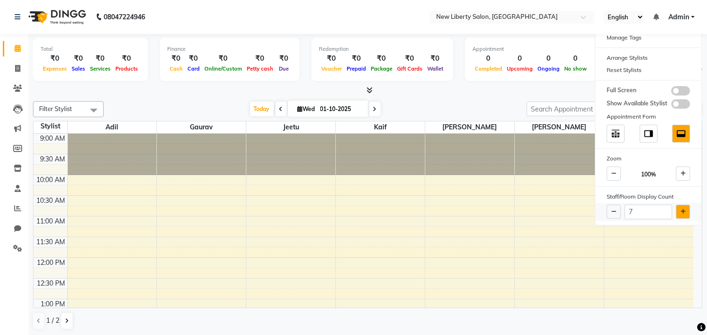
click at [678, 207] on button at bounding box center [683, 212] width 14 height 14
type input "11"
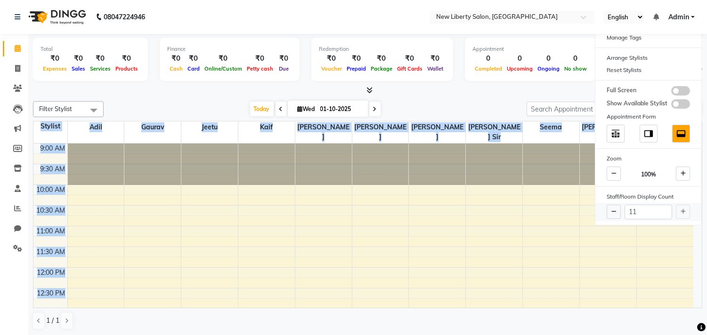
click at [678, 207] on div "11" at bounding box center [648, 212] width 106 height 18
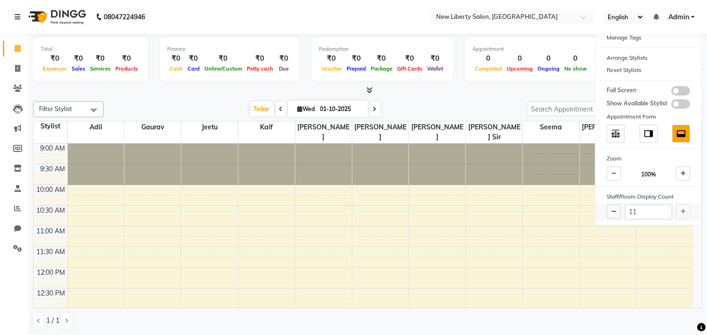
click at [681, 212] on div "11" at bounding box center [648, 212] width 106 height 18
click at [450, 92] on div at bounding box center [367, 91] width 669 height 10
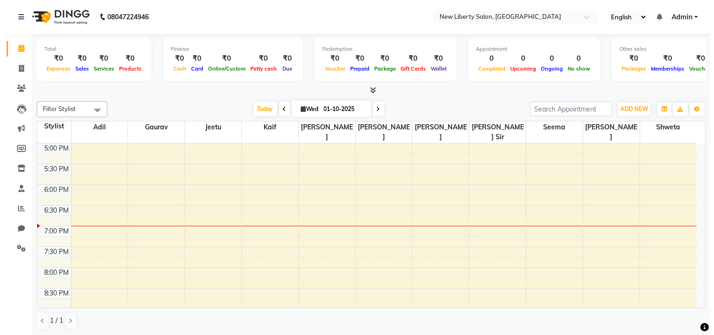
scroll to position [328, 0]
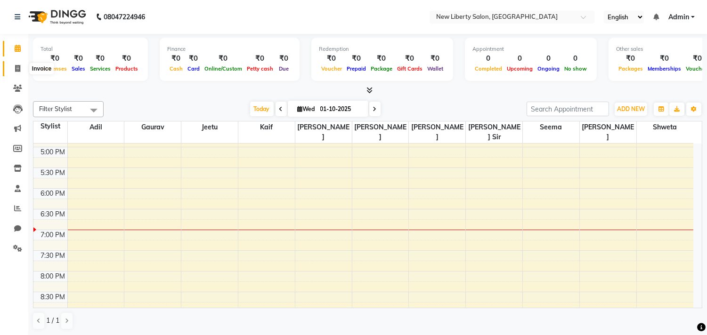
click at [17, 67] on icon at bounding box center [17, 68] width 5 height 7
select select "service"
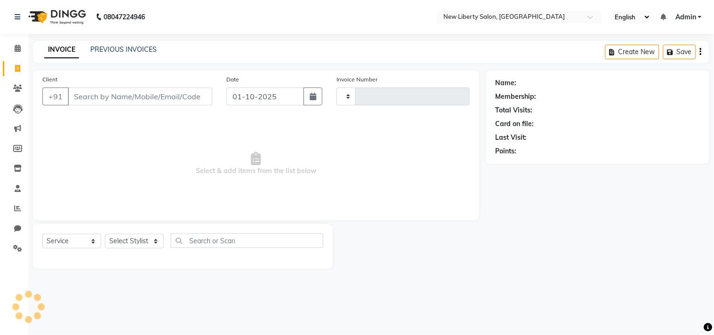
type input "0001"
select select "9126"
click at [10, 247] on span at bounding box center [17, 249] width 16 height 11
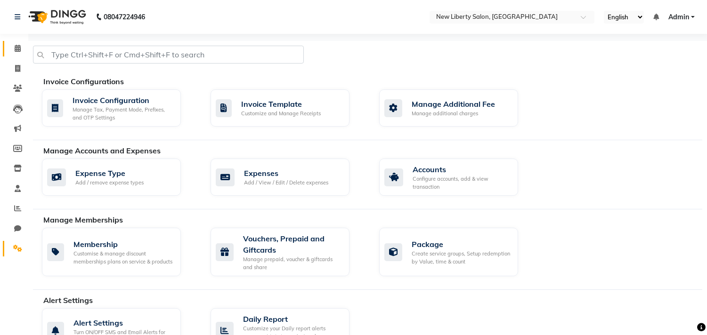
click at [14, 54] on link "Calendar" at bounding box center [14, 49] width 23 height 16
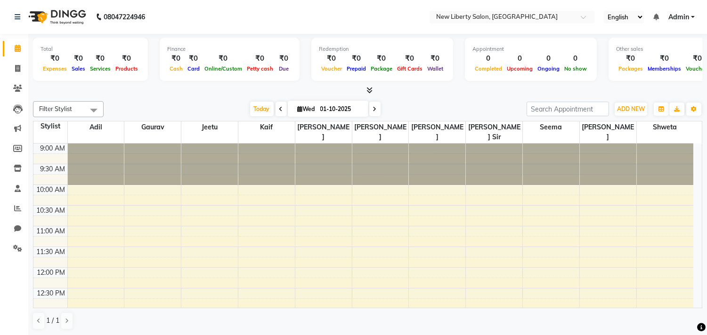
click at [681, 17] on span "Admin" at bounding box center [678, 17] width 21 height 10
click at [540, 83] on div "Total ₹0 Expenses ₹0 Sales ₹0 Services ₹0 Products Finance ₹0 Cash ₹0 Card ₹0 O…" at bounding box center [367, 61] width 669 height 46
click at [675, 15] on span "Admin" at bounding box center [678, 17] width 21 height 10
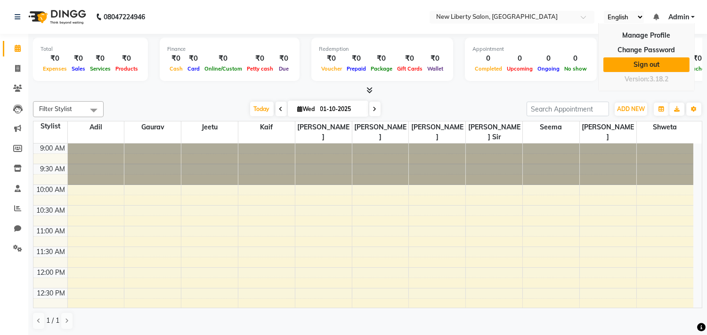
click at [647, 58] on link "Sign out" at bounding box center [646, 64] width 86 height 15
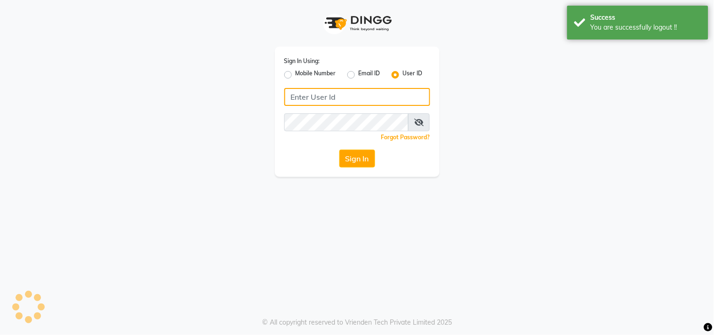
type input "9850087900"
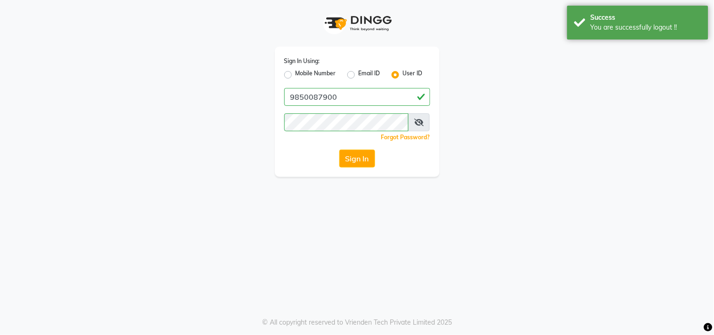
click at [296, 76] on label "Mobile Number" at bounding box center [316, 74] width 41 height 11
click at [296, 75] on input "Mobile Number" at bounding box center [299, 72] width 6 height 6
radio input "true"
radio input "false"
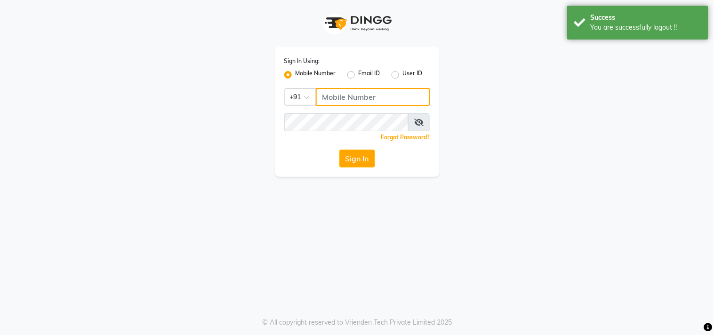
click at [336, 100] on input "Username" at bounding box center [373, 97] width 114 height 18
type input "9850087900"
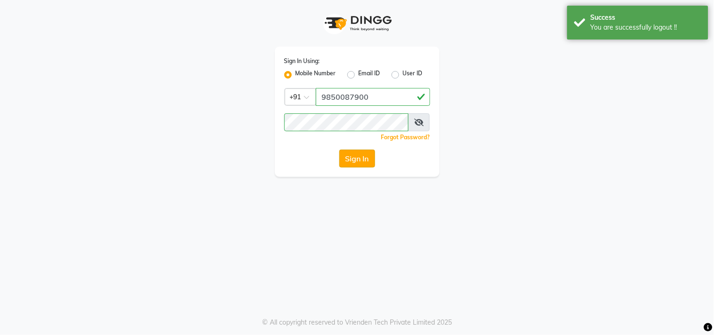
click at [360, 156] on button "Sign In" at bounding box center [358, 159] width 36 height 18
